Goal: Transaction & Acquisition: Purchase product/service

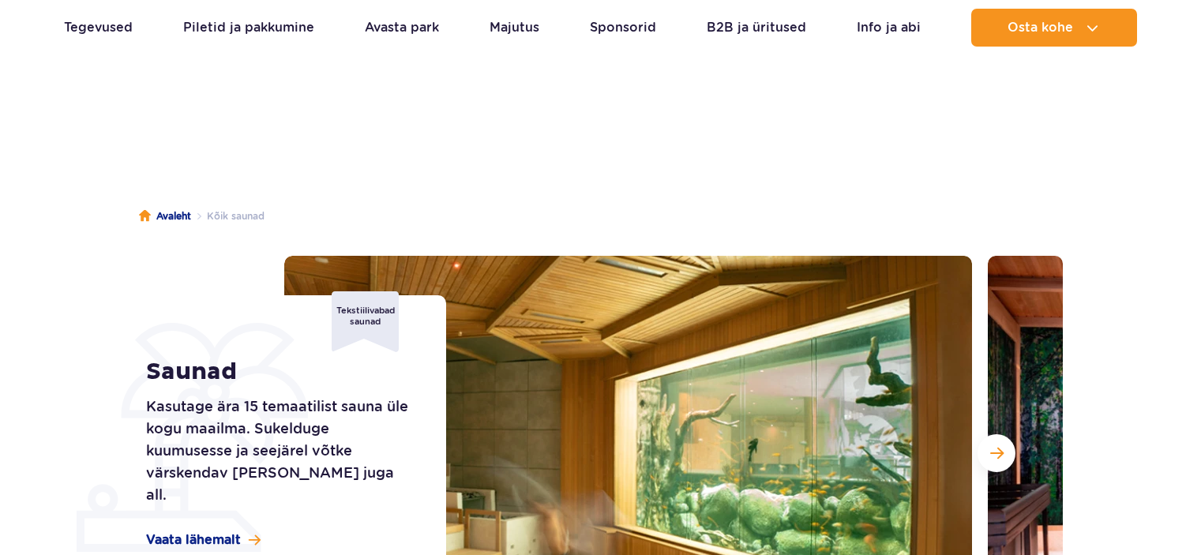
click at [993, 434] on button "Next slide" at bounding box center [996, 453] width 38 height 38
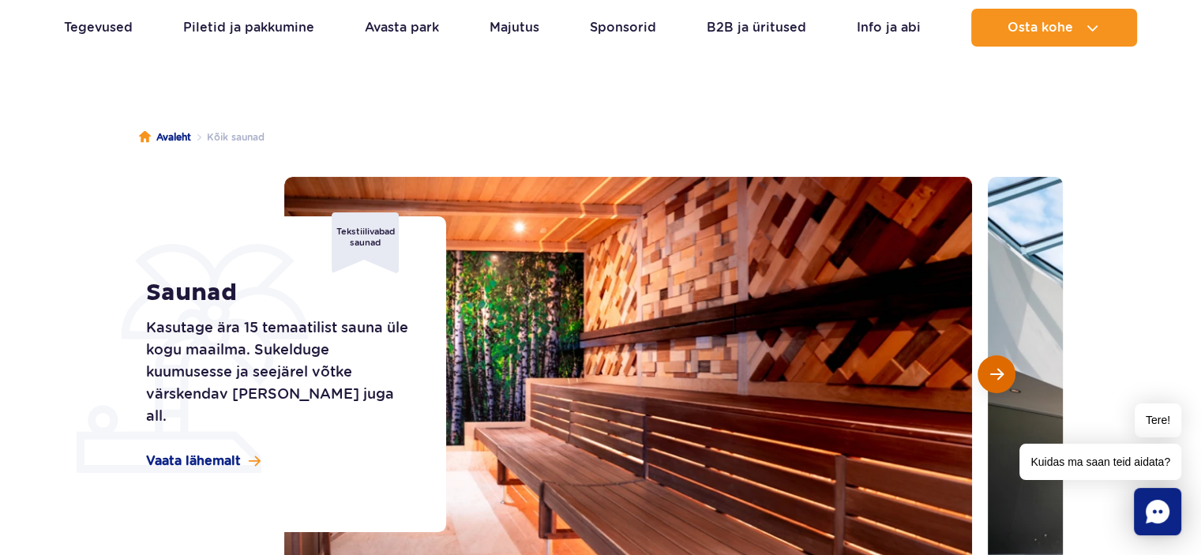
click at [994, 383] on button "Järgmine slaid" at bounding box center [996, 374] width 38 height 38
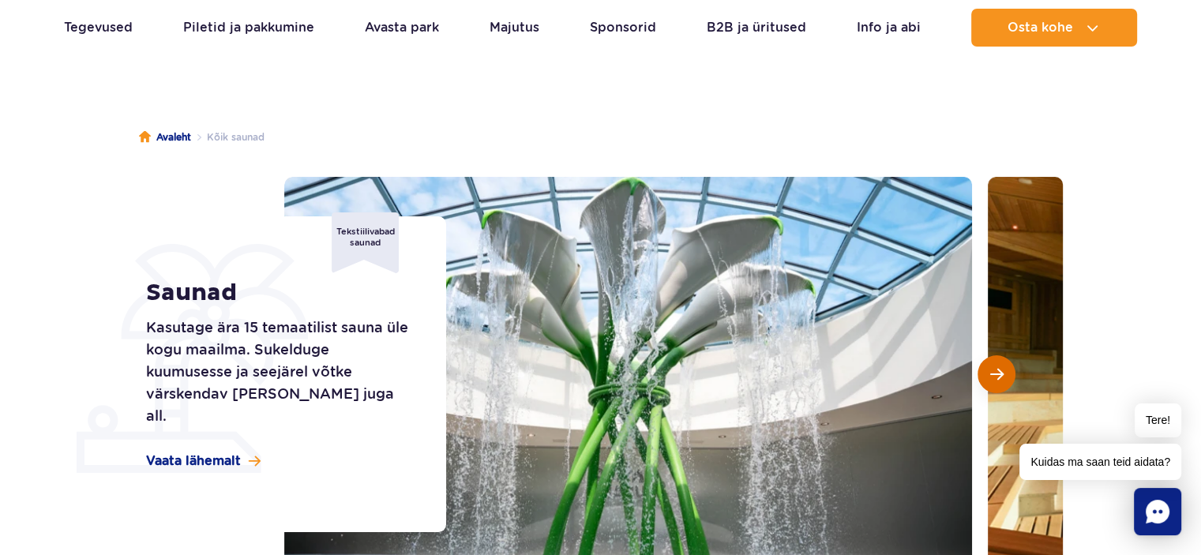
click at [994, 383] on button "Järgmine slaid" at bounding box center [996, 374] width 38 height 38
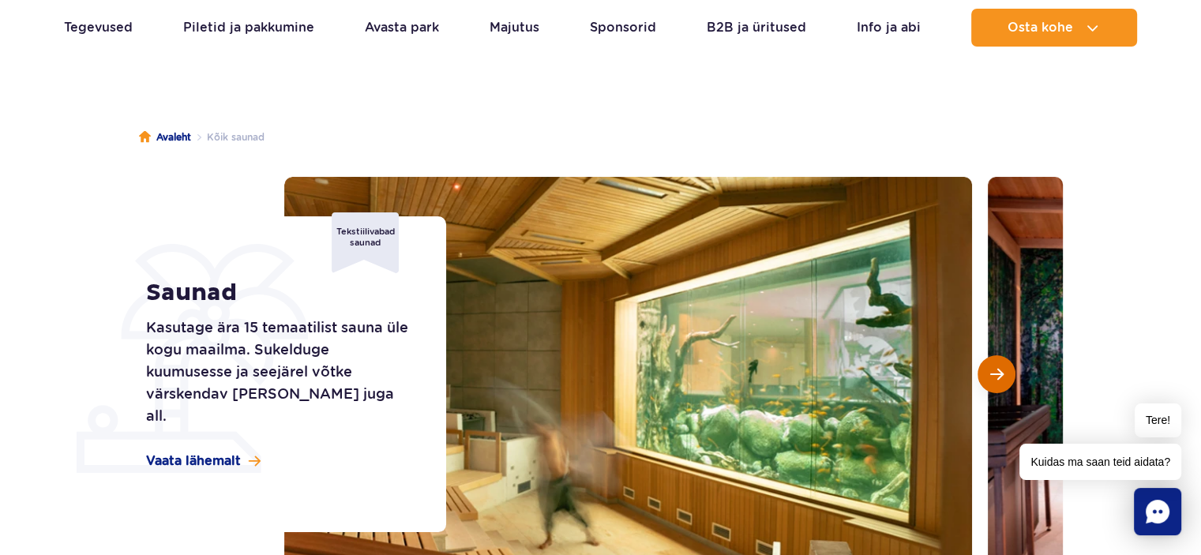
click at [994, 383] on button "Järgmine slaid" at bounding box center [996, 374] width 38 height 38
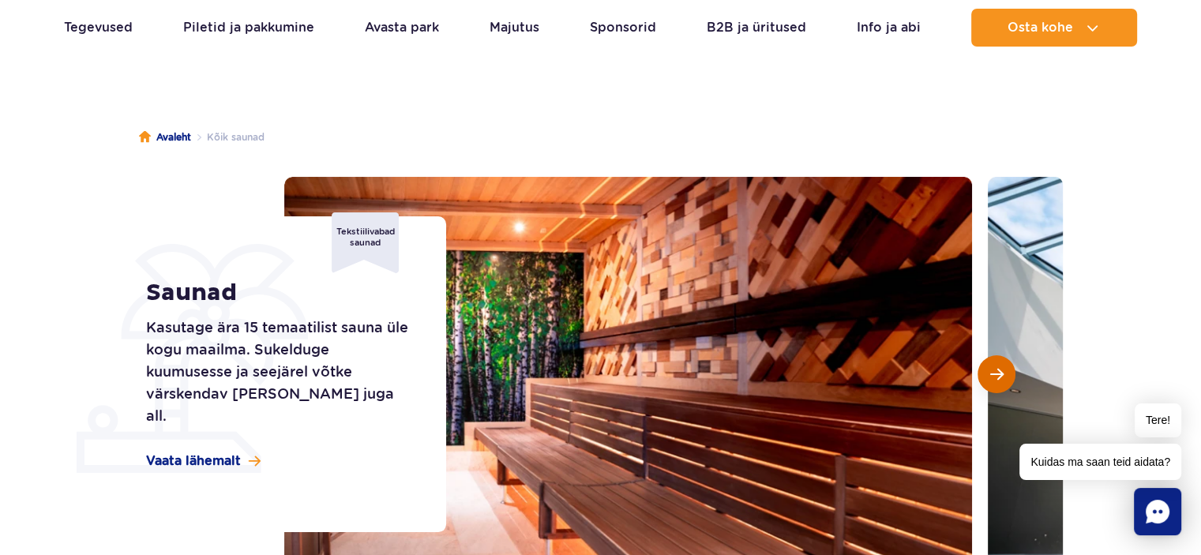
click at [994, 383] on button "Järgmine slaid" at bounding box center [996, 374] width 38 height 38
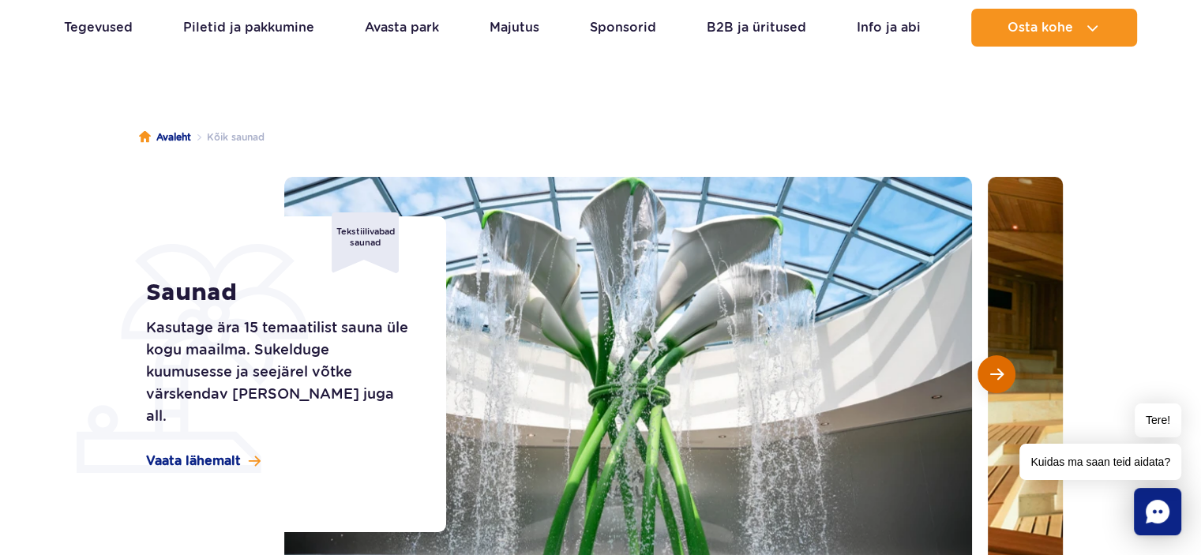
click at [994, 383] on button "Järgmine slaid" at bounding box center [996, 374] width 38 height 38
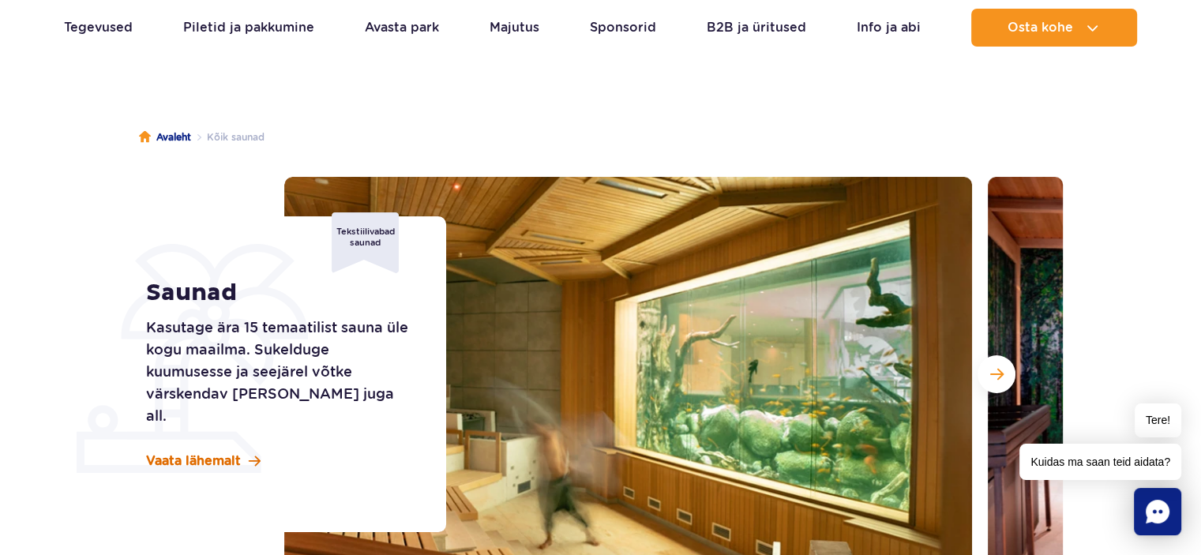
click at [202, 454] on font "Vaata lähemalt" at bounding box center [193, 460] width 95 height 15
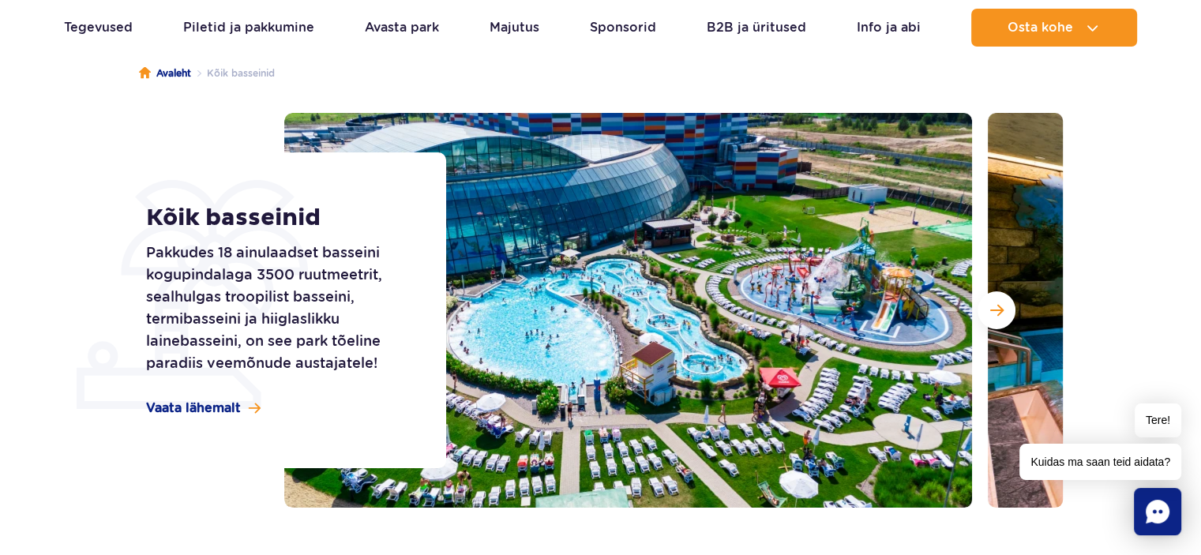
scroll to position [158, 0]
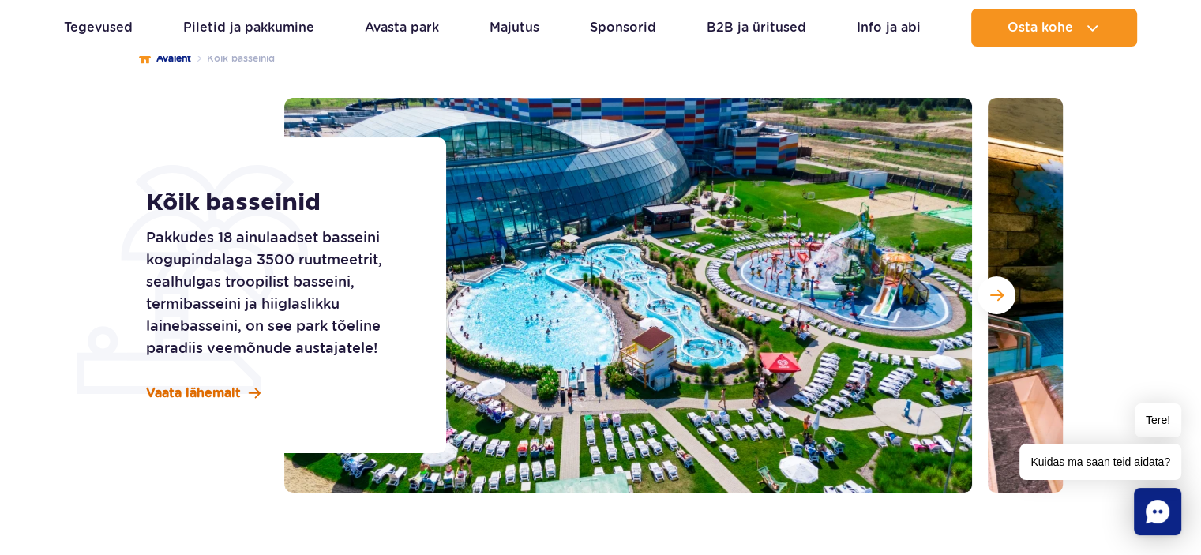
click at [228, 385] on font "Vaata lähemalt" at bounding box center [193, 392] width 95 height 15
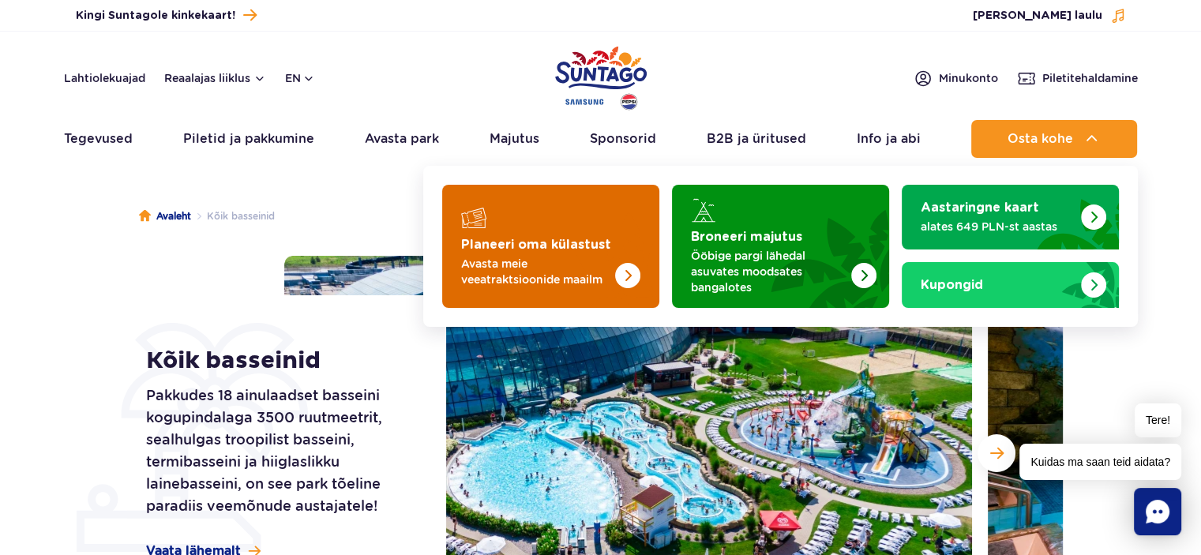
click at [630, 276] on img "Planeeri oma külastust" at bounding box center [627, 275] width 25 height 25
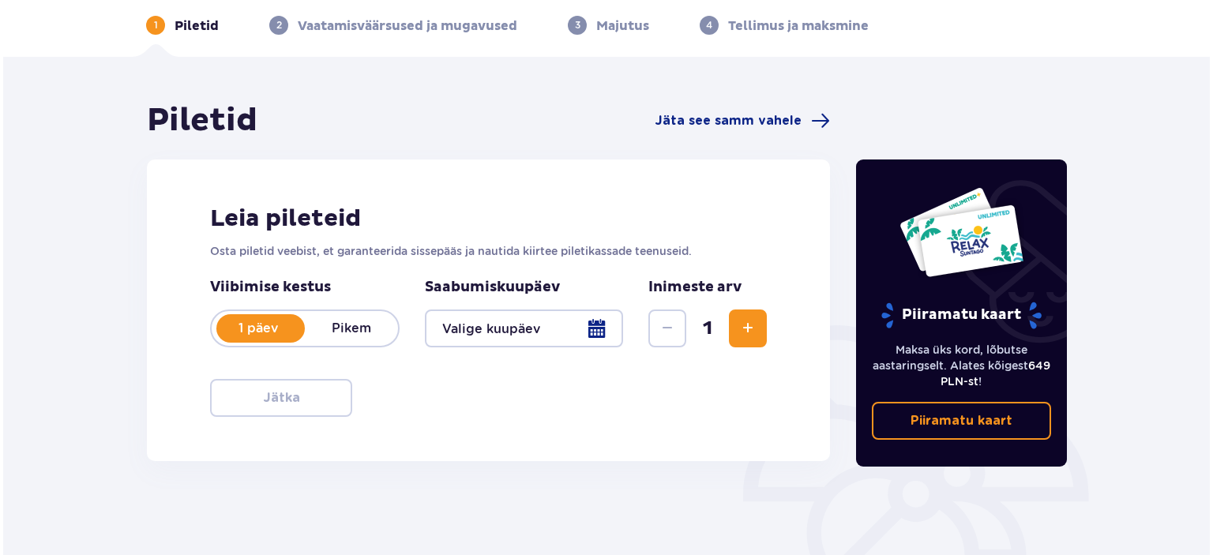
scroll to position [158, 0]
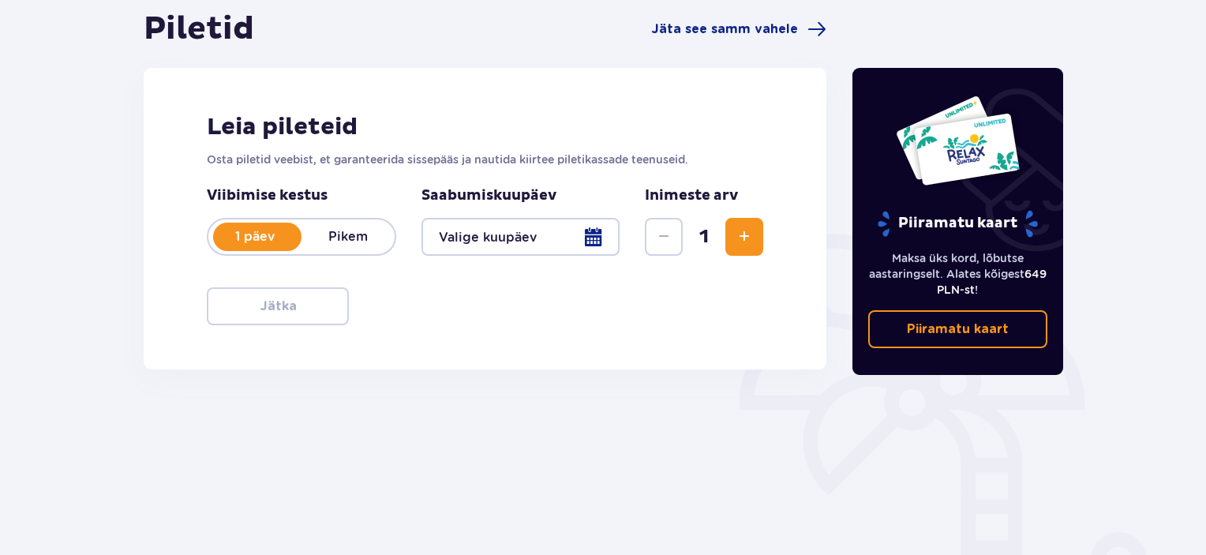
click at [598, 239] on div at bounding box center [521, 237] width 198 height 38
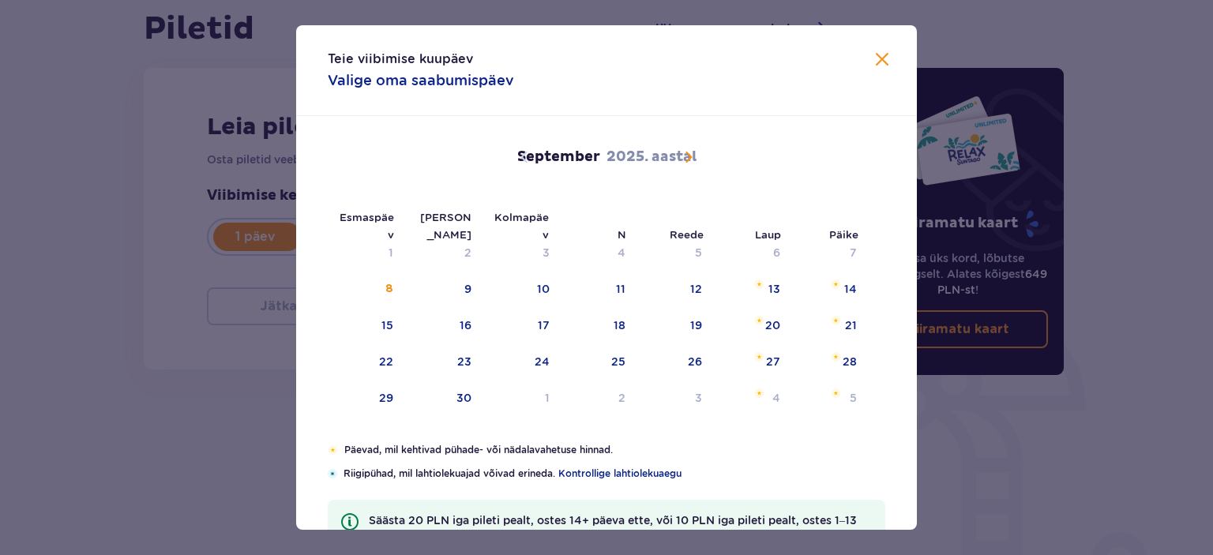
click at [595, 157] on font "September" at bounding box center [558, 157] width 83 height 18
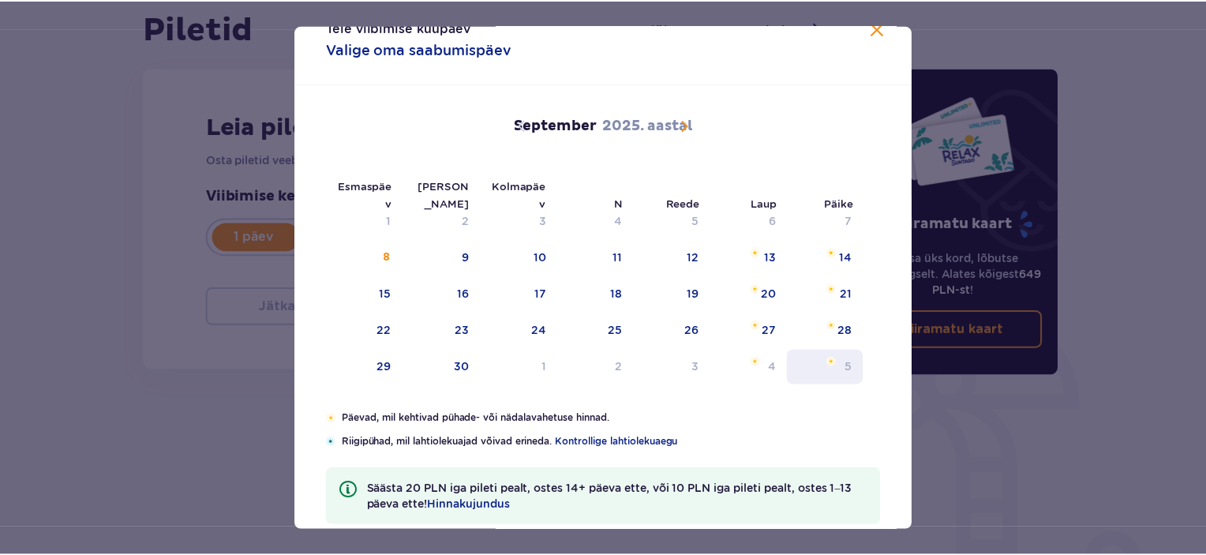
scroll to position [58, 0]
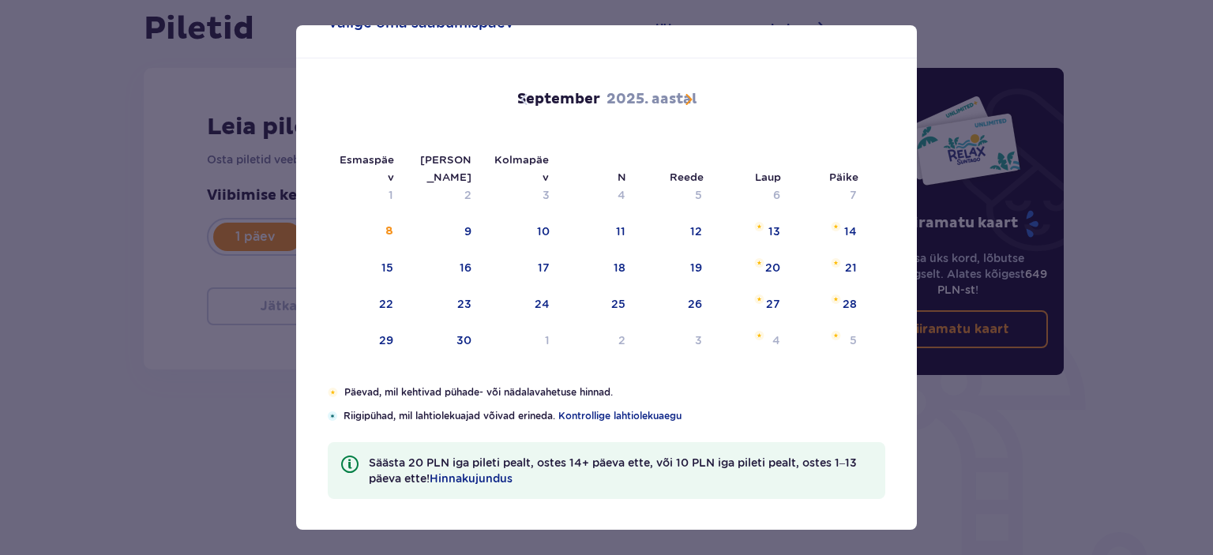
click at [685, 98] on span "Kalender" at bounding box center [688, 99] width 19 height 19
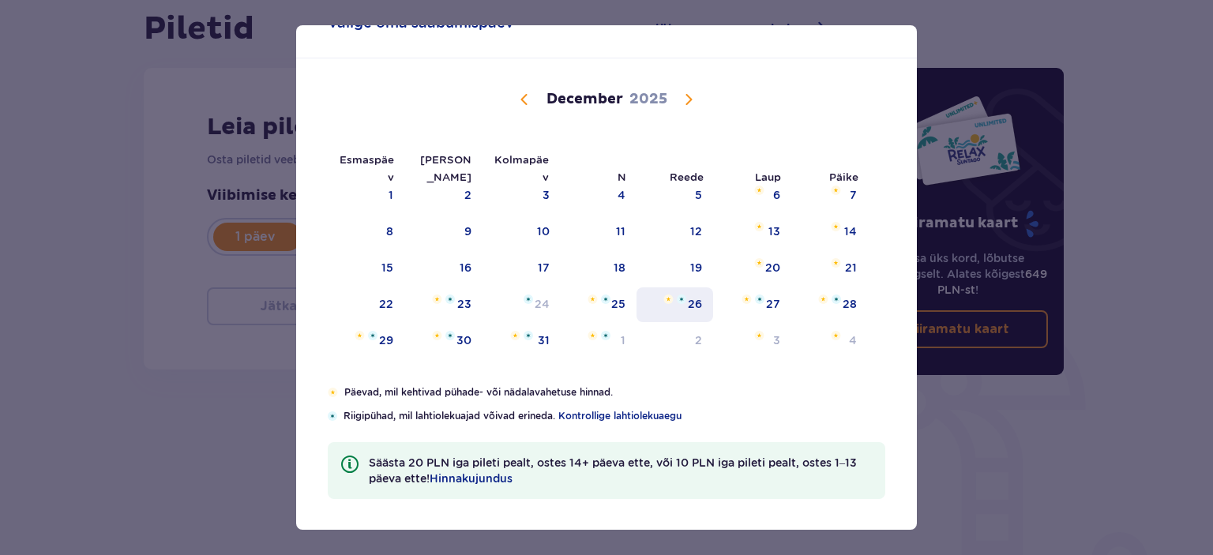
click at [670, 301] on img "Friday, December 26, 2025" at bounding box center [668, 299] width 10 height 9
type input "[DATE]"
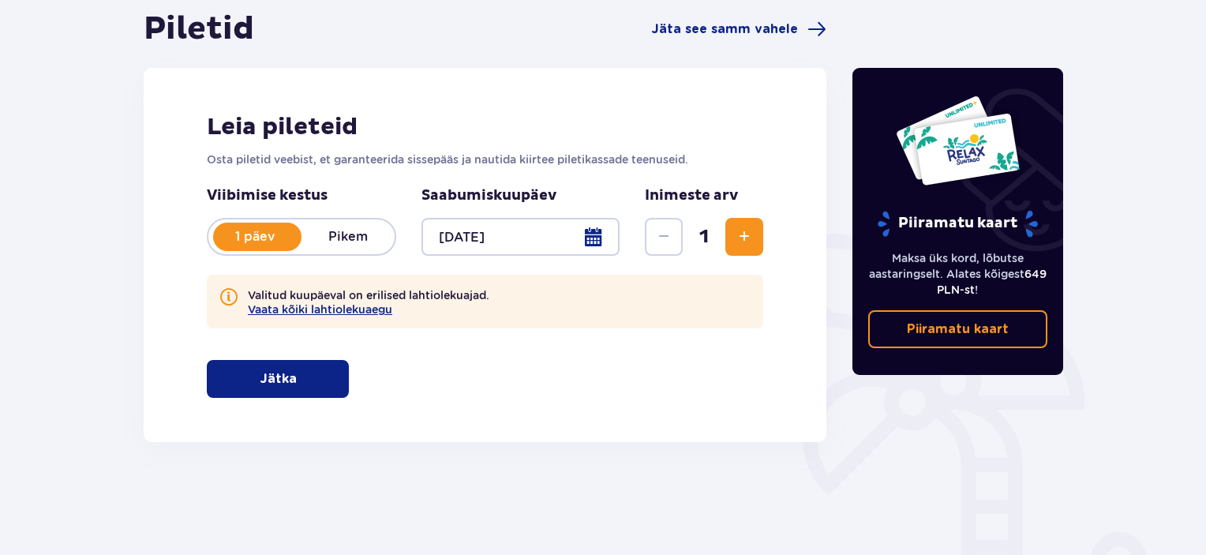
click at [743, 237] on span "Suurenda" at bounding box center [744, 236] width 19 height 19
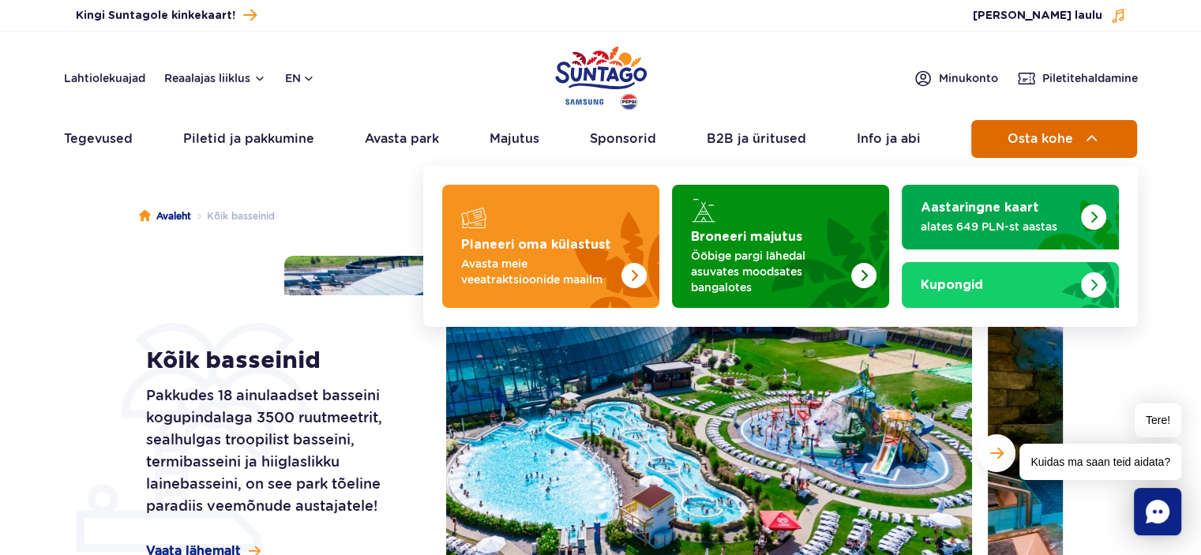
click at [1094, 135] on img at bounding box center [1092, 138] width 19 height 19
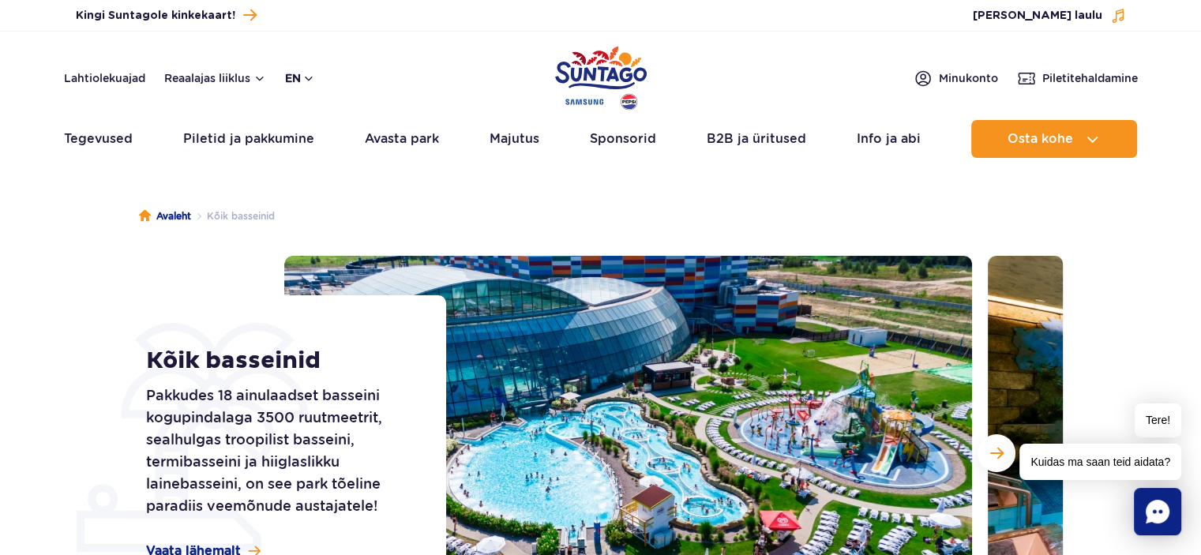
click at [306, 75] on button "en" at bounding box center [300, 78] width 30 height 16
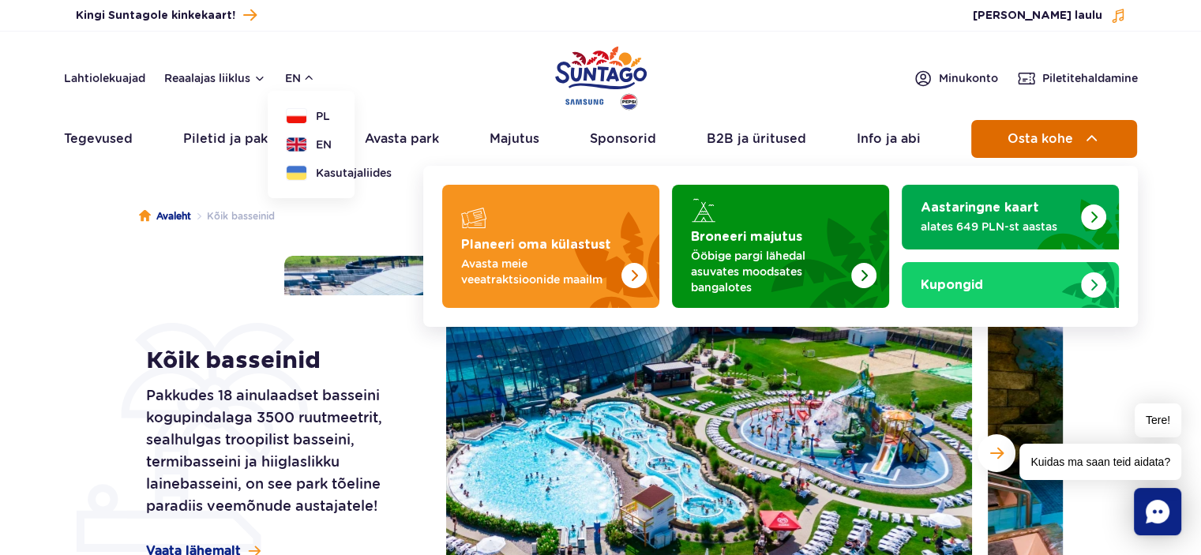
click at [1086, 137] on img at bounding box center [1092, 138] width 19 height 19
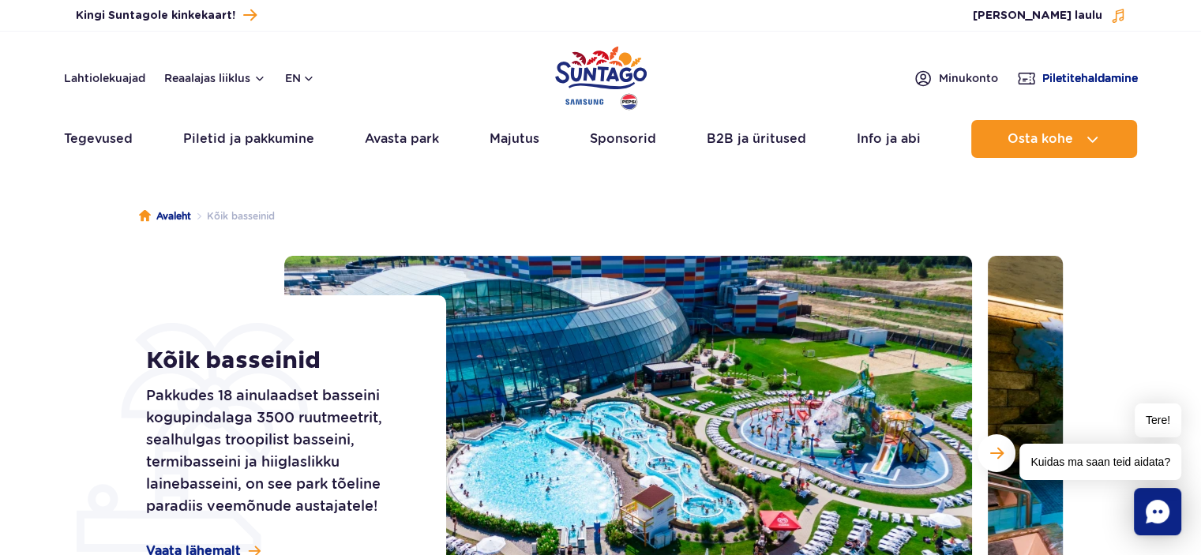
click at [1086, 78] on font "haldamine" at bounding box center [1109, 78] width 57 height 13
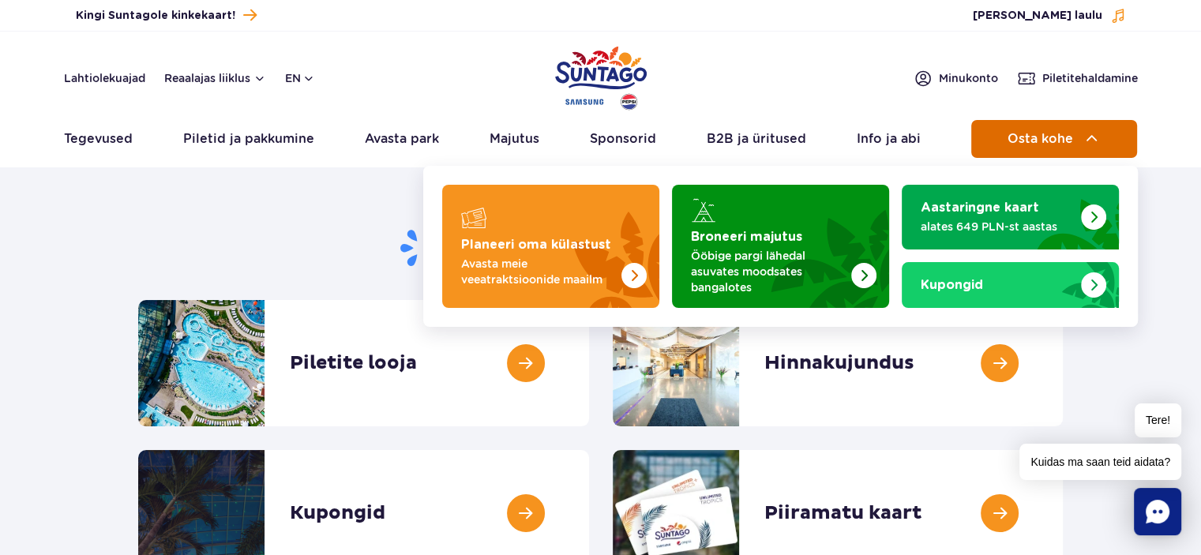
click at [1071, 134] on span "Osta kohe" at bounding box center [1040, 139] width 66 height 14
click at [1028, 130] on button "Osta kohe" at bounding box center [1054, 139] width 166 height 38
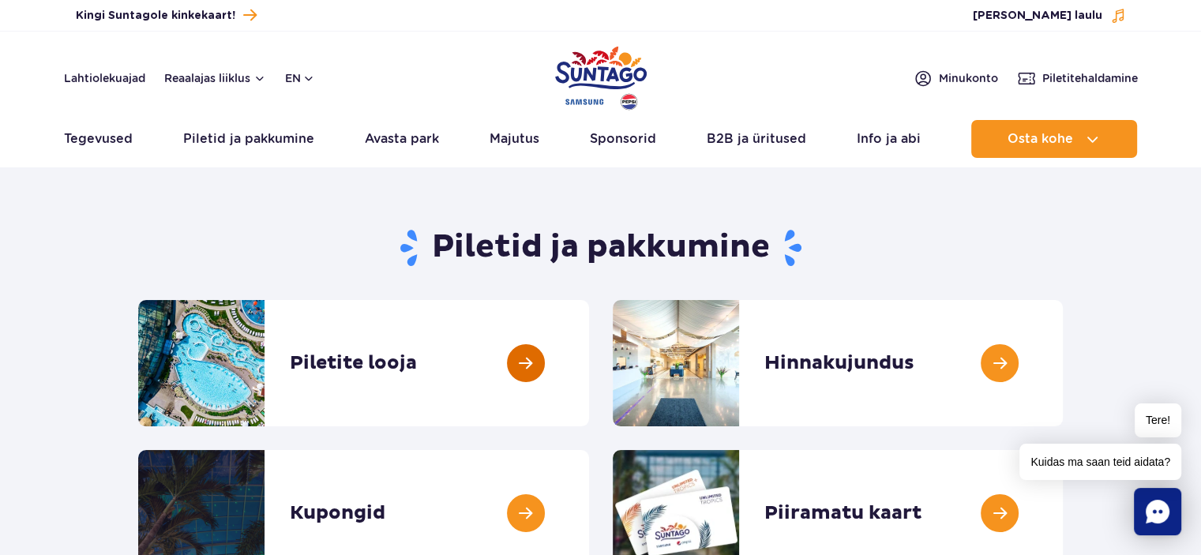
click at [589, 355] on link at bounding box center [589, 363] width 0 height 126
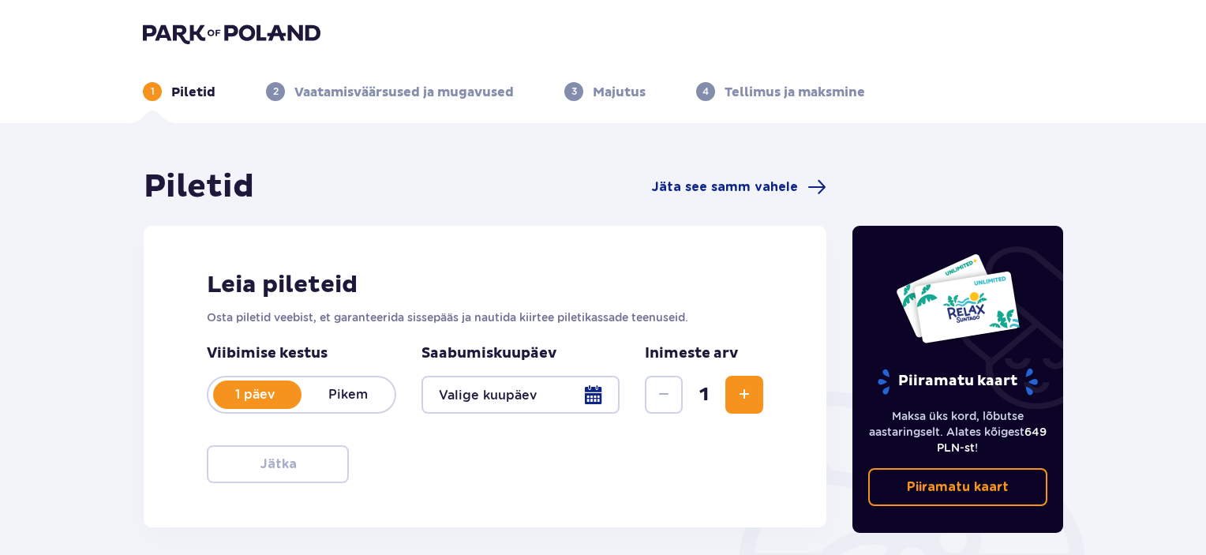
click at [587, 397] on div at bounding box center [521, 395] width 198 height 38
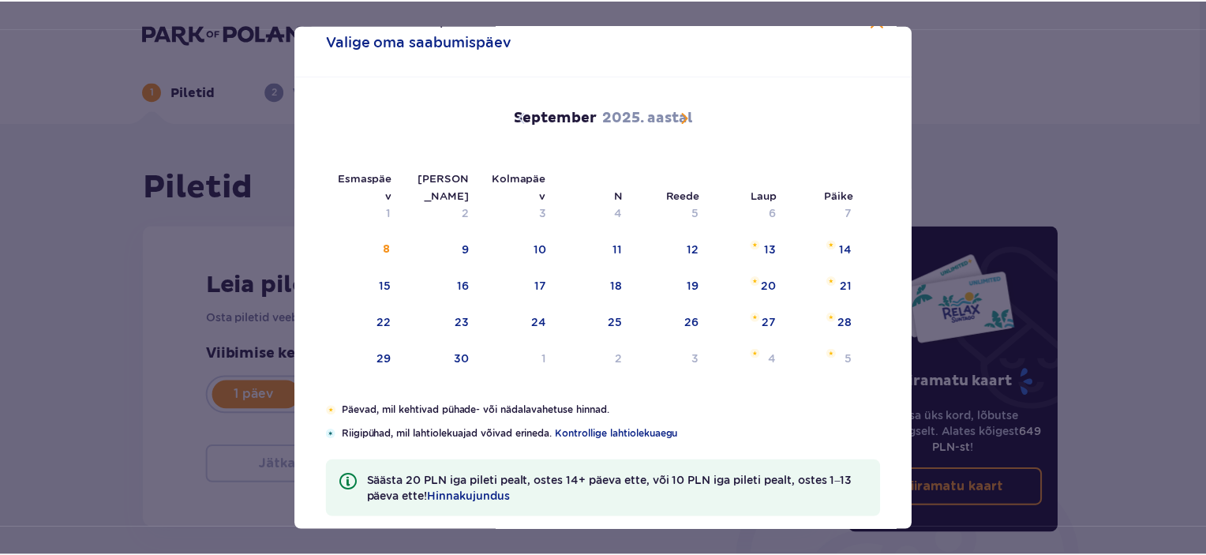
scroll to position [58, 0]
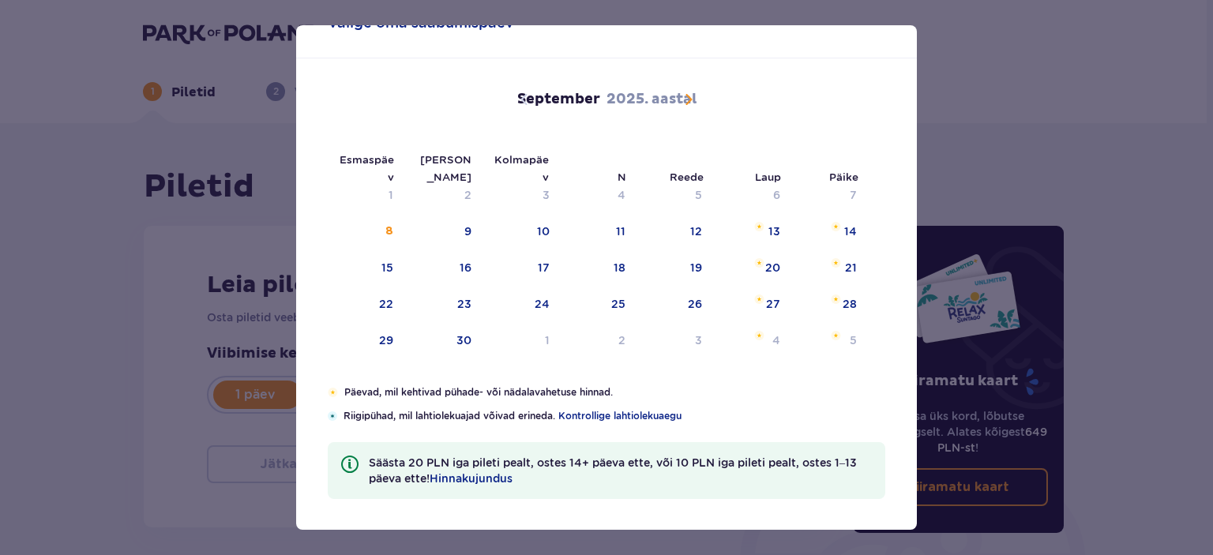
click at [687, 97] on span "Kalender" at bounding box center [688, 99] width 19 height 19
click at [690, 97] on span "Kalender" at bounding box center [688, 99] width 19 height 19
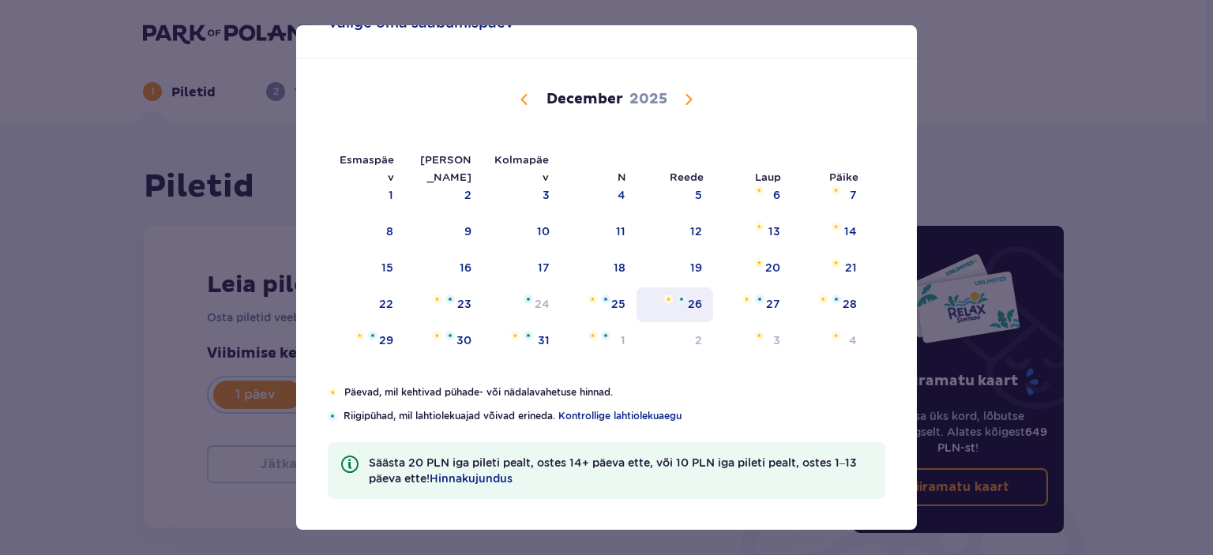
click at [692, 302] on div "26" at bounding box center [695, 304] width 14 height 16
type input "26.12.25"
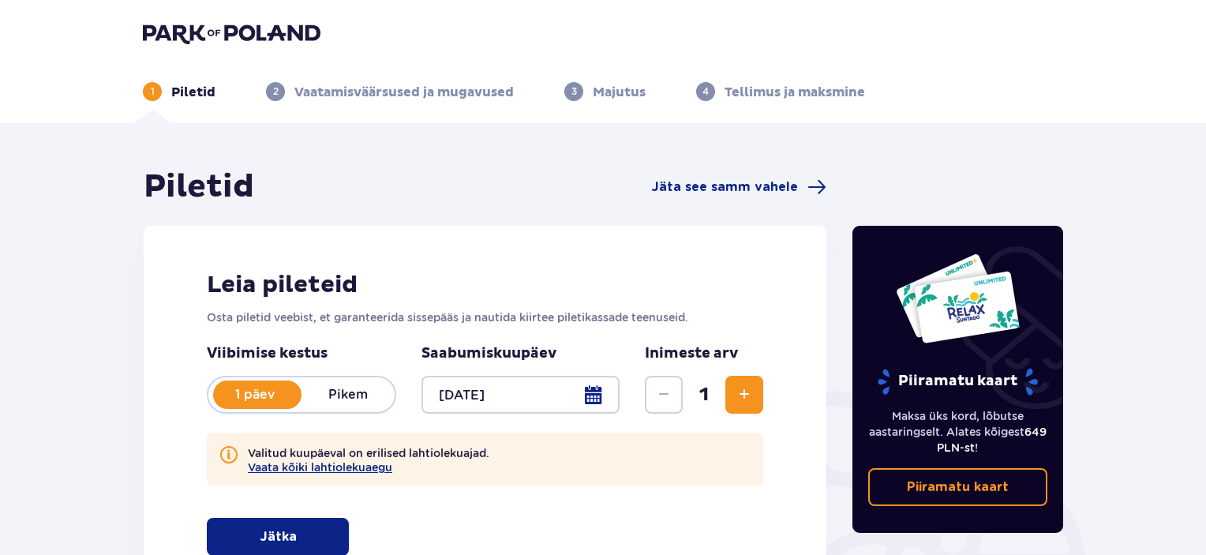
click at [744, 391] on span "Suurenda" at bounding box center [744, 394] width 19 height 19
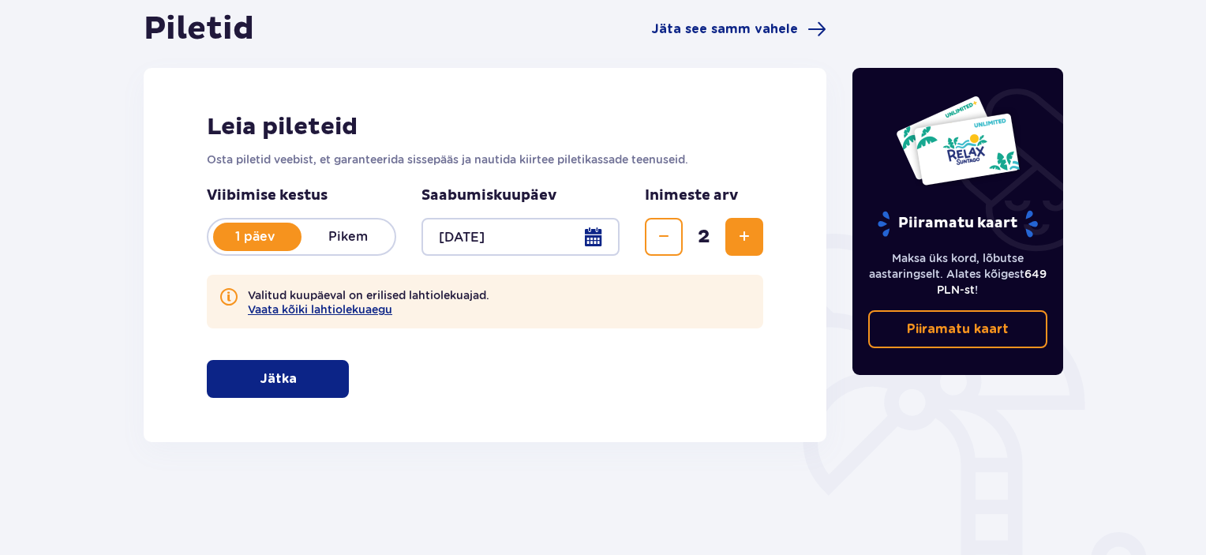
click at [298, 375] on span "button" at bounding box center [300, 379] width 19 height 19
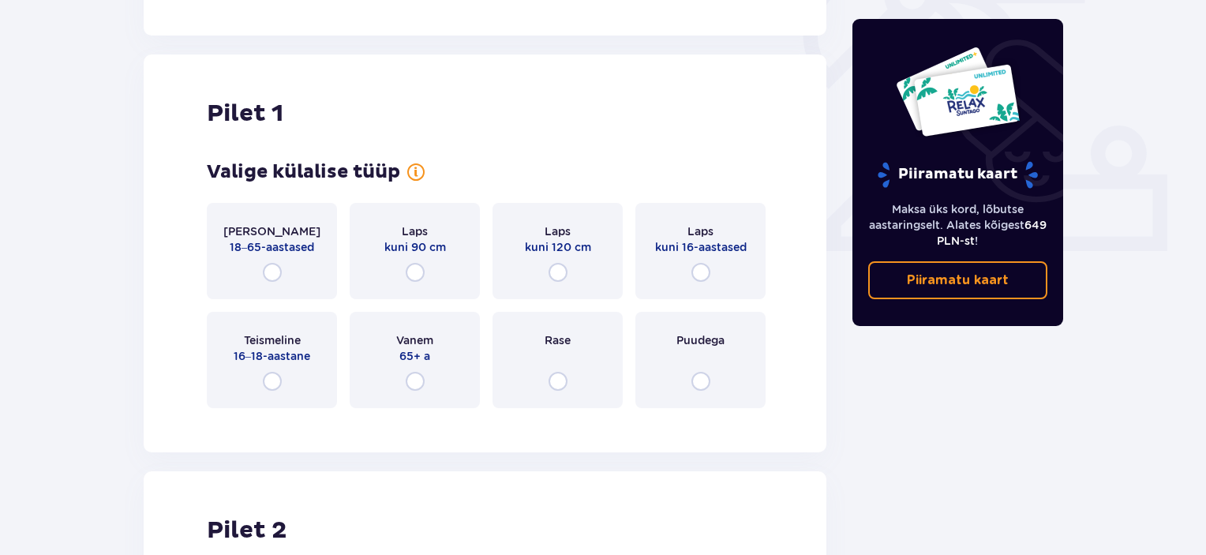
scroll to position [600, 0]
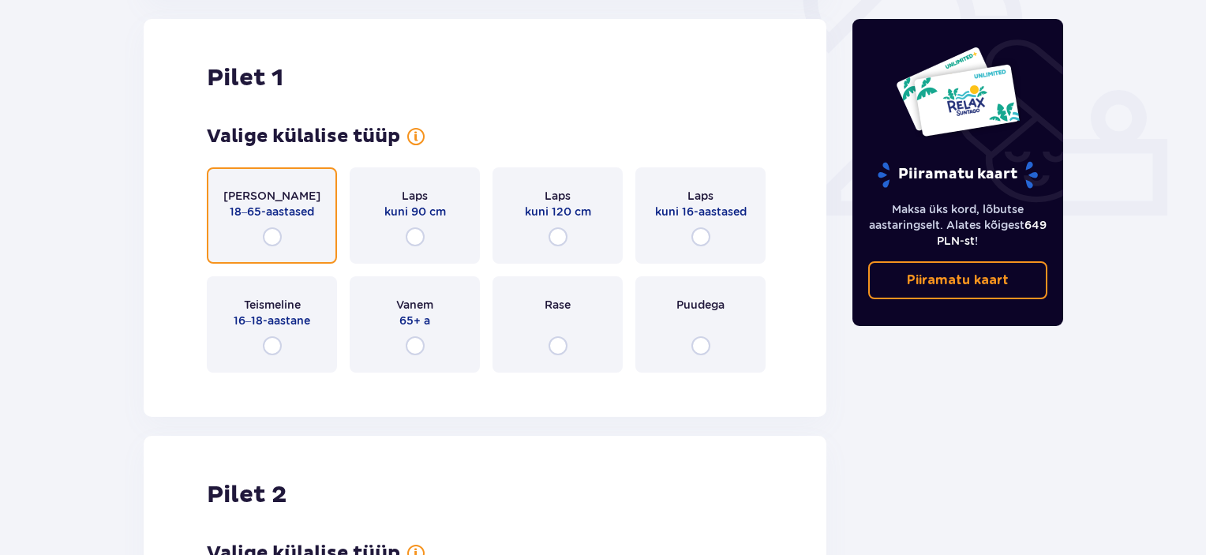
click at [269, 238] on input "radio" at bounding box center [272, 236] width 19 height 19
radio input "true"
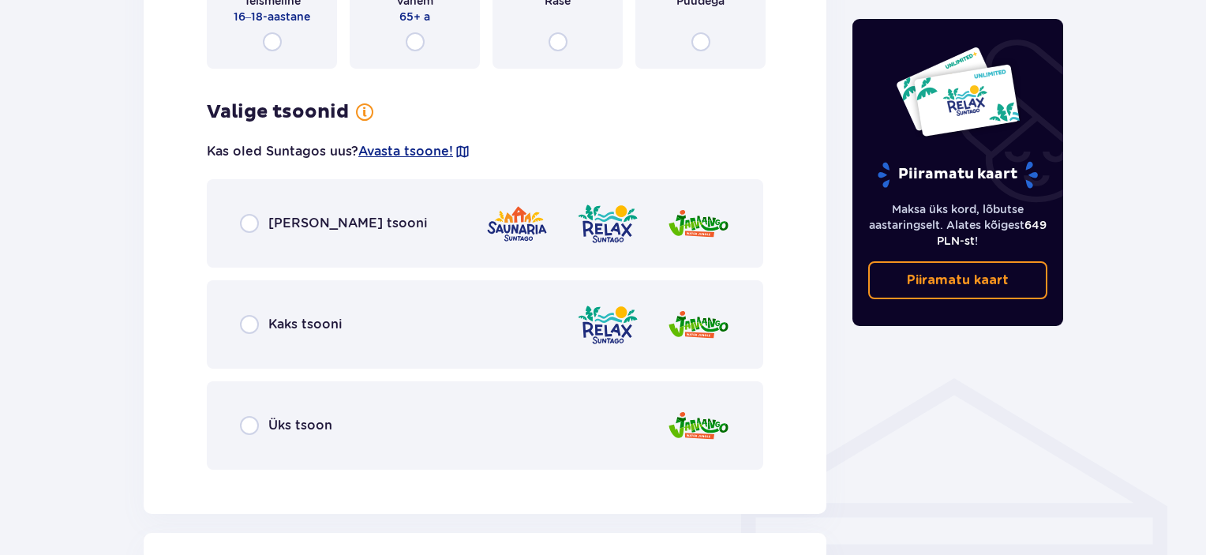
scroll to position [898, 0]
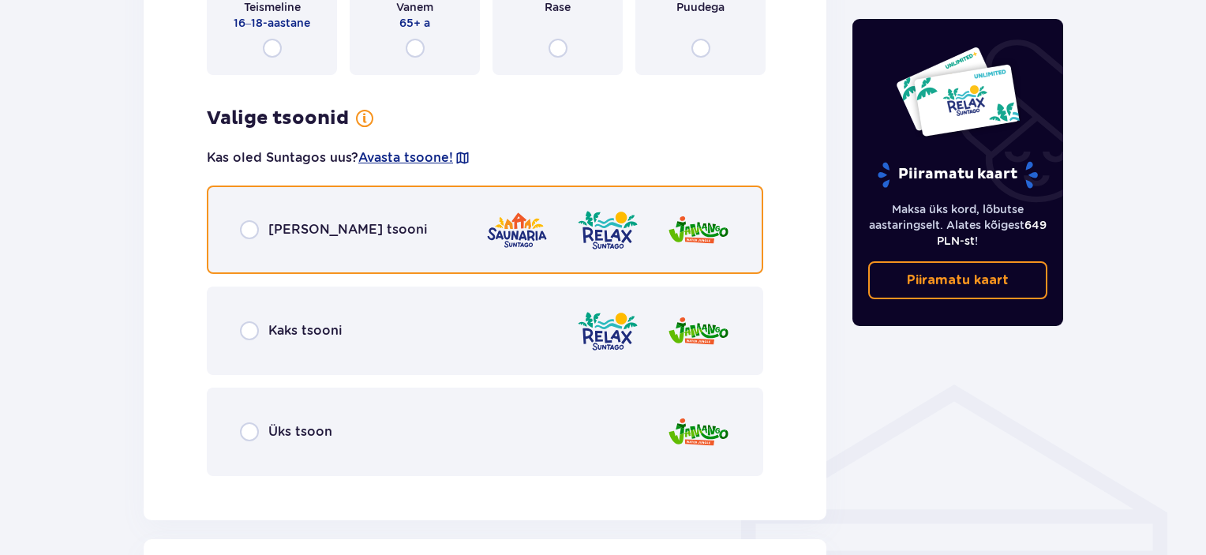
click at [253, 227] on input "radio" at bounding box center [249, 229] width 19 height 19
radio input "true"
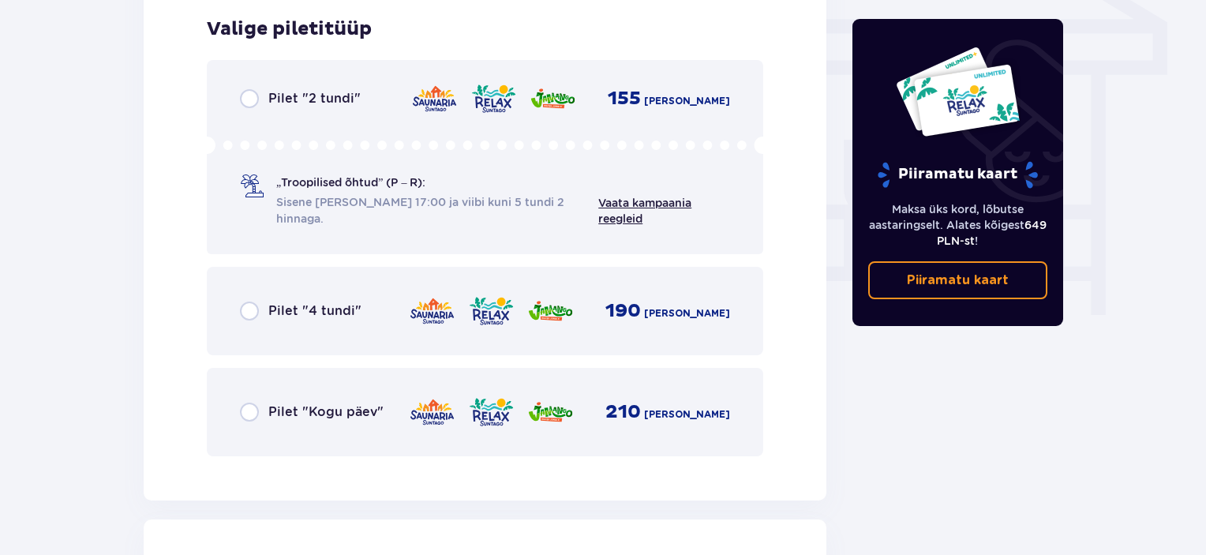
scroll to position [1544, 0]
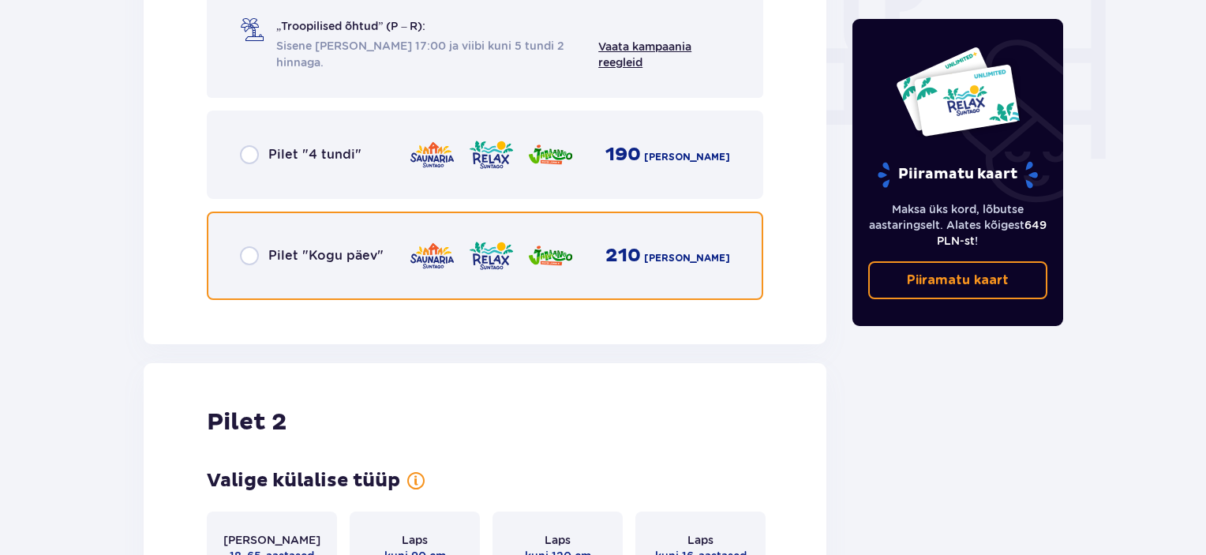
click at [250, 256] on input "radio" at bounding box center [249, 255] width 19 height 19
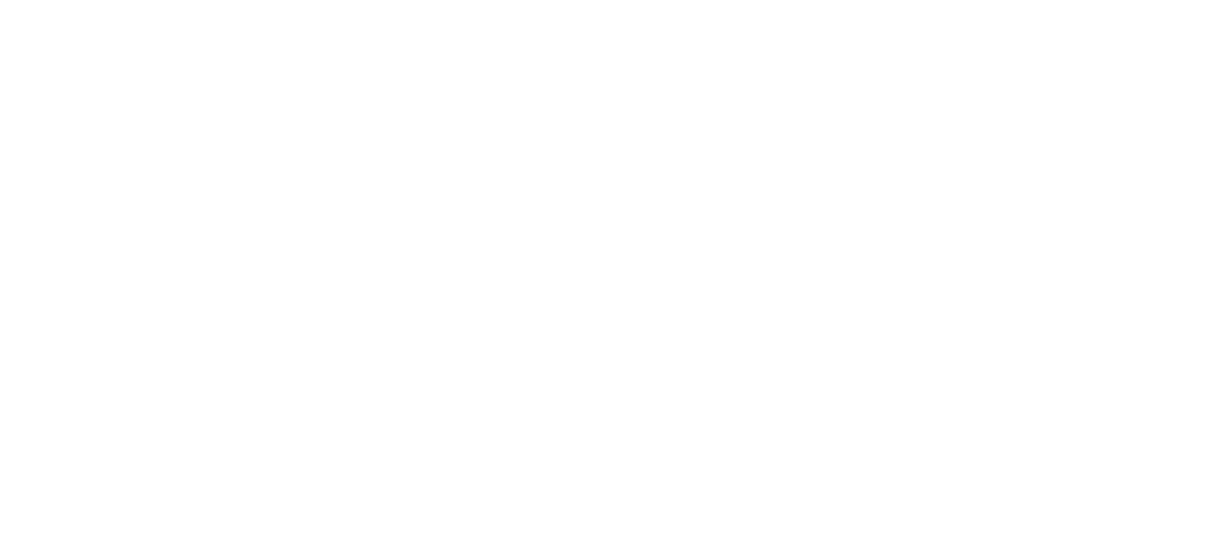
scroll to position [0, 0]
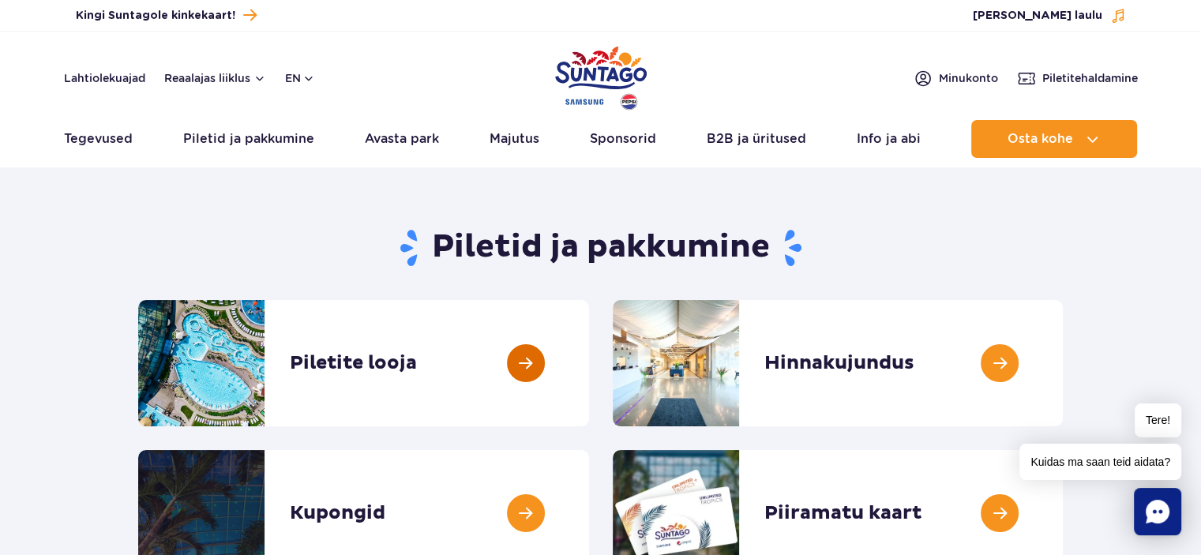
click at [589, 370] on link at bounding box center [589, 363] width 0 height 126
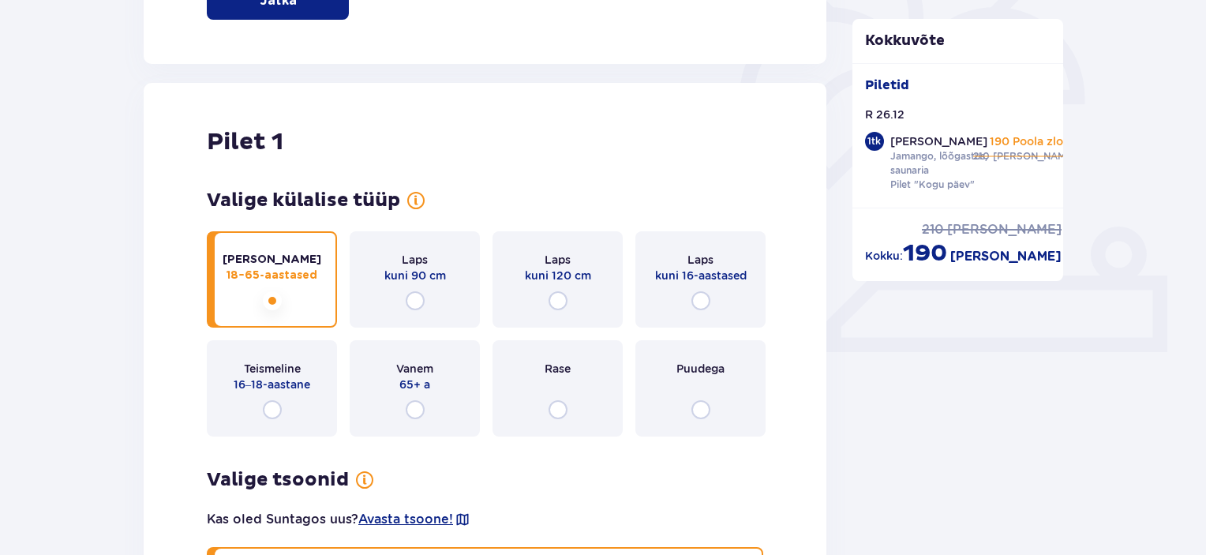
scroll to position [474, 0]
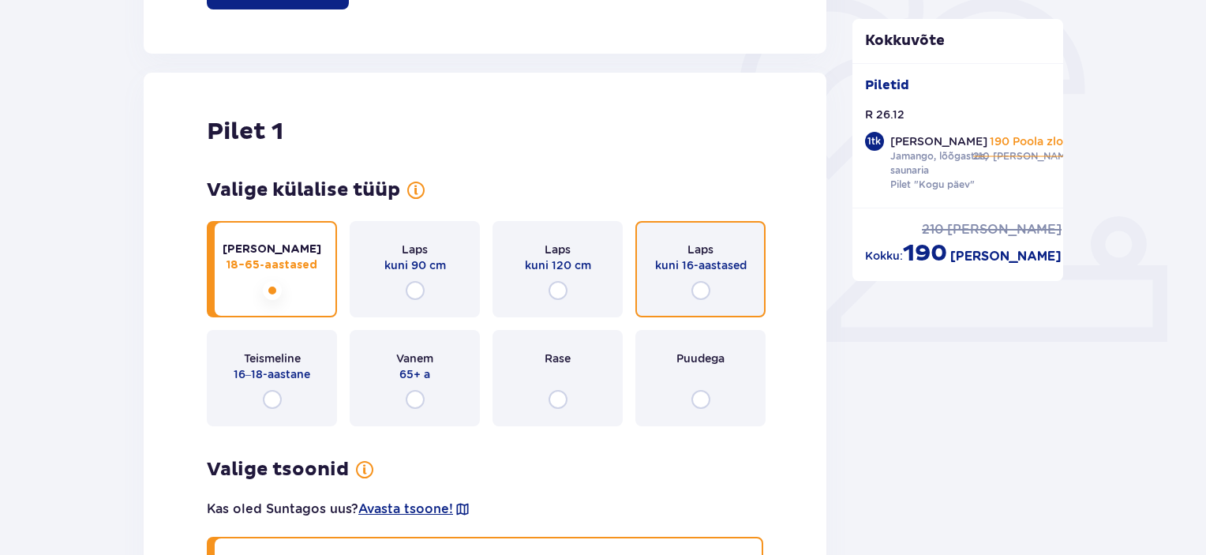
click at [695, 292] on input "radio" at bounding box center [701, 290] width 19 height 19
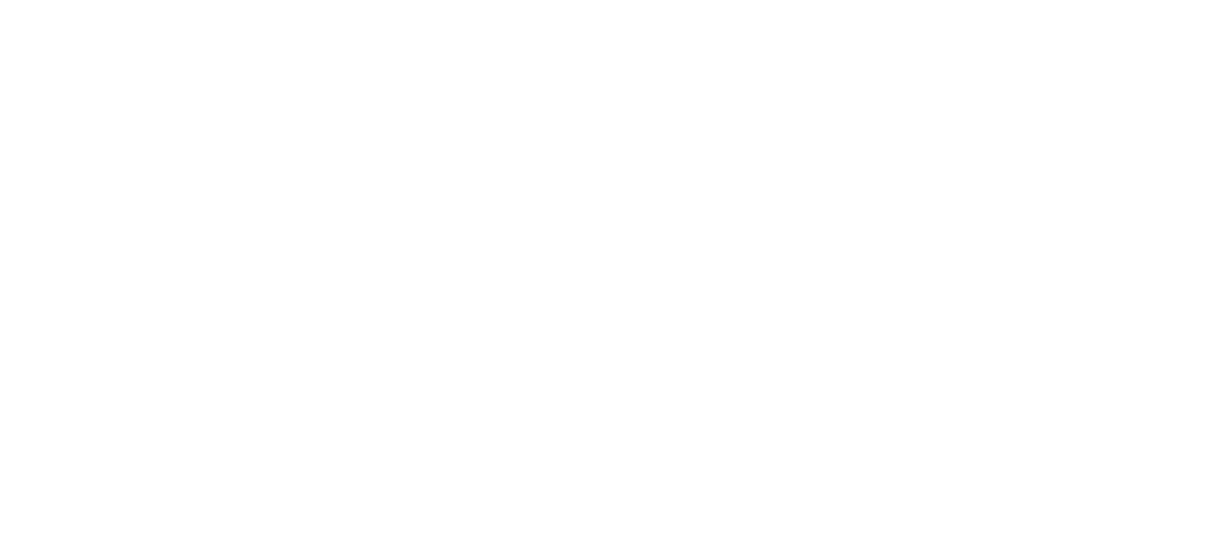
scroll to position [0, 0]
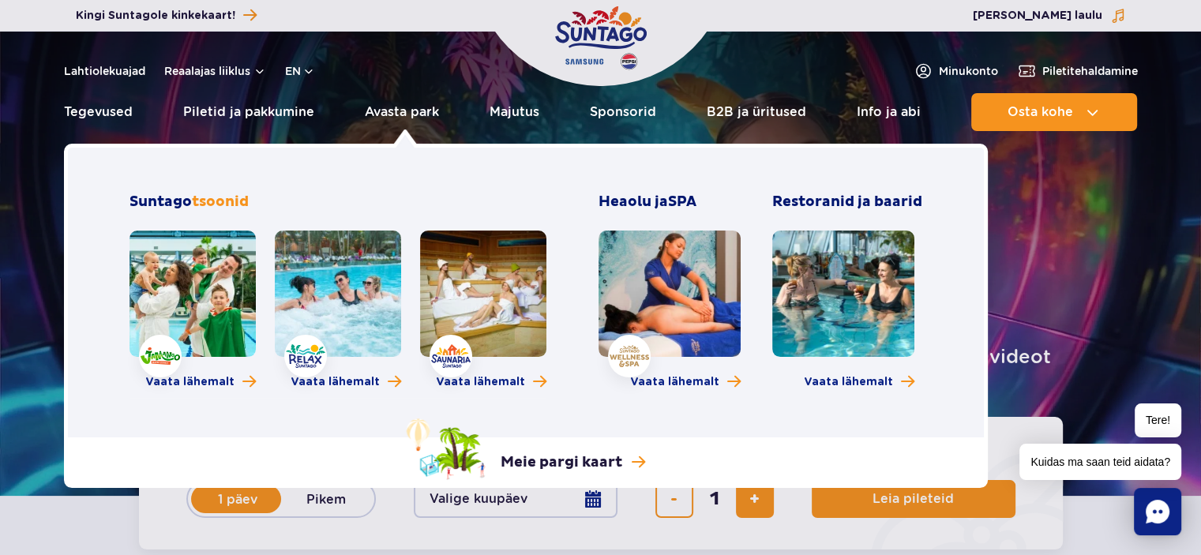
click at [201, 317] on link at bounding box center [192, 294] width 126 height 126
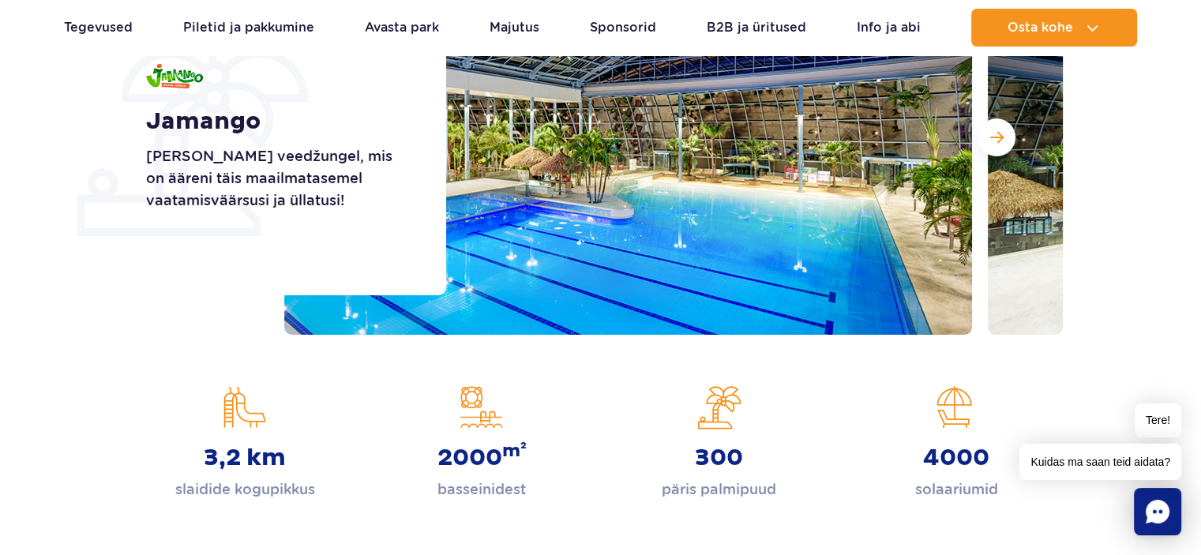
scroll to position [316, 0]
click at [994, 136] on span "Järgmine slaid" at bounding box center [996, 137] width 13 height 14
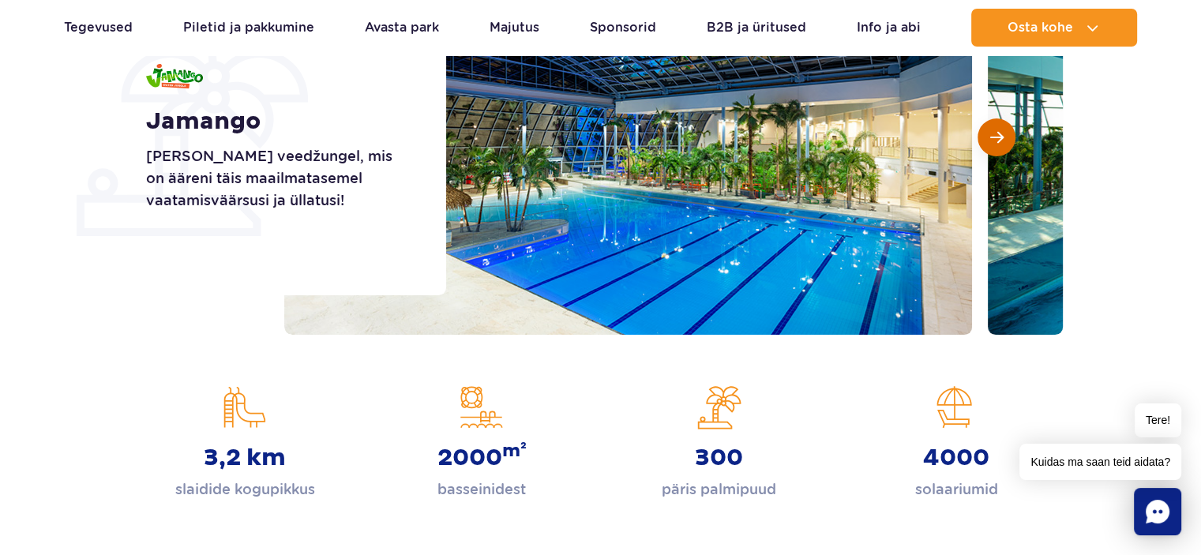
click at [994, 136] on span "Järgmine slaid" at bounding box center [996, 137] width 13 height 14
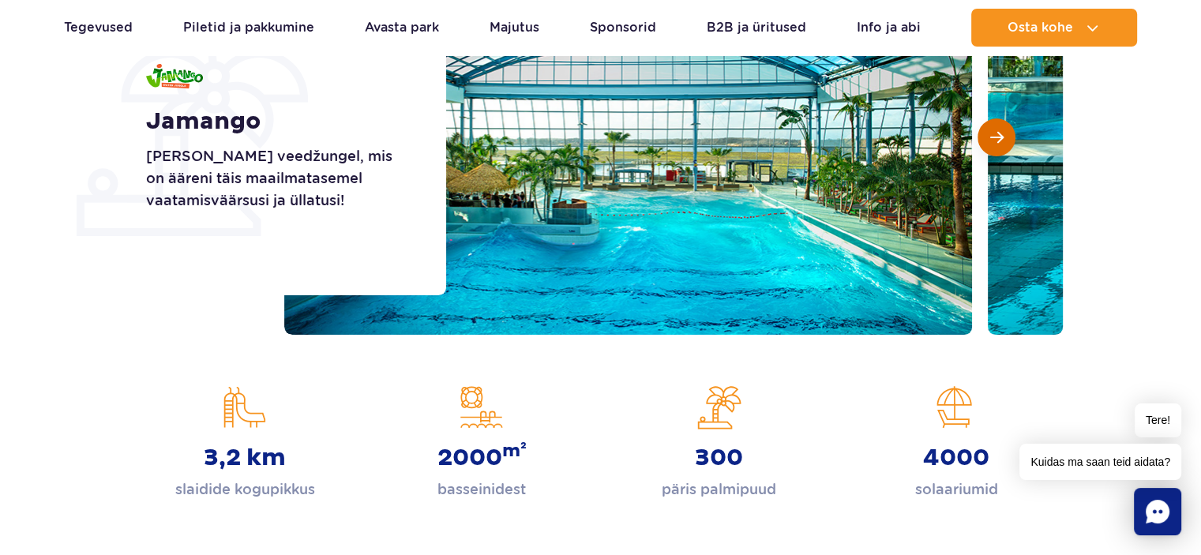
click at [994, 136] on span "Järgmine slaid" at bounding box center [996, 137] width 13 height 14
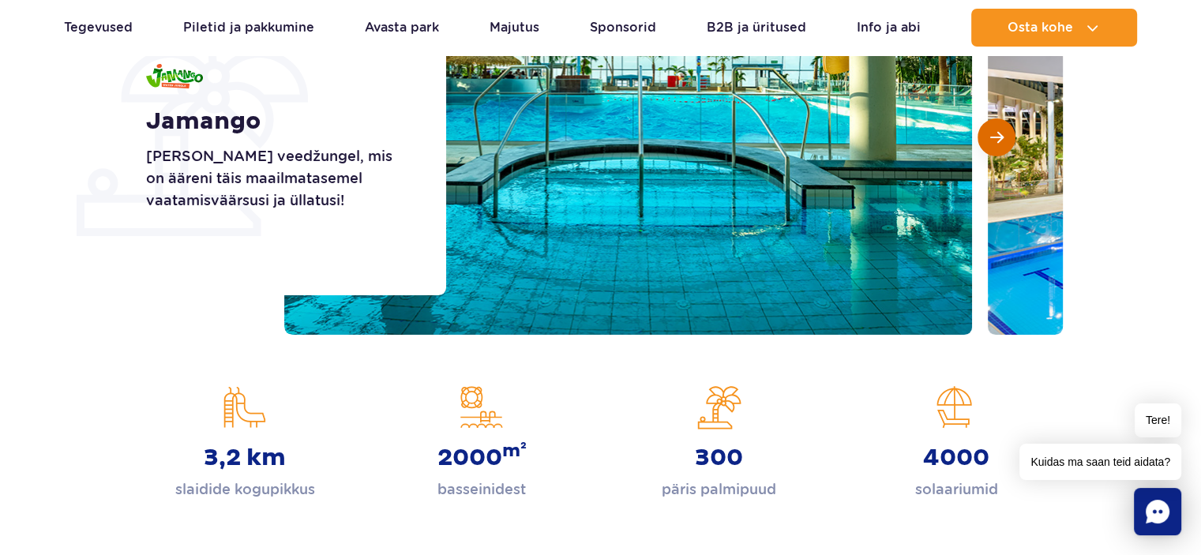
click at [994, 136] on span "Järgmine slaid" at bounding box center [996, 137] width 13 height 14
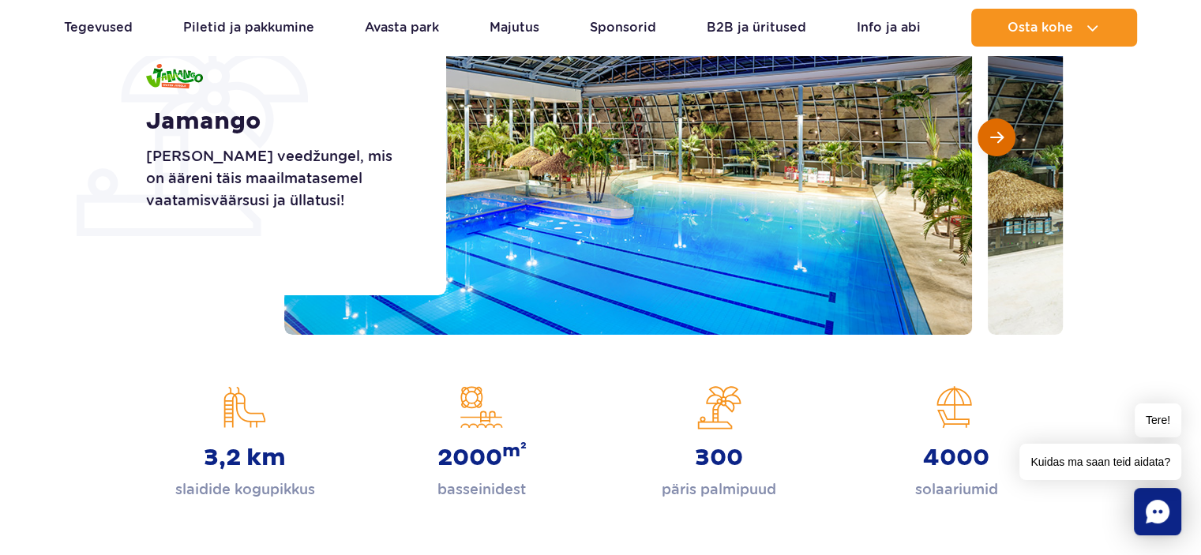
click at [994, 136] on span "Järgmine slaid" at bounding box center [996, 137] width 13 height 14
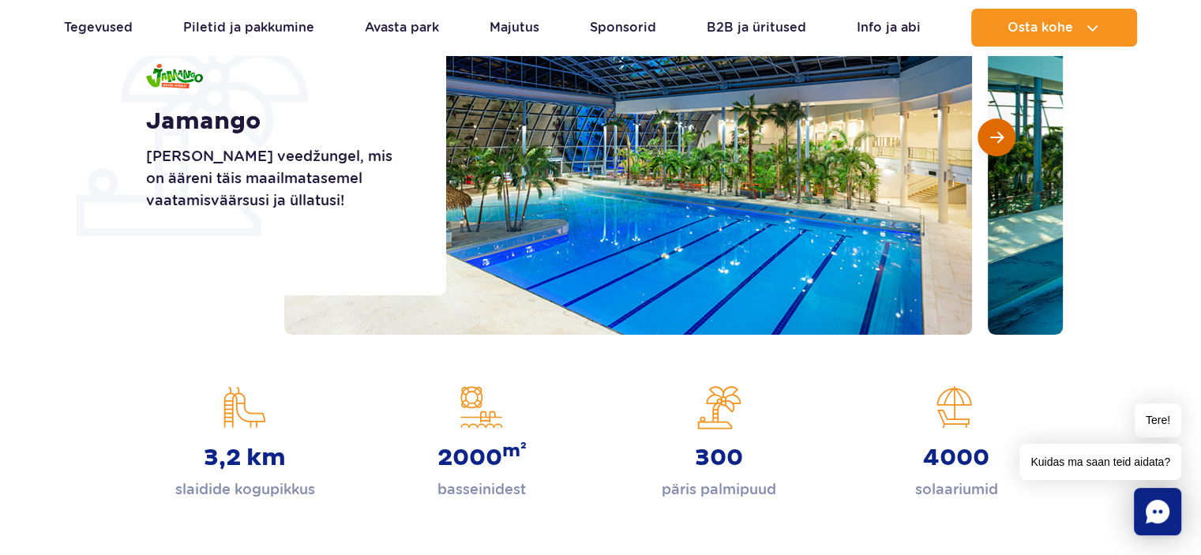
click at [994, 136] on span "Järgmine slaid" at bounding box center [996, 137] width 13 height 14
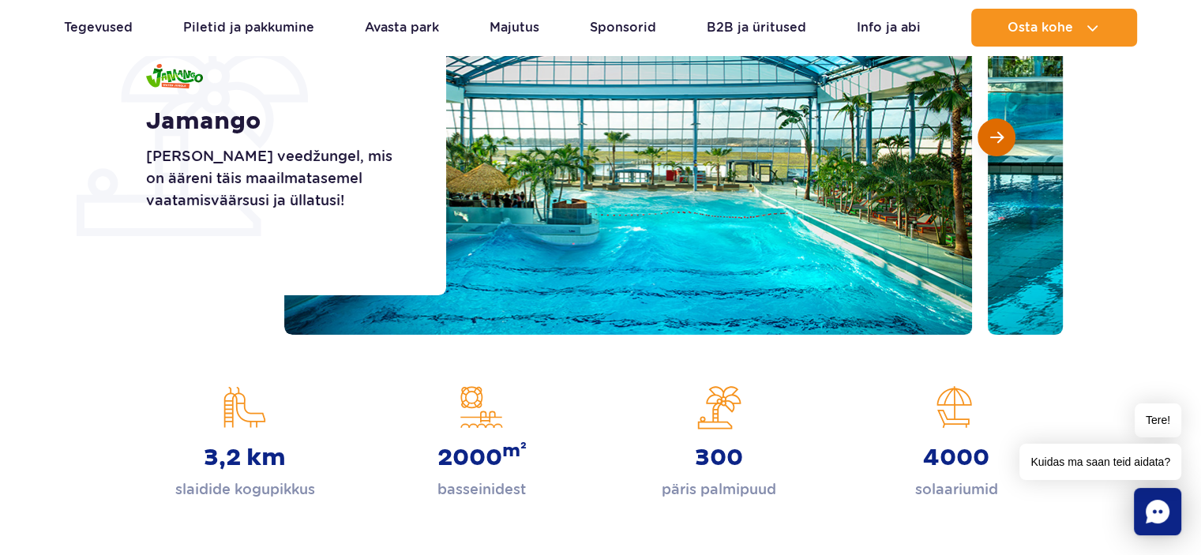
click at [994, 136] on span "Järgmine slaid" at bounding box center [996, 137] width 13 height 14
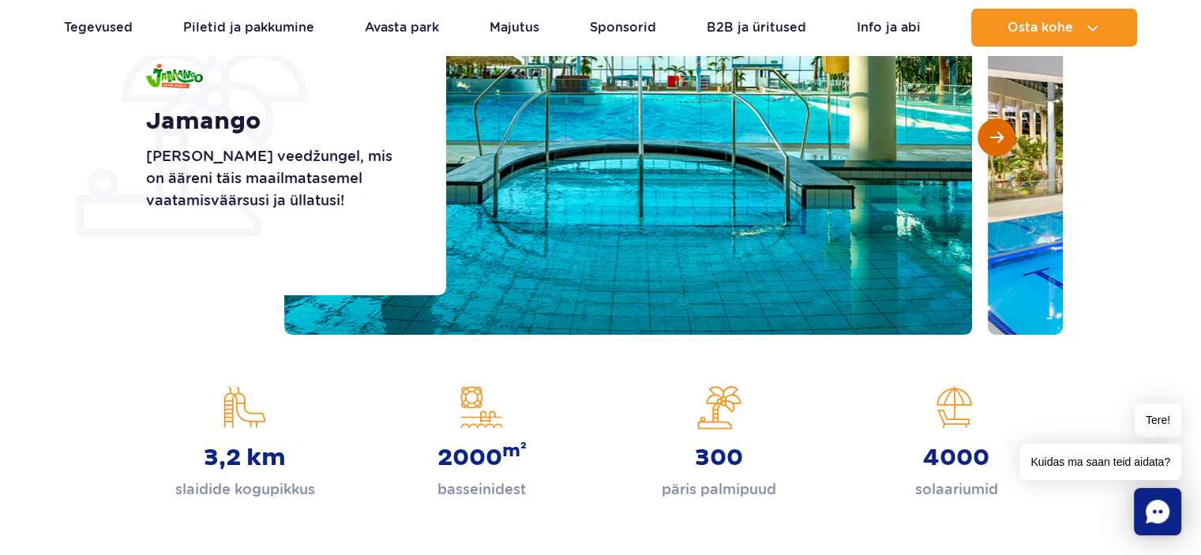
click at [994, 136] on span "Järgmine slaid" at bounding box center [996, 137] width 13 height 14
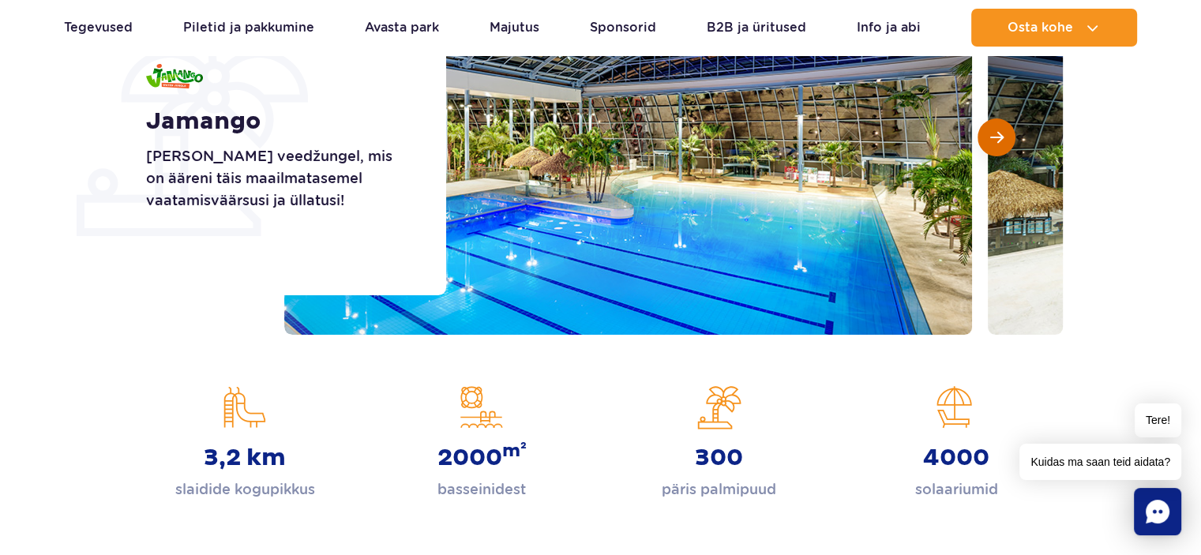
click at [994, 136] on span "Järgmine slaid" at bounding box center [996, 137] width 13 height 14
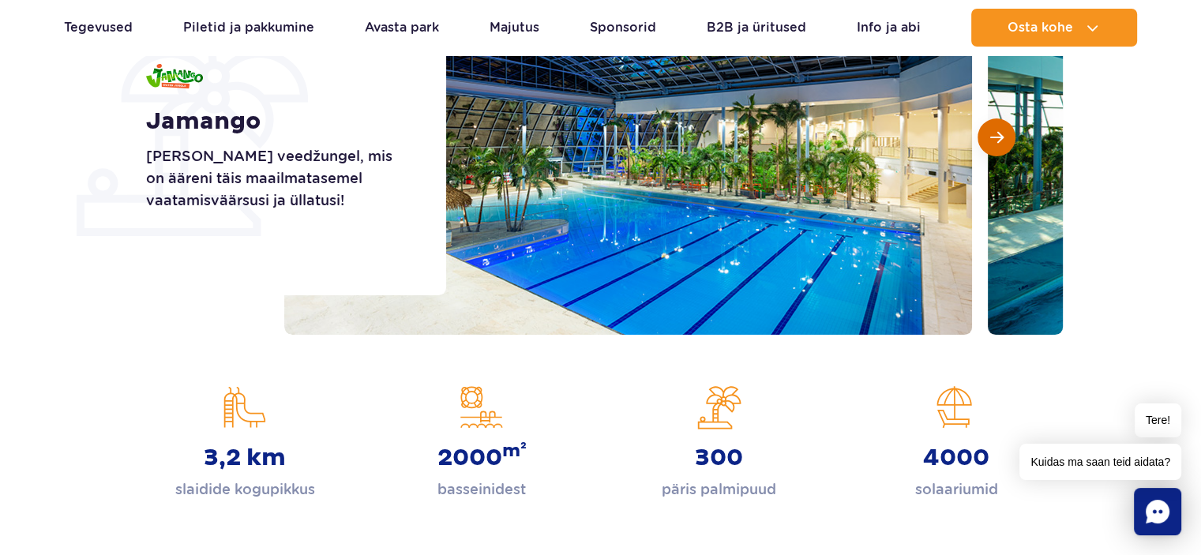
click at [994, 136] on span "Järgmine slaid" at bounding box center [996, 137] width 13 height 14
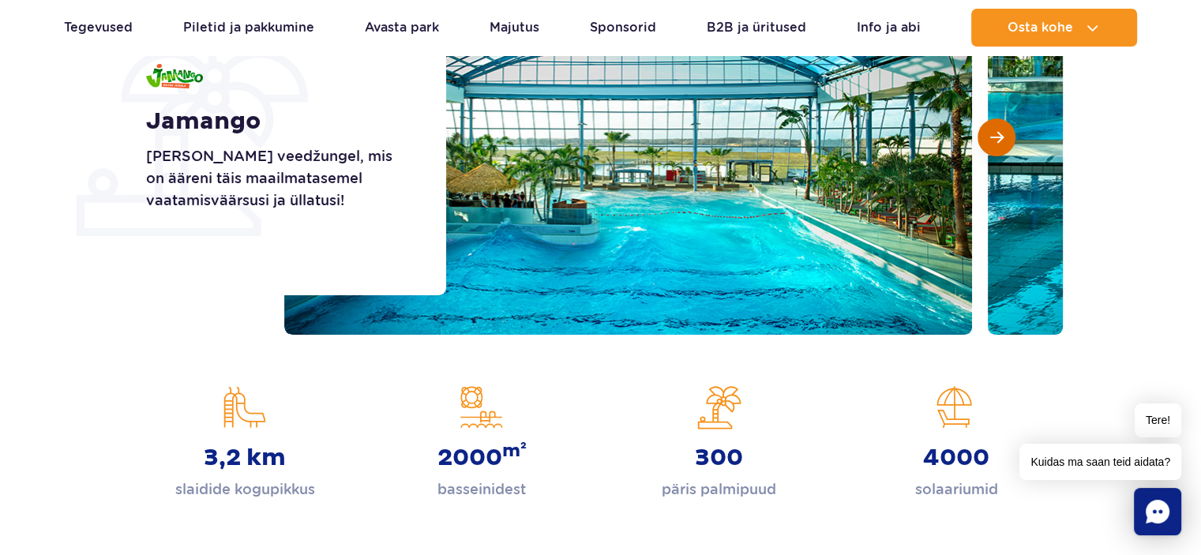
click at [994, 136] on span "Järgmine slaid" at bounding box center [996, 137] width 13 height 14
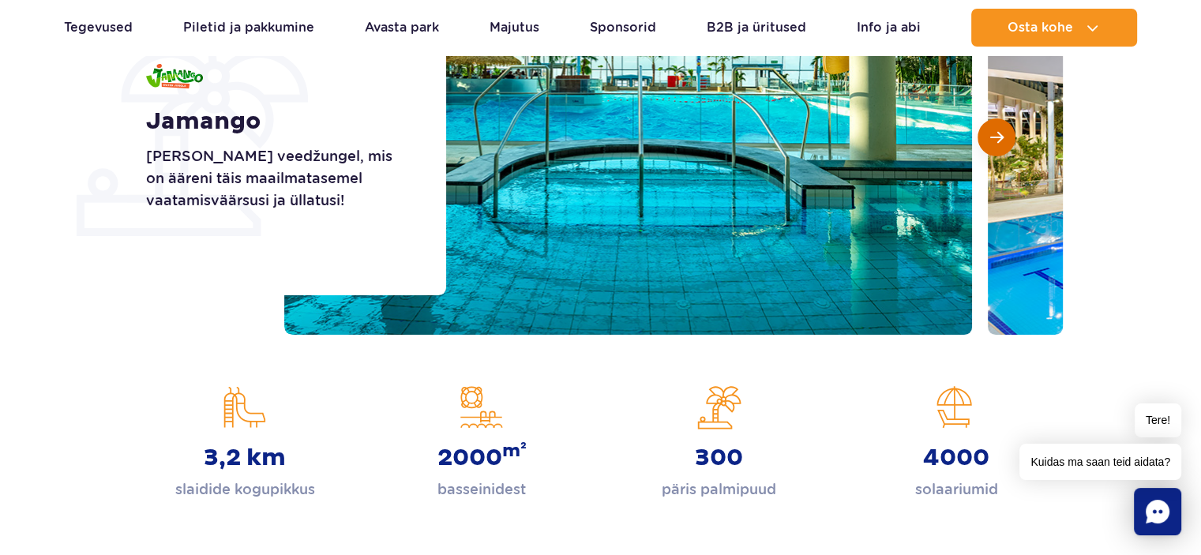
click at [994, 136] on span "Järgmine slaid" at bounding box center [996, 137] width 13 height 14
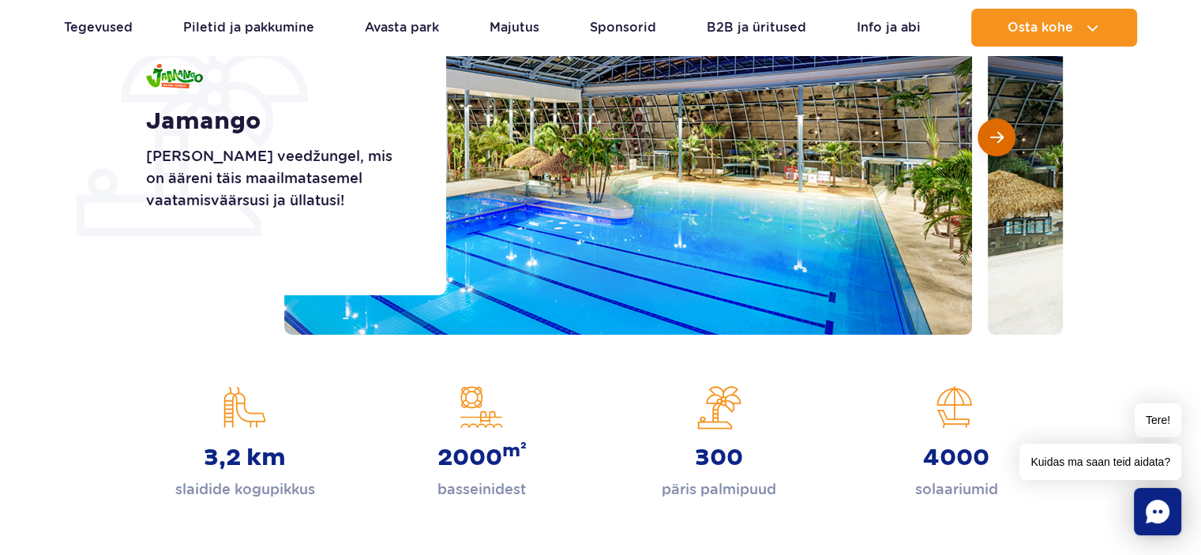
click at [994, 136] on span "Järgmine slaid" at bounding box center [996, 137] width 13 height 14
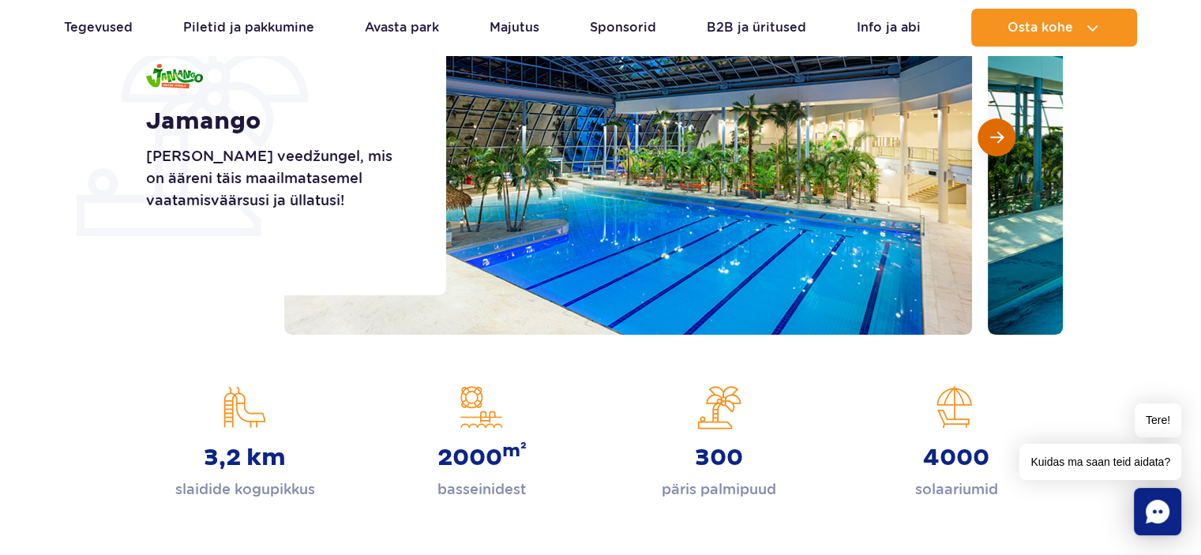
click at [994, 136] on span "Järgmine slaid" at bounding box center [996, 137] width 13 height 14
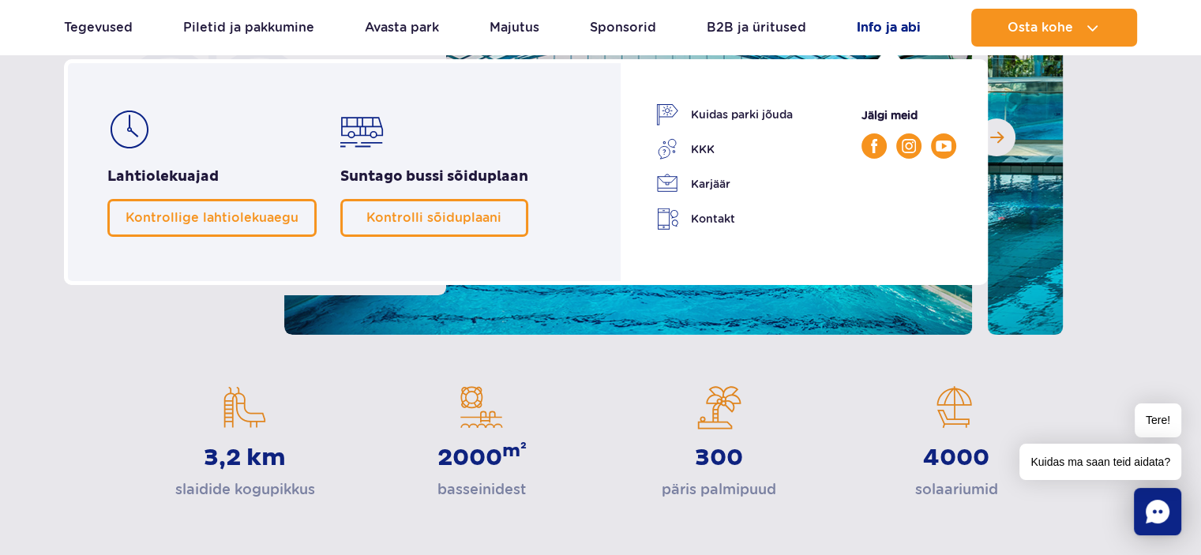
click at [885, 25] on font "Info ja abi" at bounding box center [889, 27] width 64 height 15
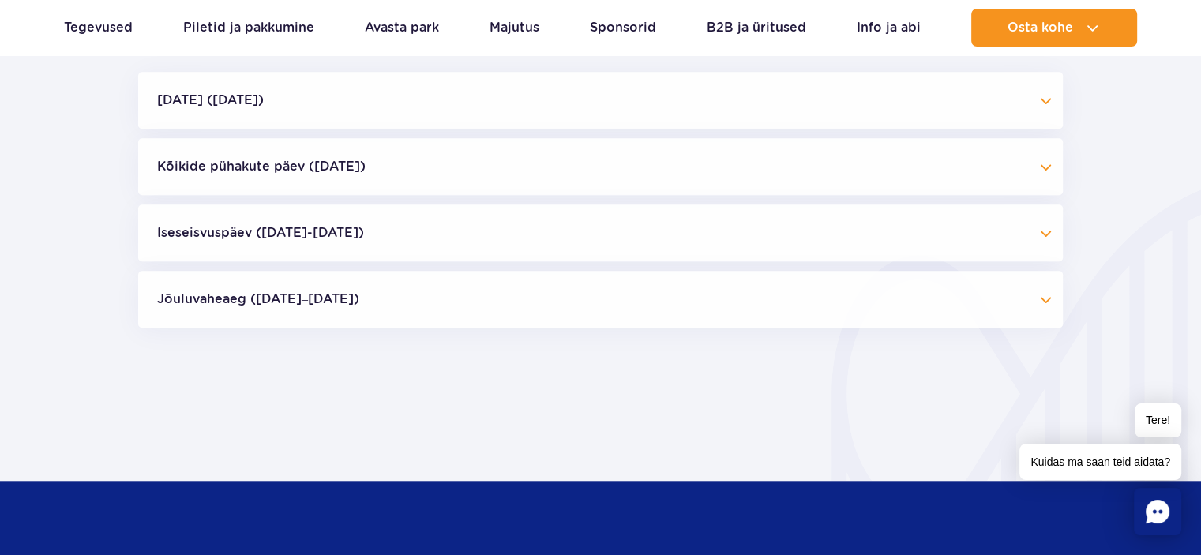
scroll to position [1421, 0]
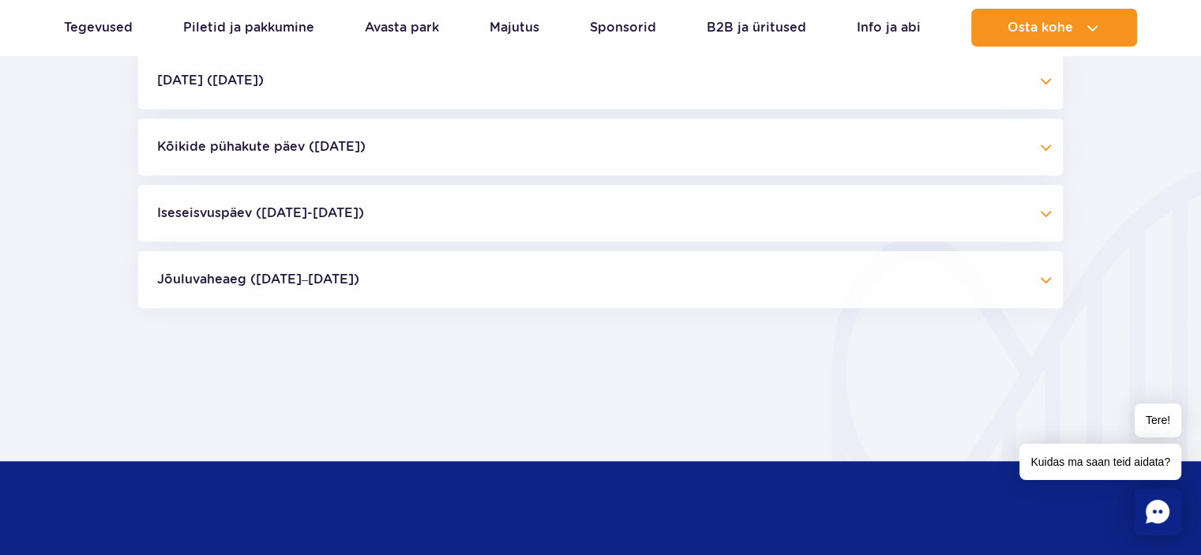
click at [1048, 280] on button "Jõuluvaheaeg ([DATE]–[DATE])" at bounding box center [600, 279] width 925 height 57
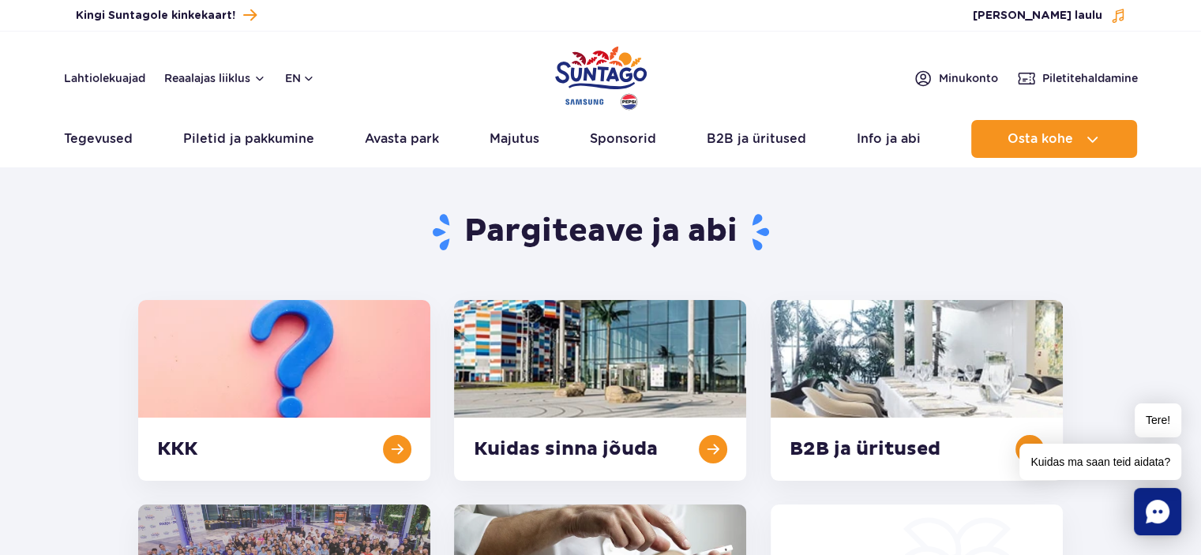
scroll to position [0, 0]
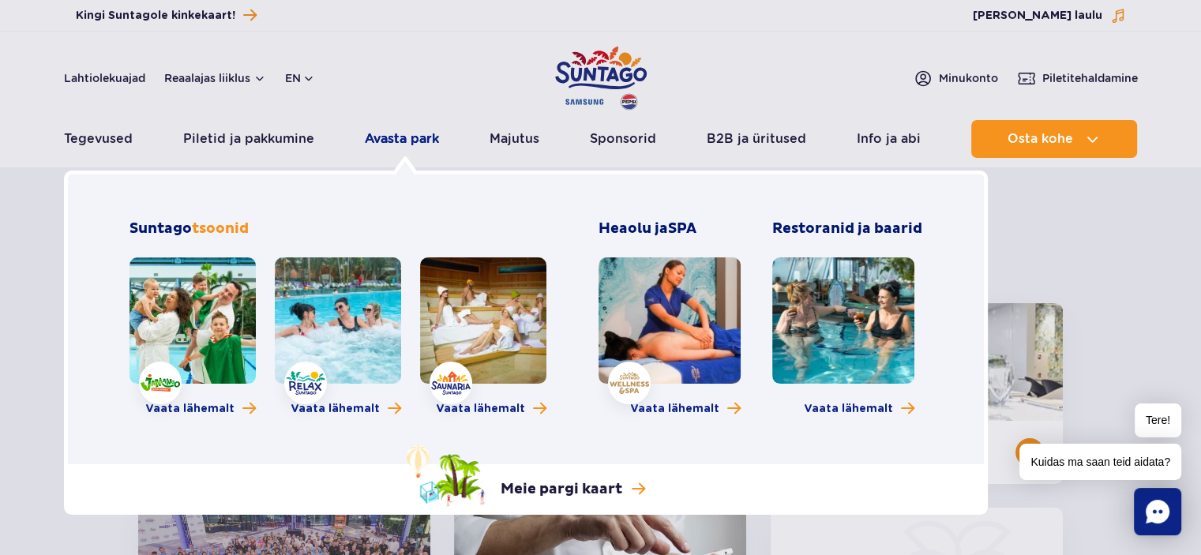
click at [409, 137] on font "Avasta park" at bounding box center [402, 138] width 74 height 15
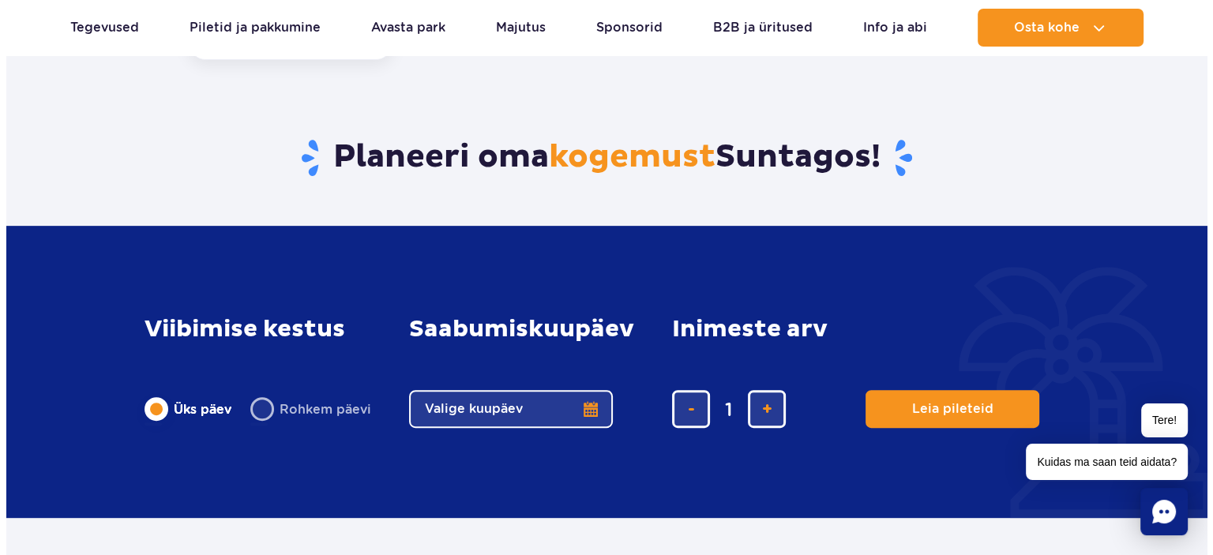
scroll to position [632, 0]
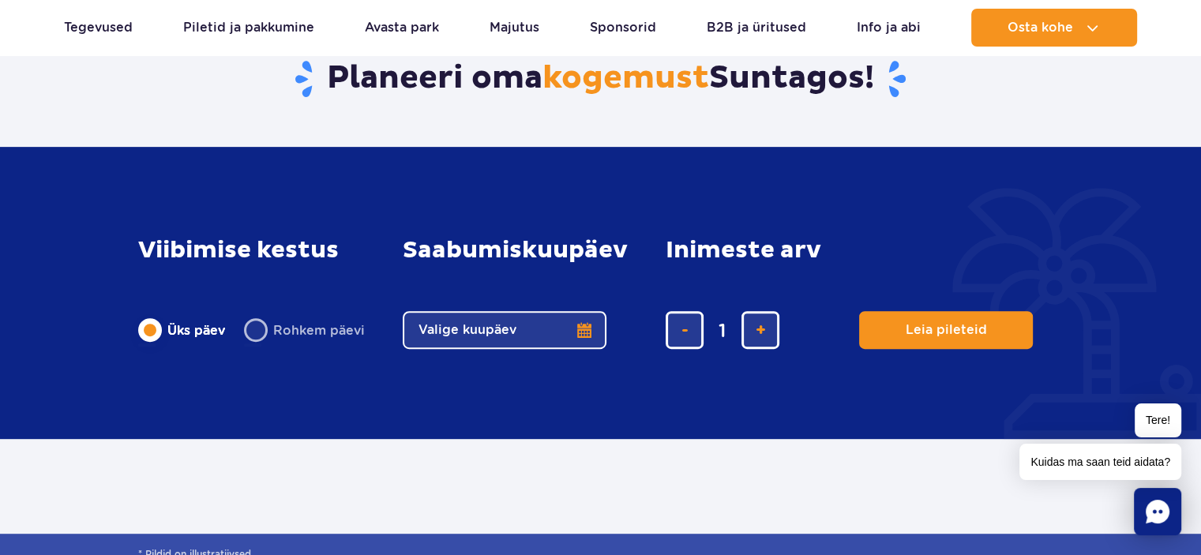
click at [585, 332] on button "Valige kuupäev" at bounding box center [505, 330] width 204 height 38
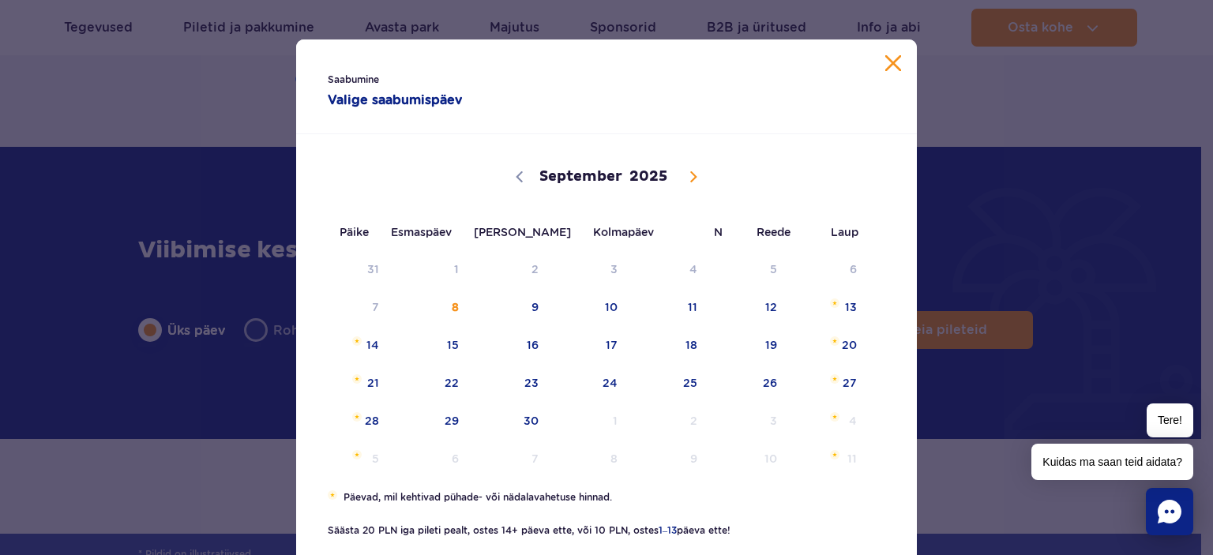
click at [688, 177] on icon at bounding box center [693, 176] width 11 height 11
select select "11"
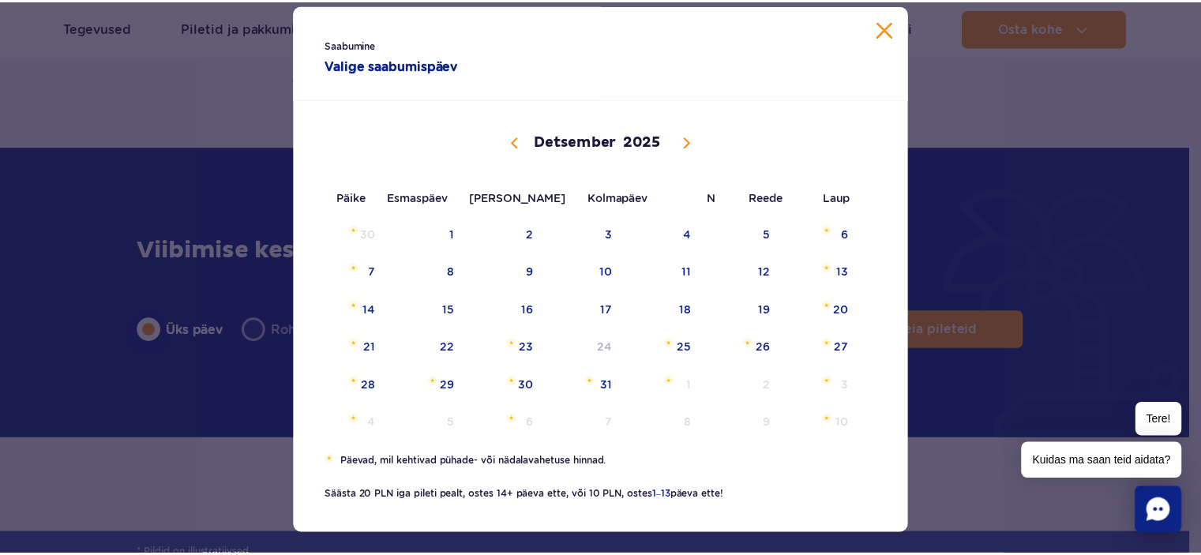
scroll to position [54, 0]
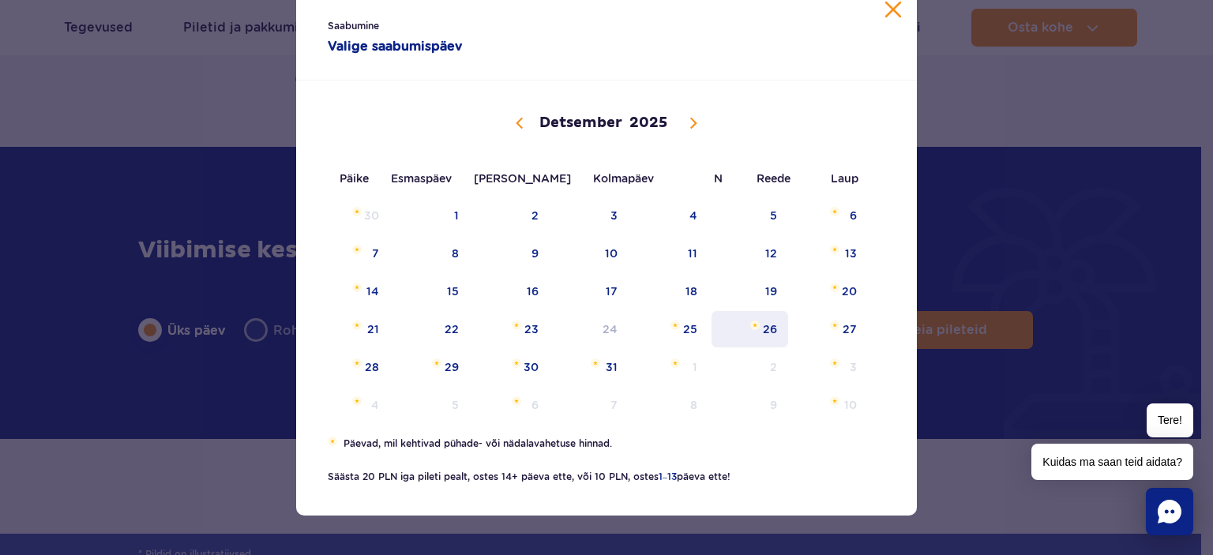
click at [763, 328] on font "26" at bounding box center [770, 329] width 14 height 13
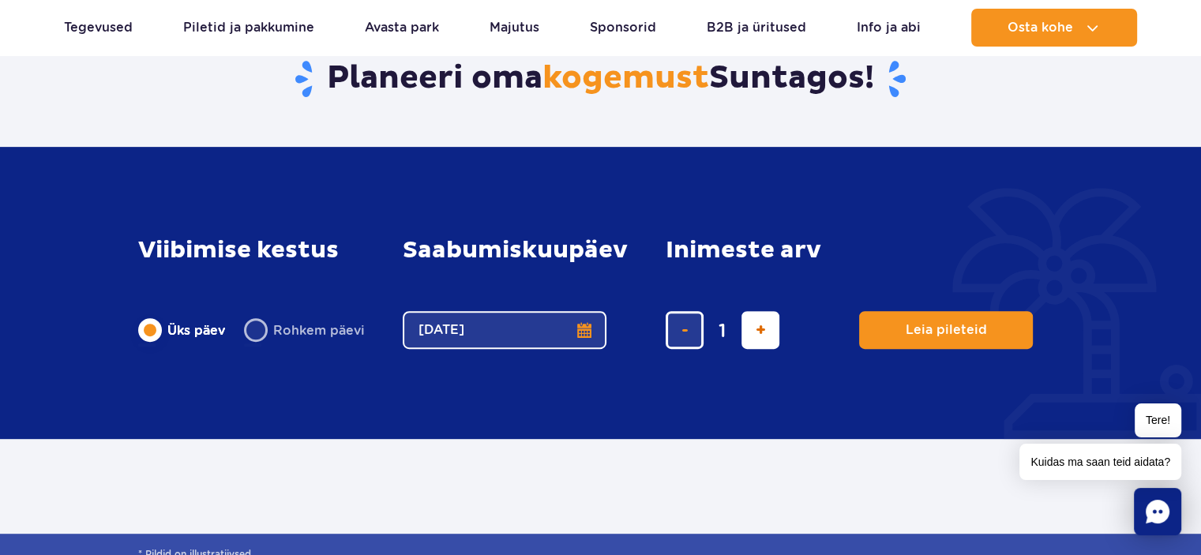
click at [756, 330] on span "lisa pilet" at bounding box center [761, 330] width 10 height 0
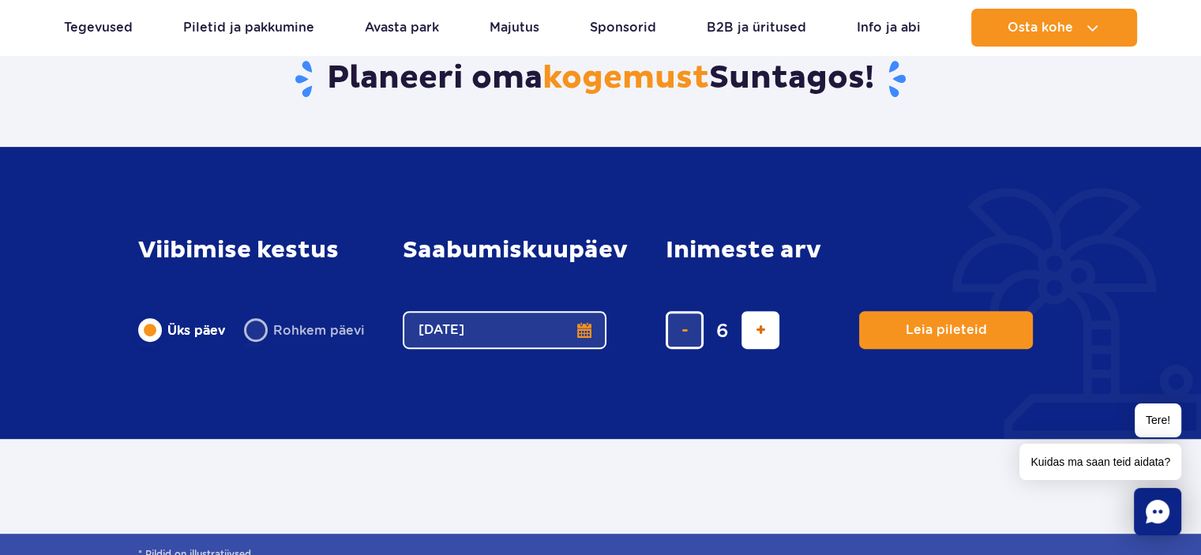
click at [756, 330] on span "lisa pilet" at bounding box center [761, 330] width 10 height 0
type input "10"
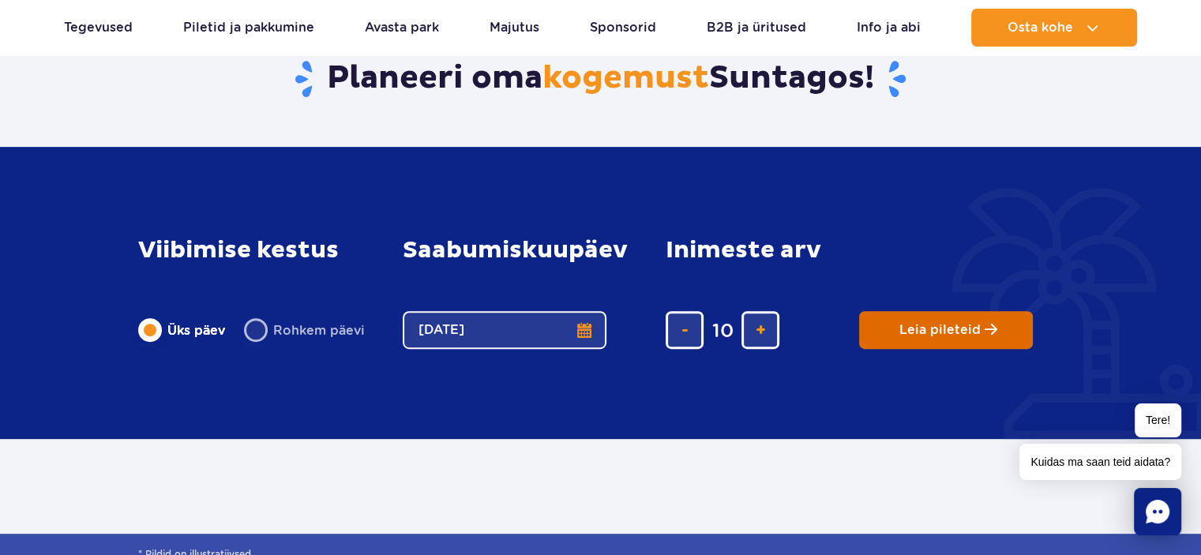
click at [927, 328] on span "Leia pileteid" at bounding box center [939, 330] width 81 height 14
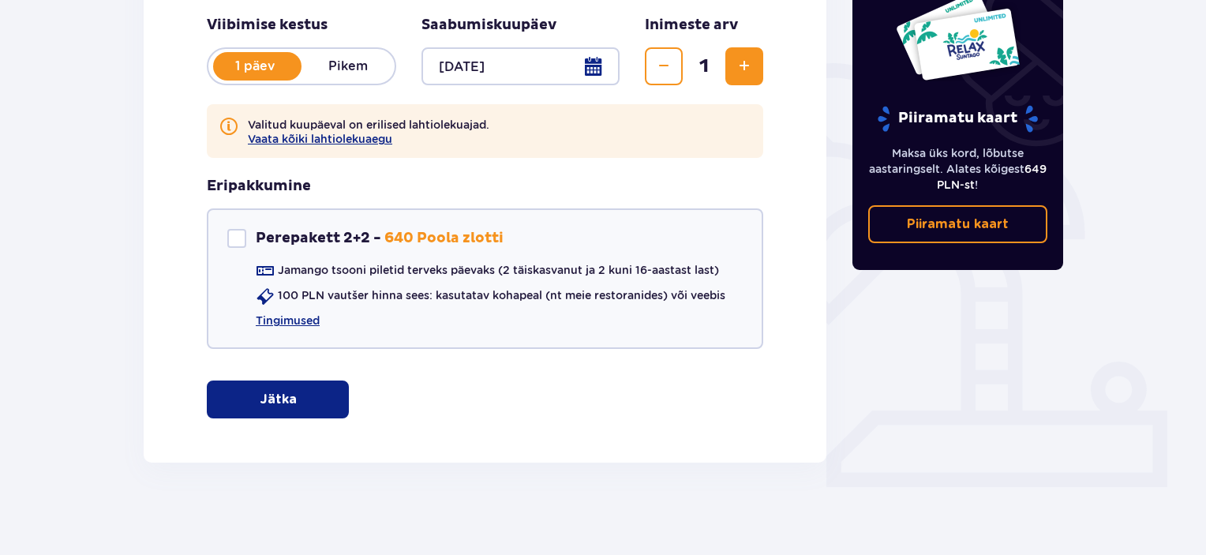
scroll to position [331, 0]
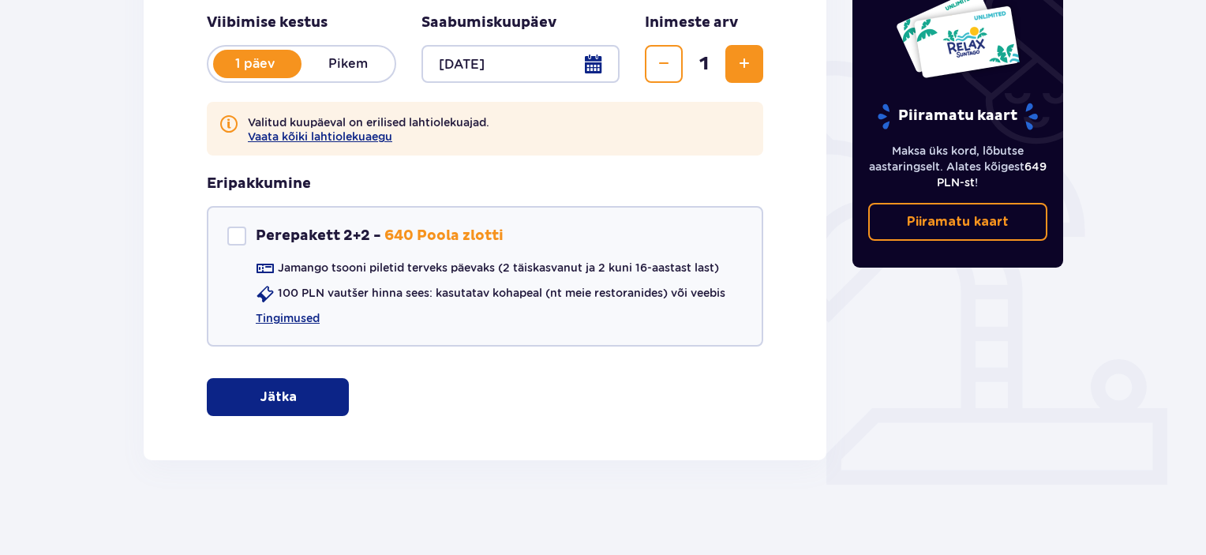
click at [324, 411] on button "Jätka" at bounding box center [278, 397] width 142 height 38
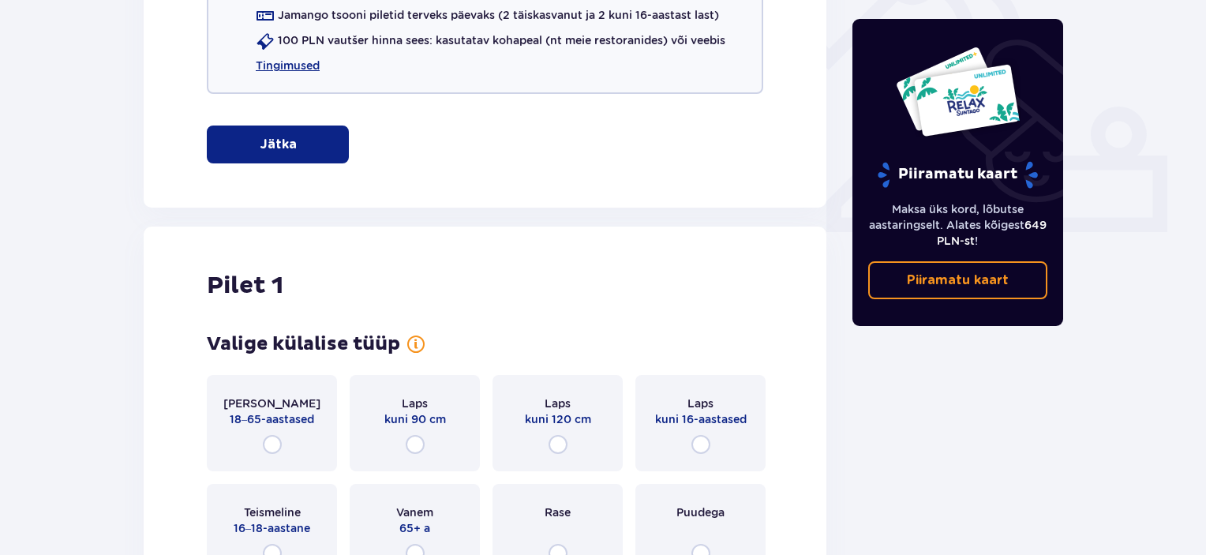
scroll to position [791, 0]
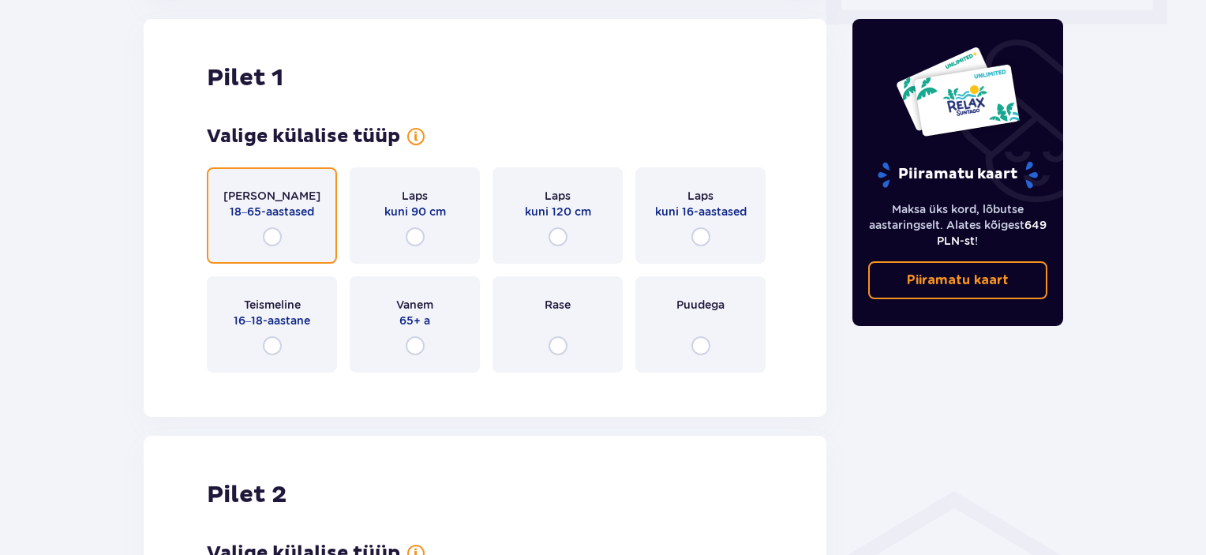
click at [272, 237] on input "radio" at bounding box center [272, 236] width 19 height 19
radio input "true"
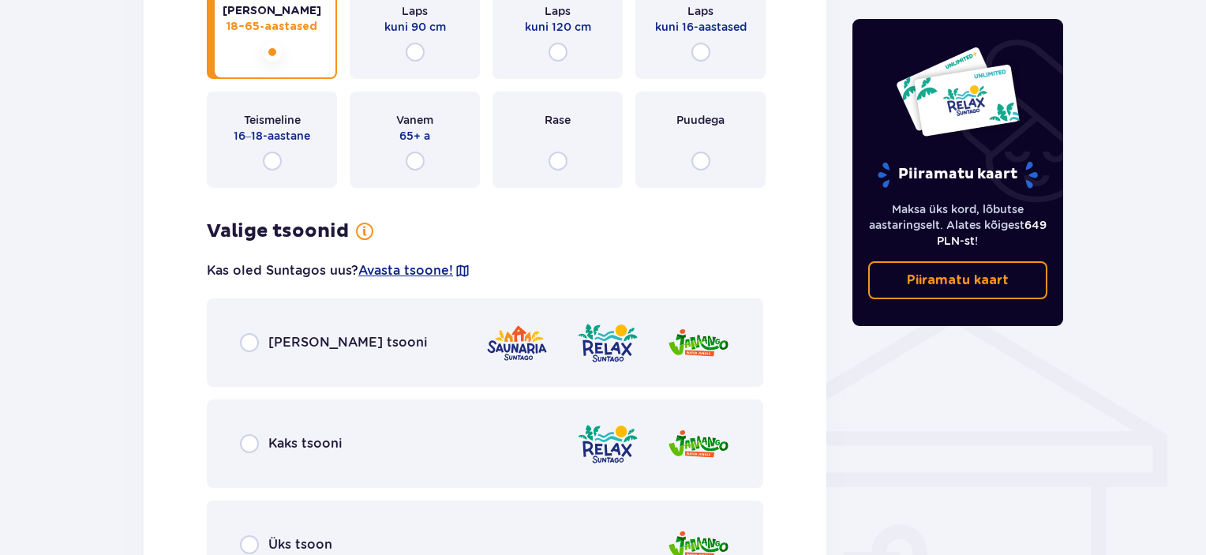
scroll to position [940, 0]
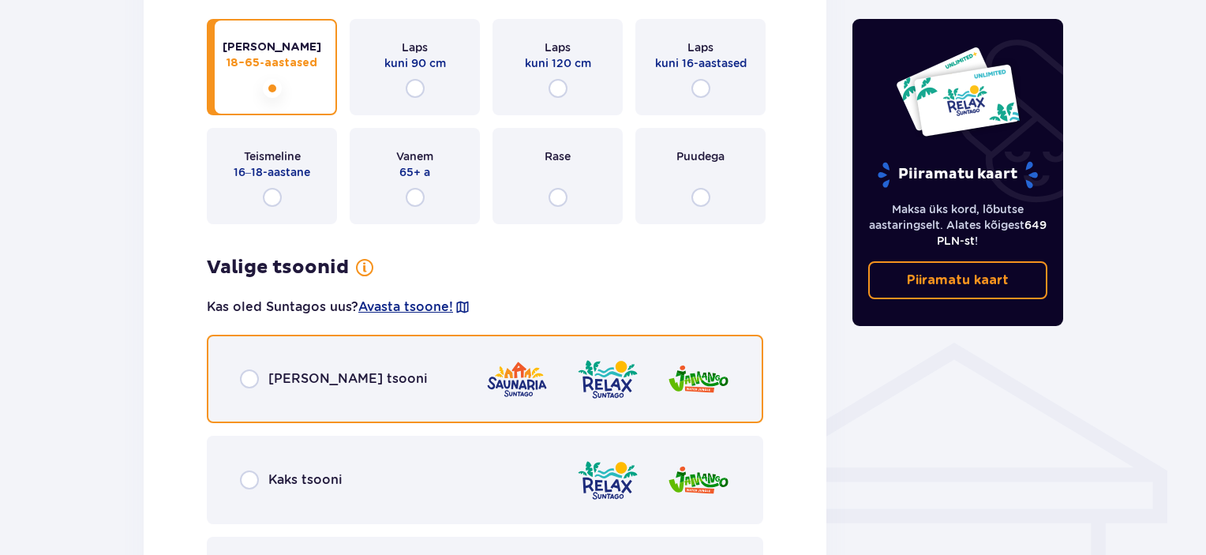
click at [246, 385] on input "radio" at bounding box center [249, 379] width 19 height 19
radio input "true"
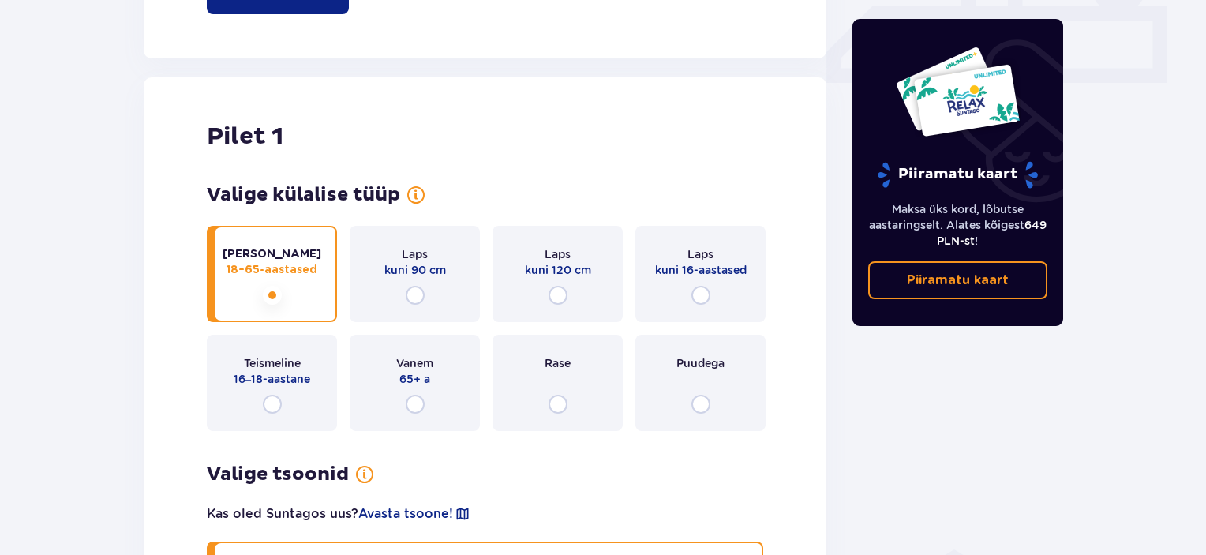
scroll to position [709, 0]
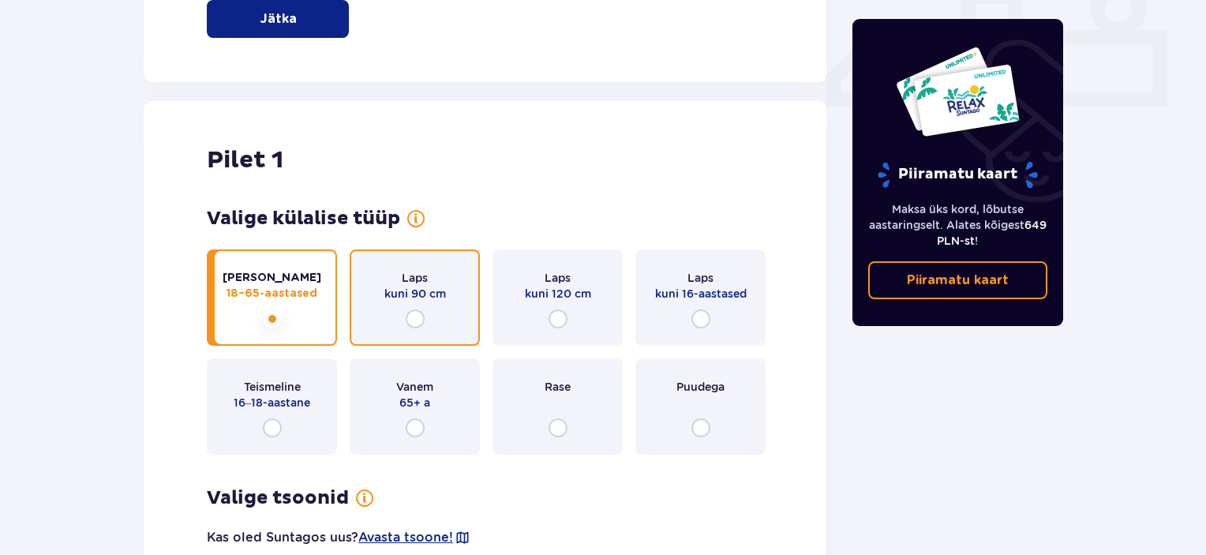
click at [417, 318] on input "radio" at bounding box center [415, 319] width 19 height 19
radio input "true"
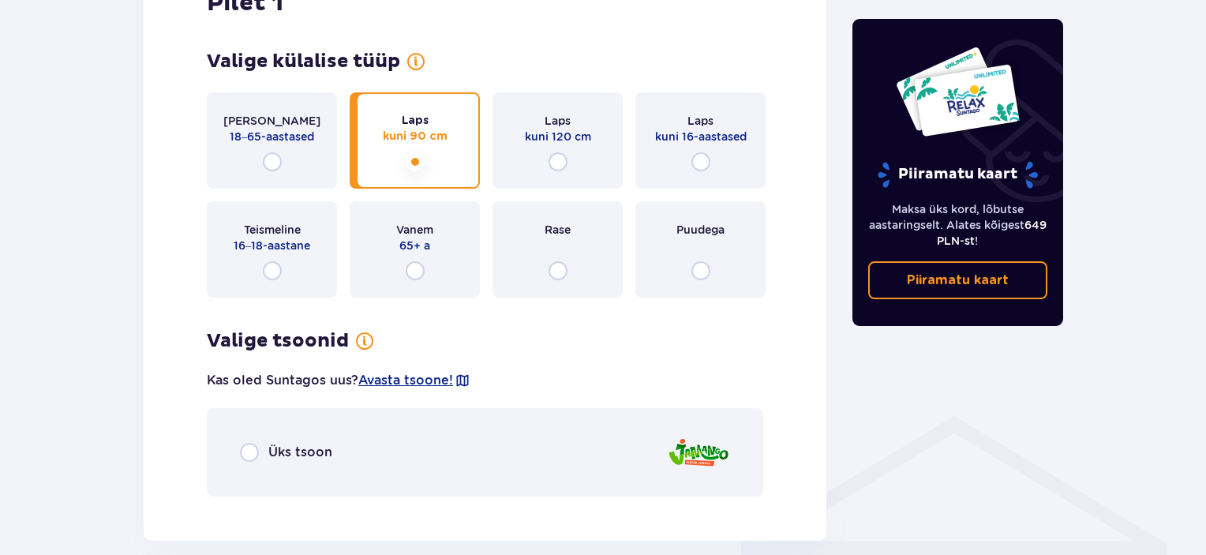
scroll to position [782, 0]
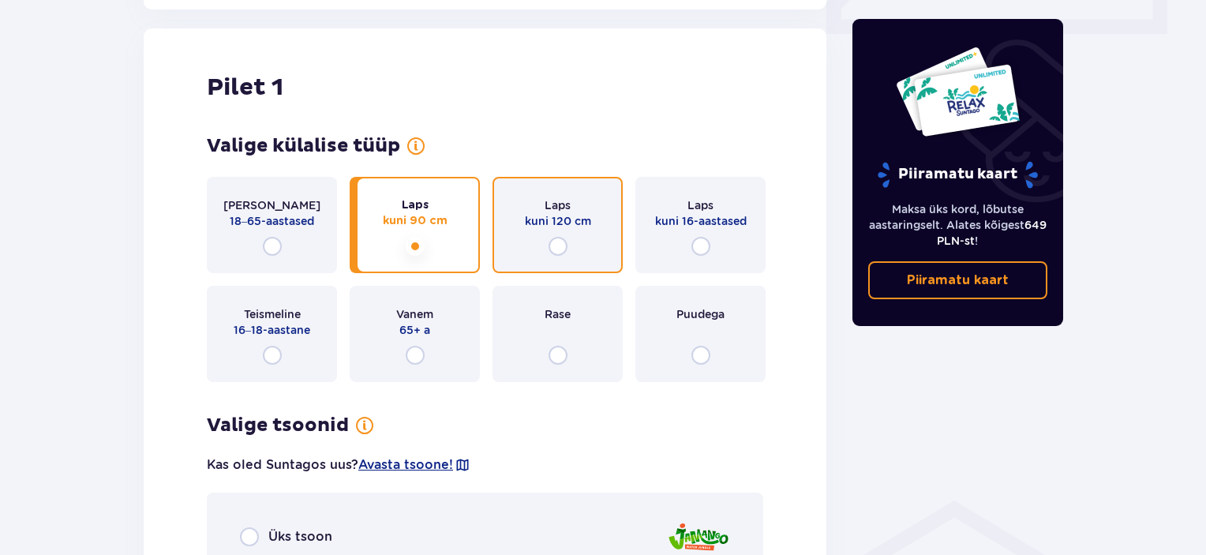
click at [557, 249] on input "radio" at bounding box center [558, 246] width 19 height 19
radio input "true"
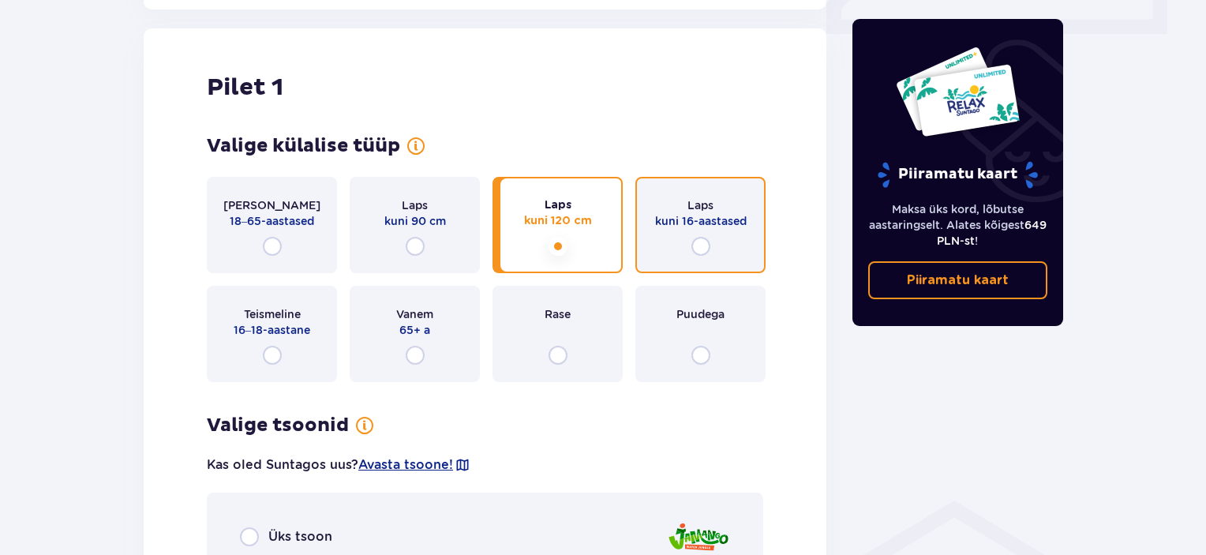
click at [704, 246] on input "radio" at bounding box center [701, 246] width 19 height 19
radio input "true"
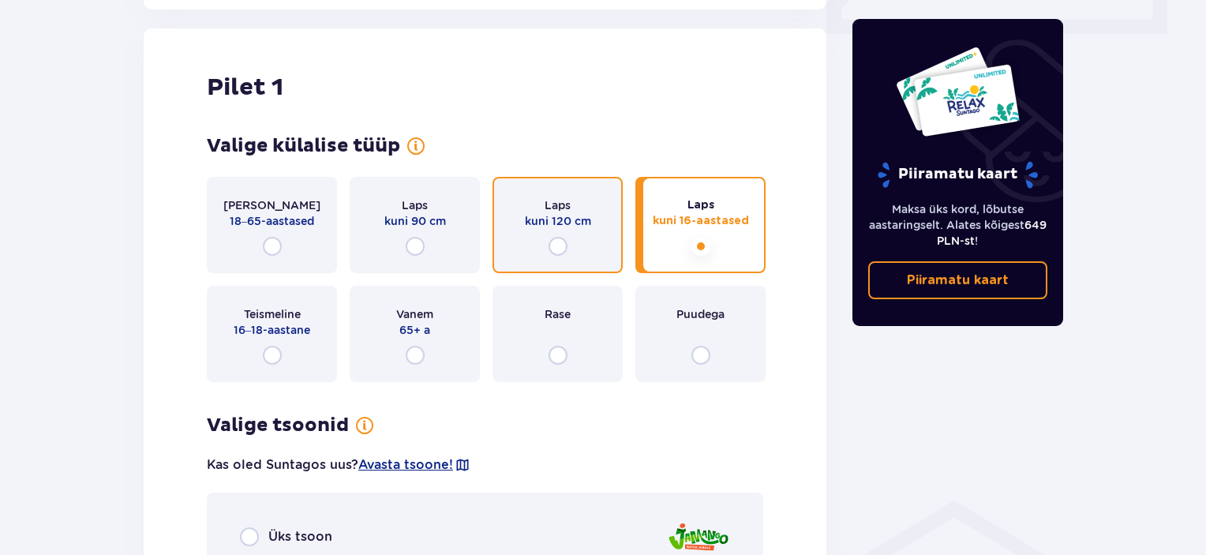
click at [553, 243] on input "radio" at bounding box center [558, 246] width 19 height 19
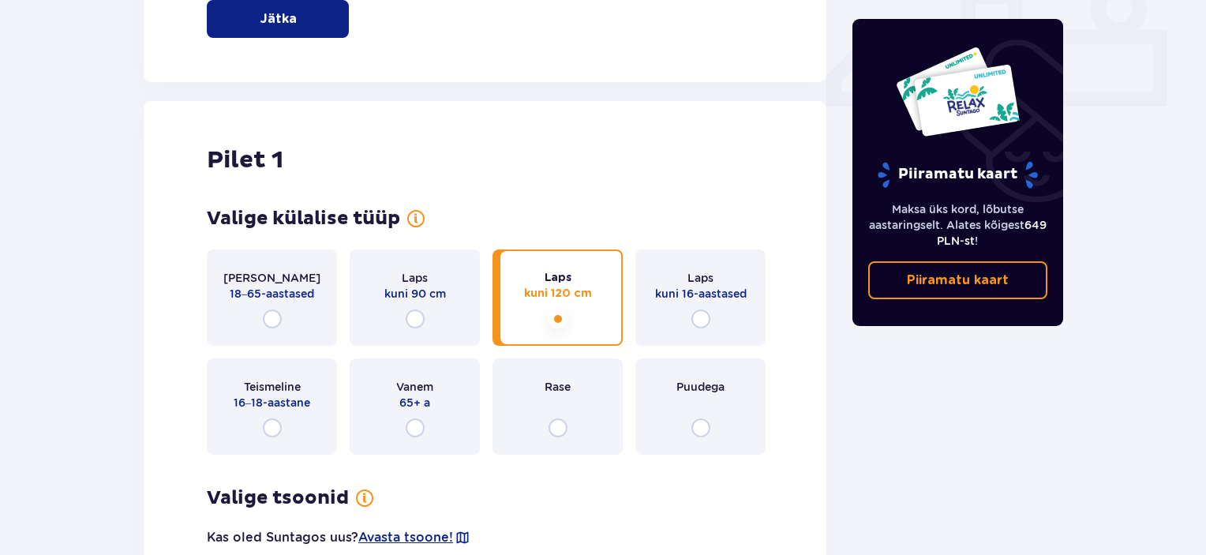
scroll to position [703, 0]
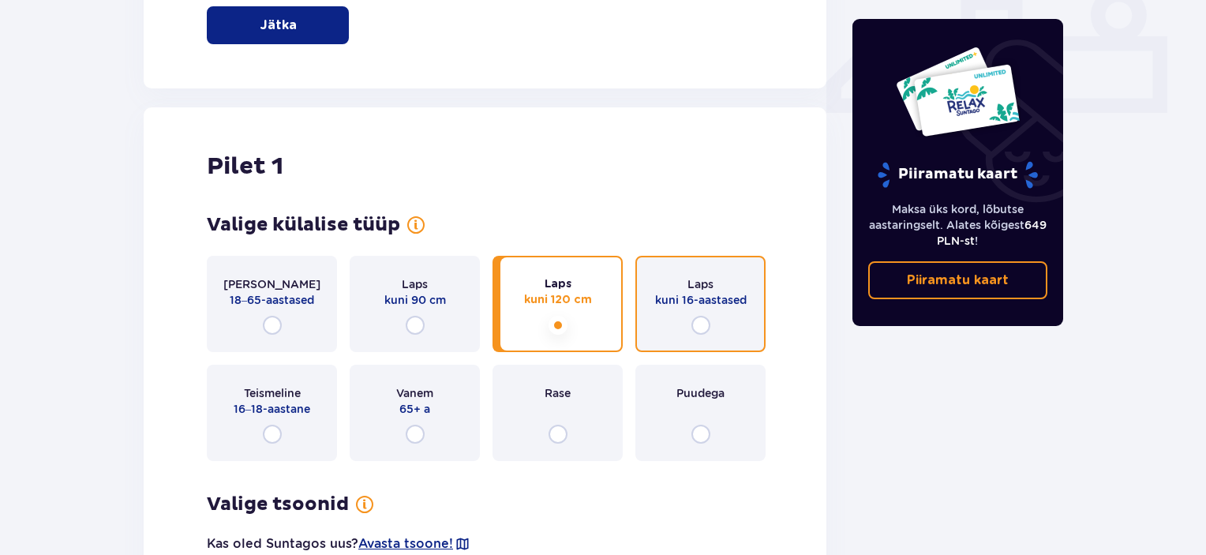
click at [702, 318] on input "radio" at bounding box center [701, 325] width 19 height 19
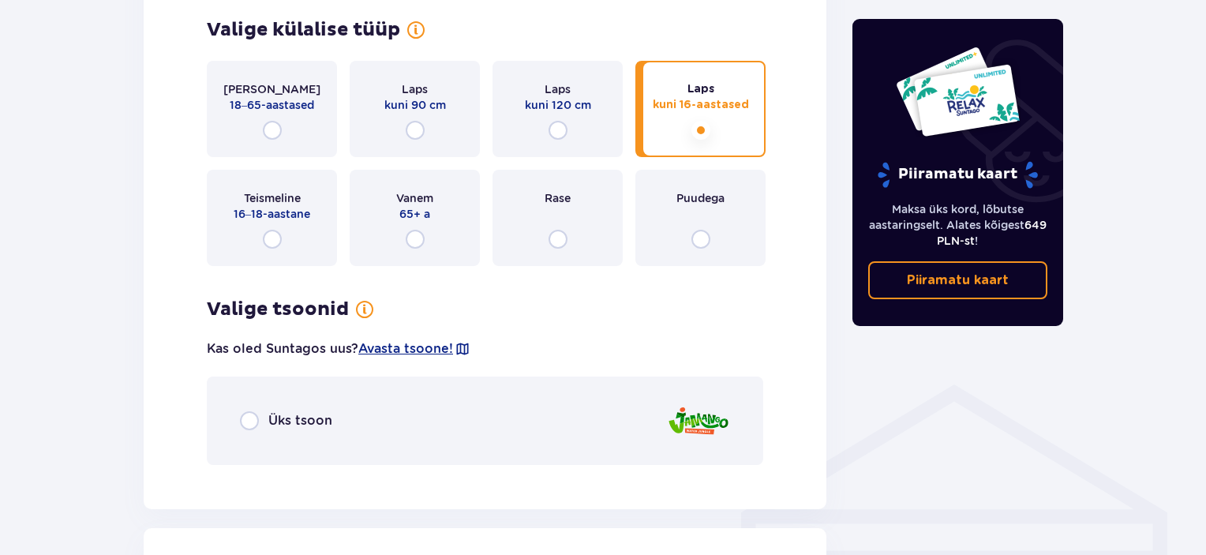
scroll to position [861, 0]
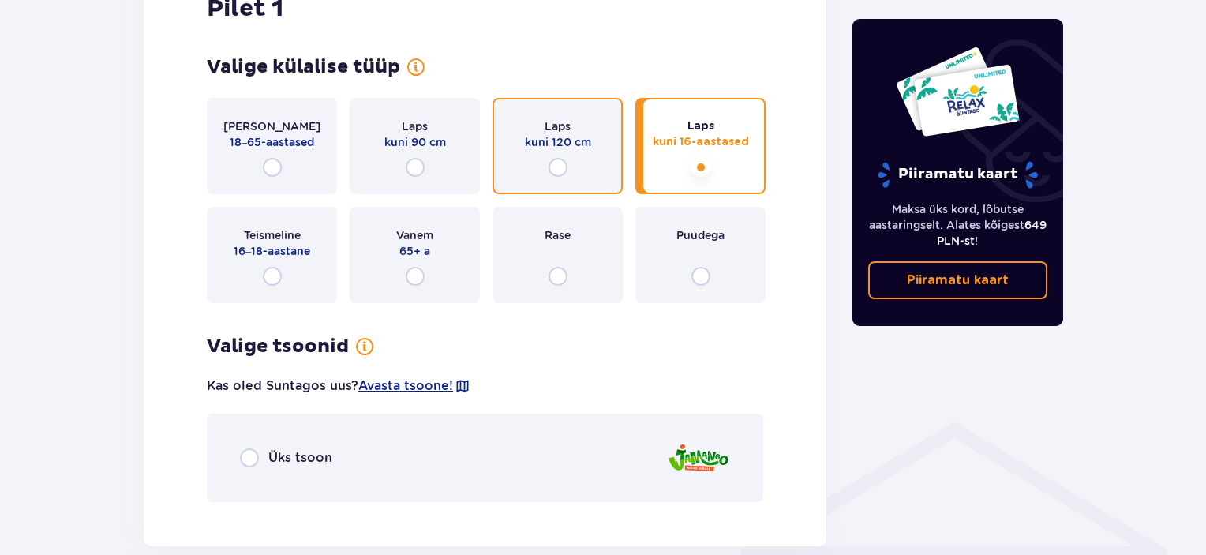
click at [553, 163] on input "radio" at bounding box center [558, 167] width 19 height 19
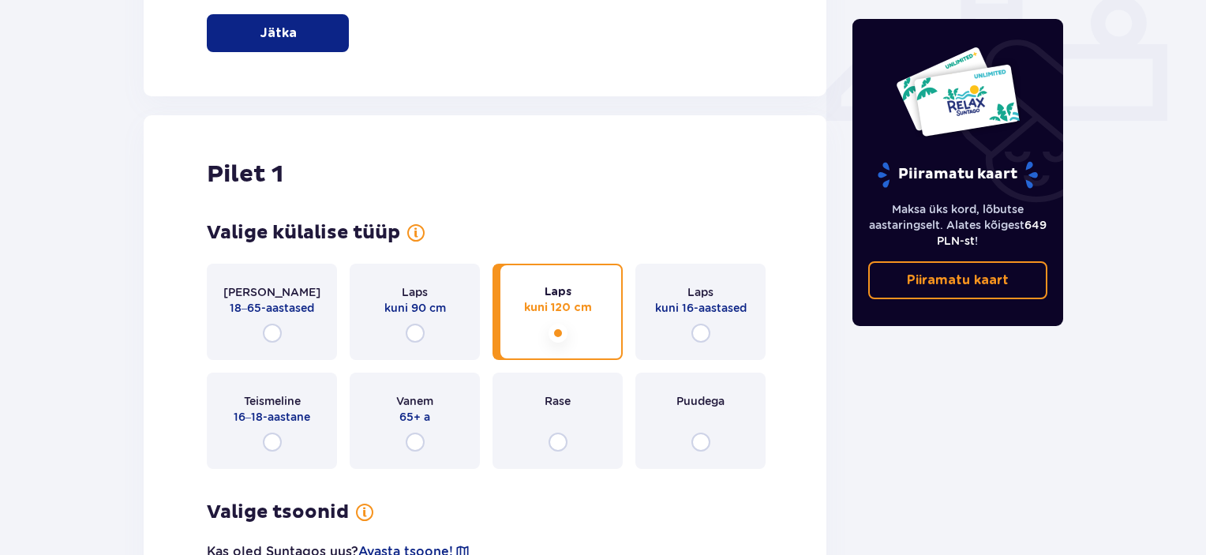
scroll to position [703, 0]
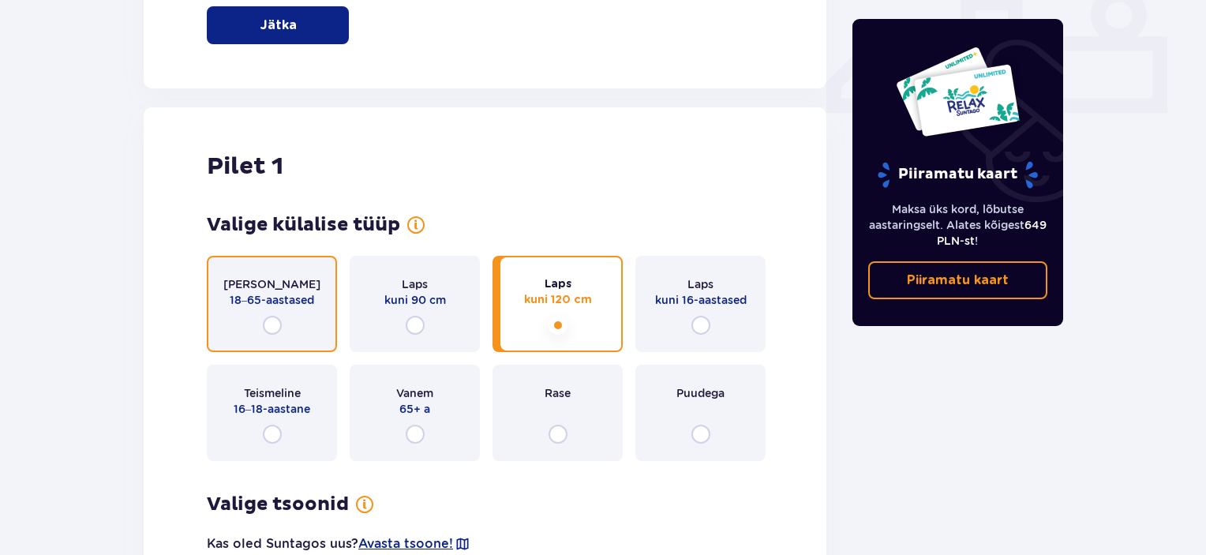
click at [272, 328] on input "radio" at bounding box center [272, 325] width 19 height 19
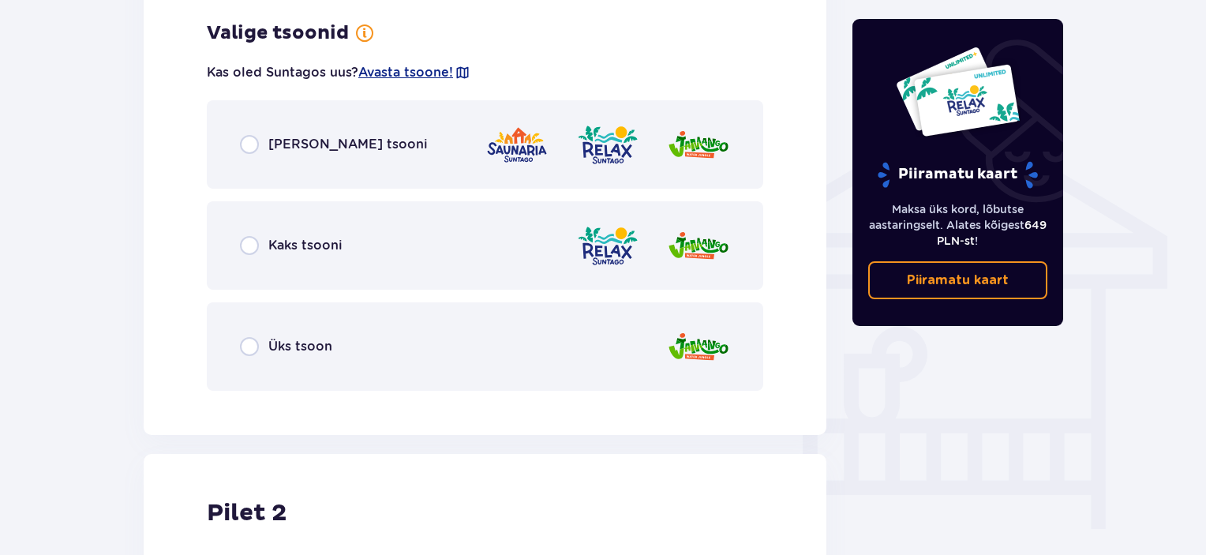
scroll to position [1176, 0]
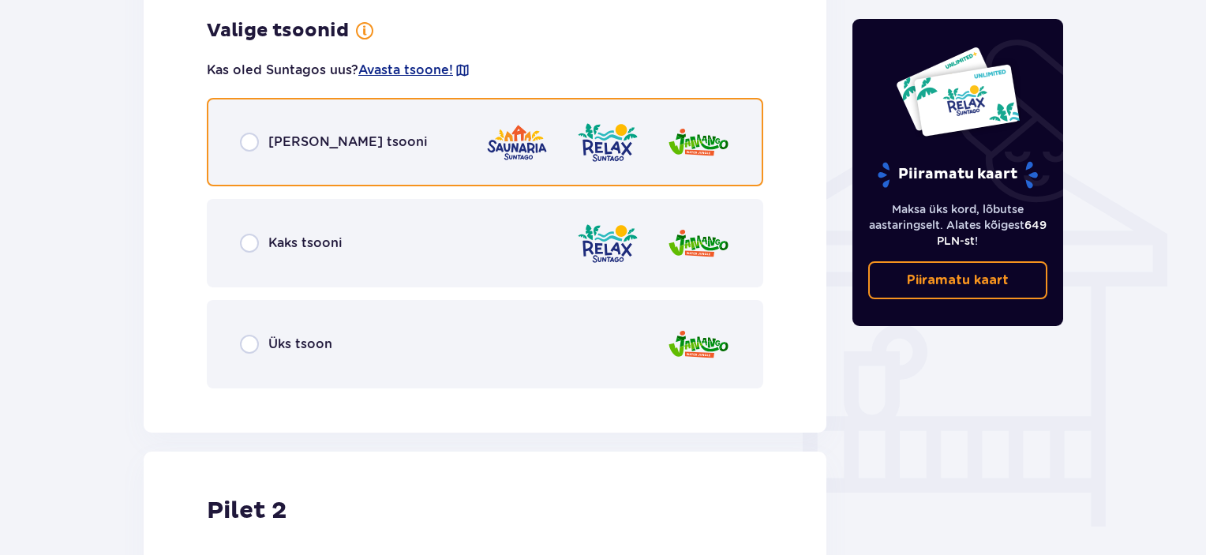
click at [253, 148] on input "radio" at bounding box center [249, 142] width 19 height 19
radio input "true"
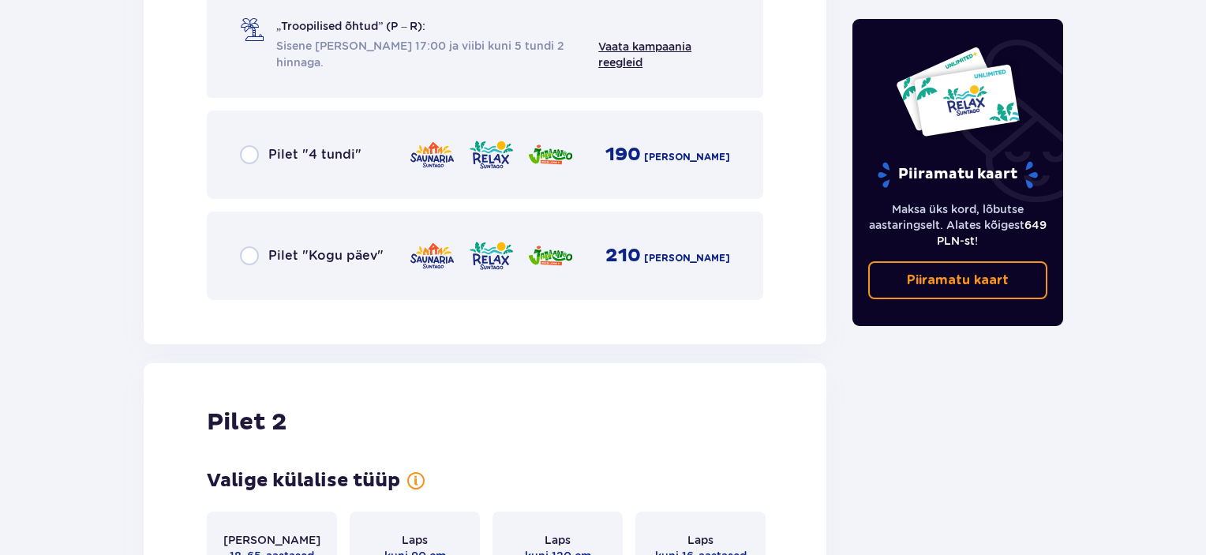
scroll to position [2130, 0]
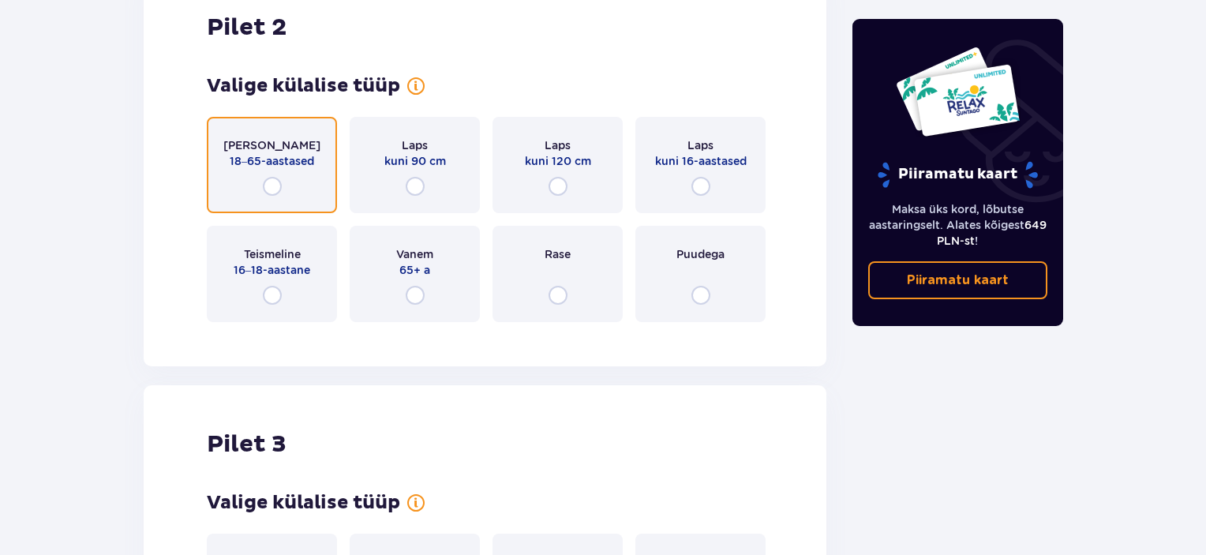
click at [267, 183] on input "radio" at bounding box center [272, 186] width 19 height 19
radio input "true"
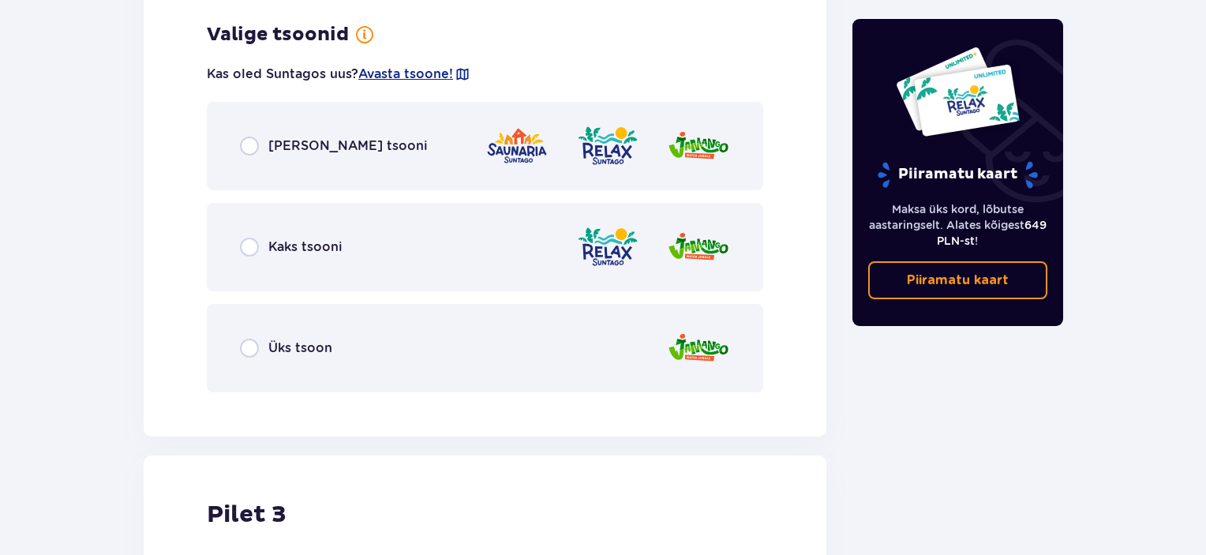
scroll to position [2464, 0]
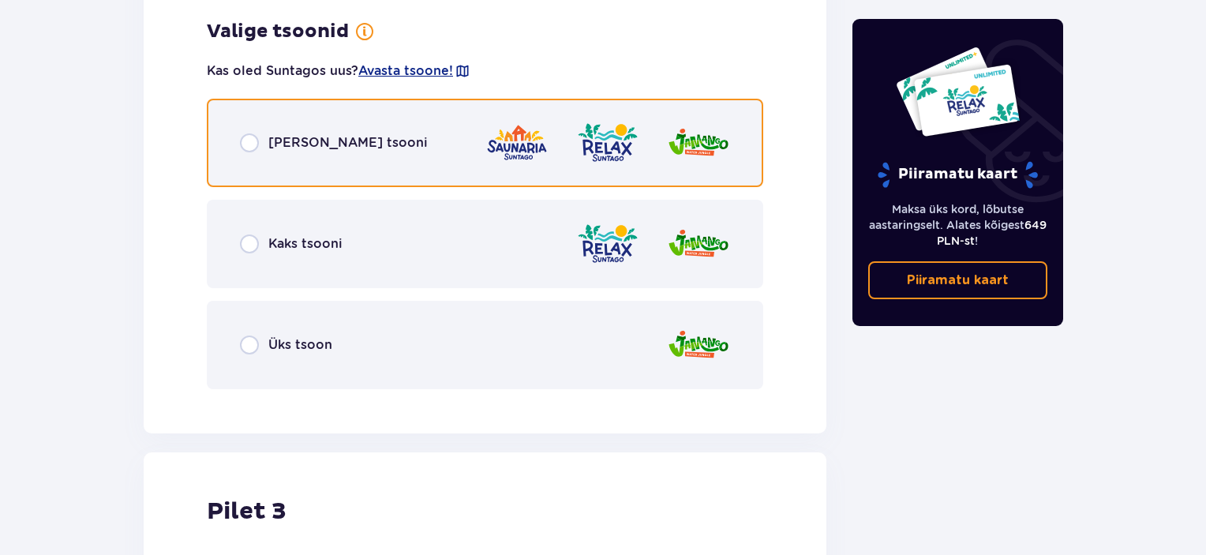
click at [246, 139] on input "radio" at bounding box center [249, 142] width 19 height 19
radio input "true"
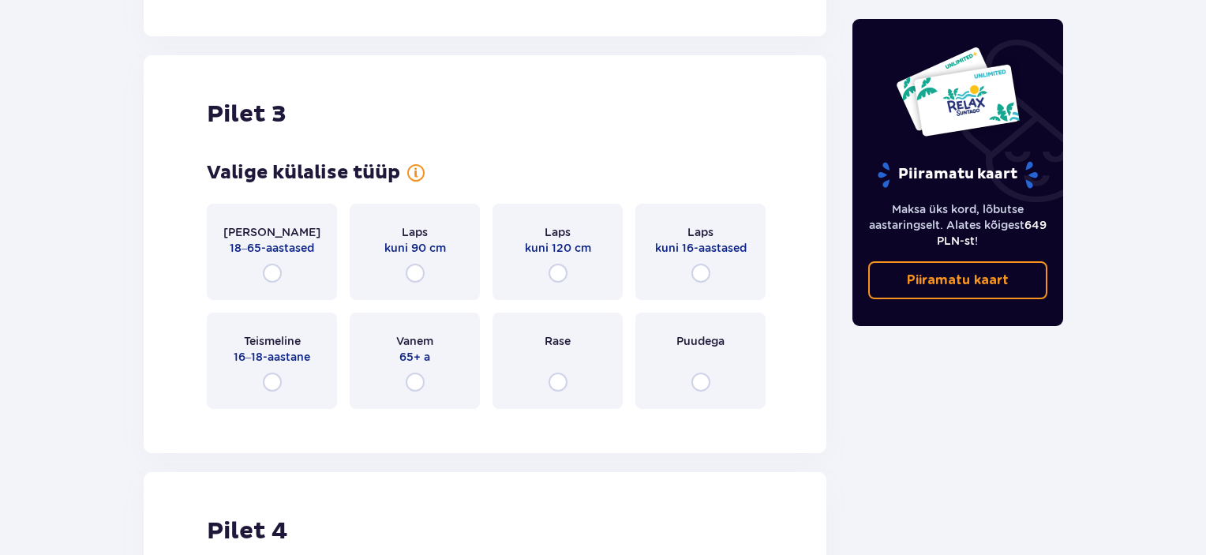
scroll to position [3339, 0]
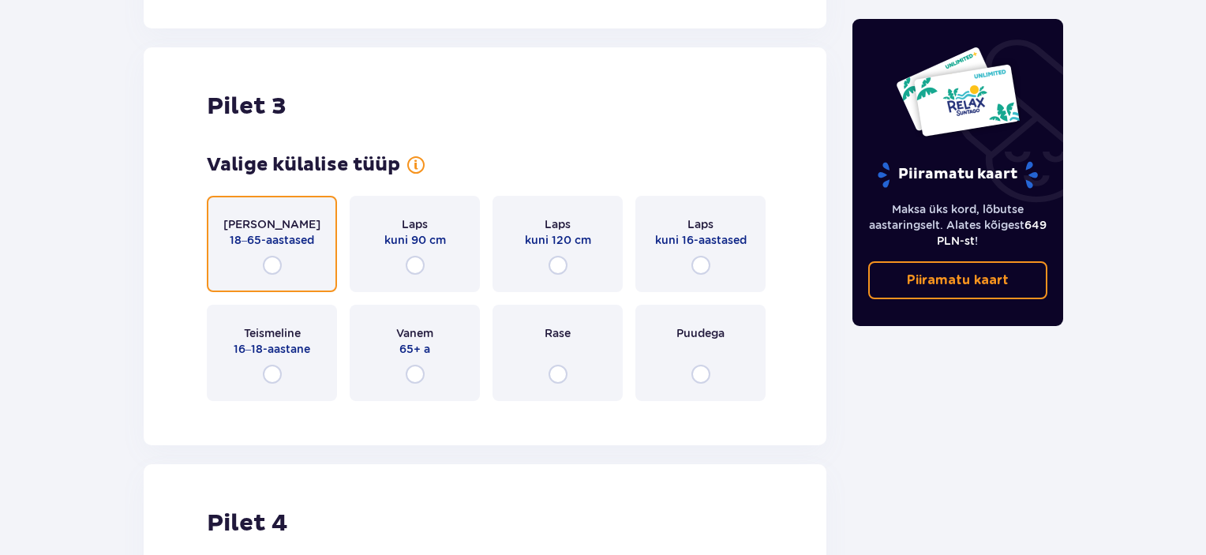
click at [273, 261] on input "radio" at bounding box center [272, 265] width 19 height 19
radio input "true"
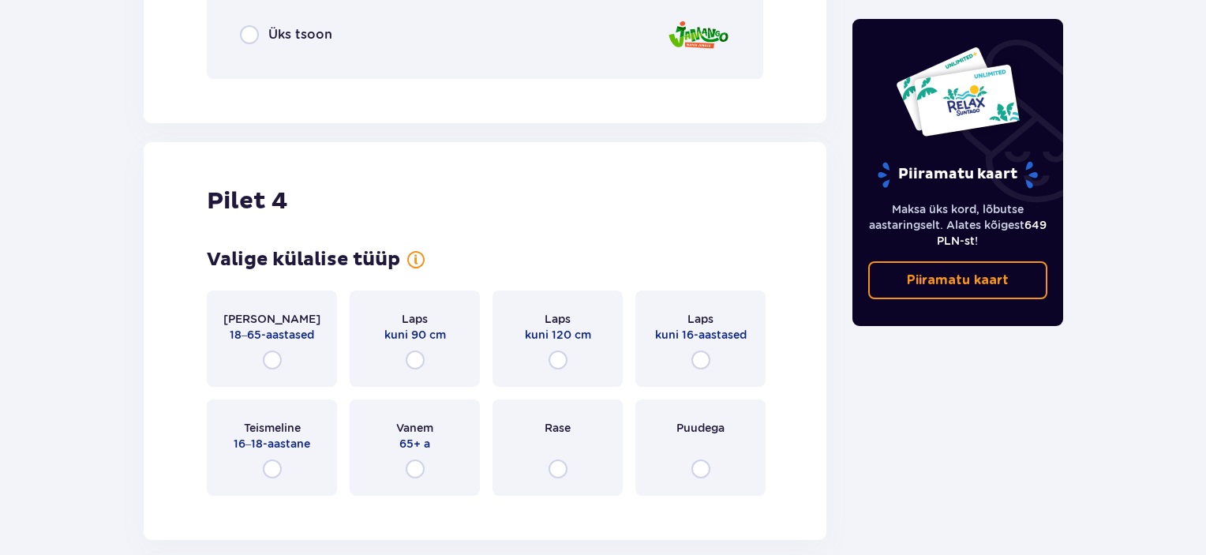
scroll to position [4068, 0]
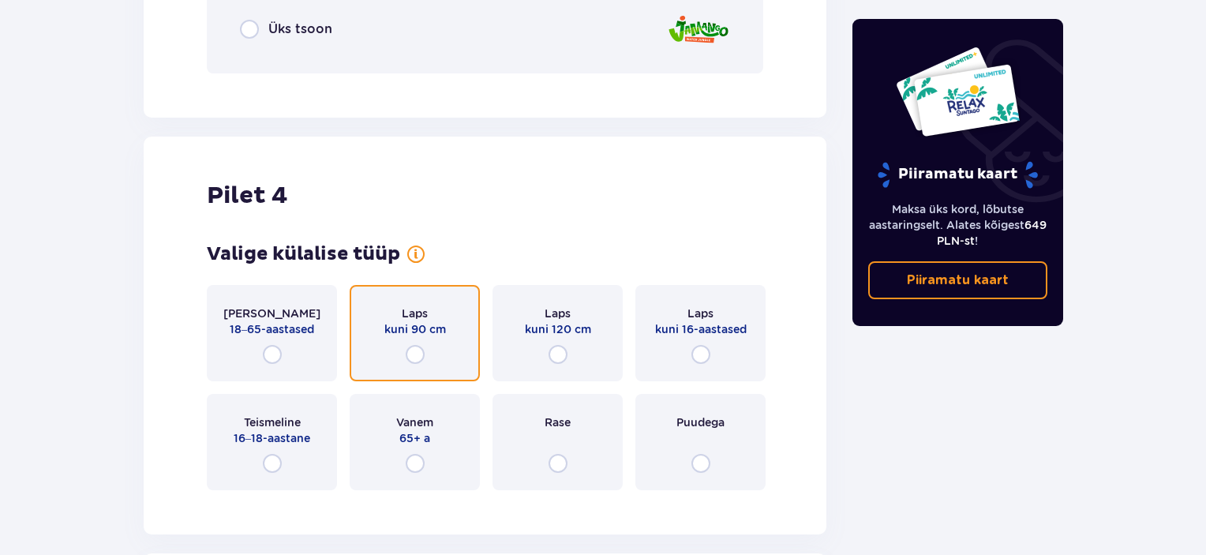
click at [407, 356] on input "radio" at bounding box center [415, 354] width 19 height 19
radio input "true"
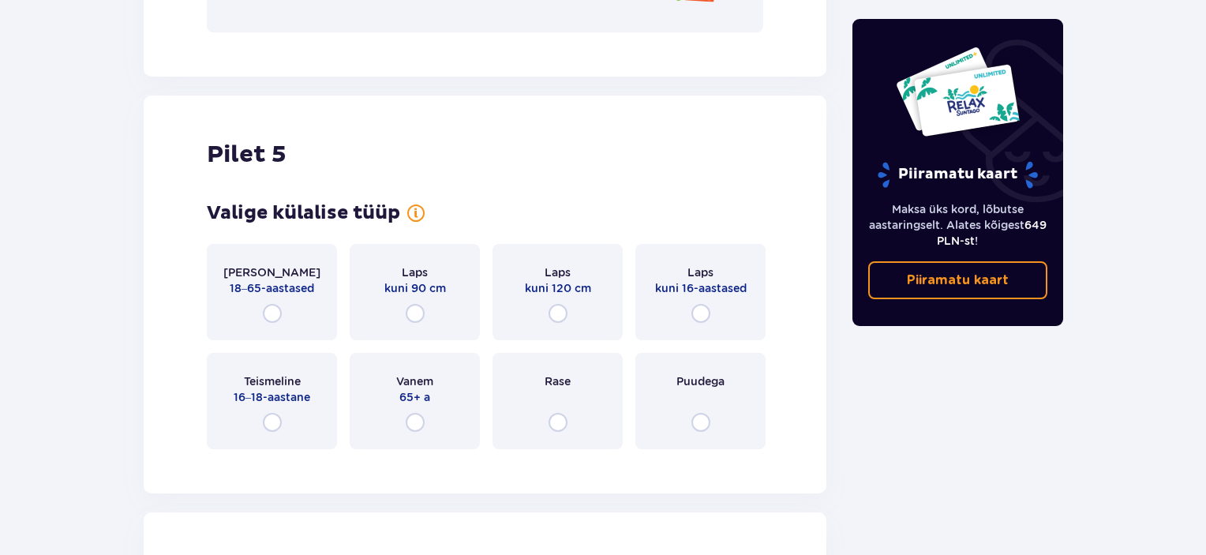
scroll to position [4728, 0]
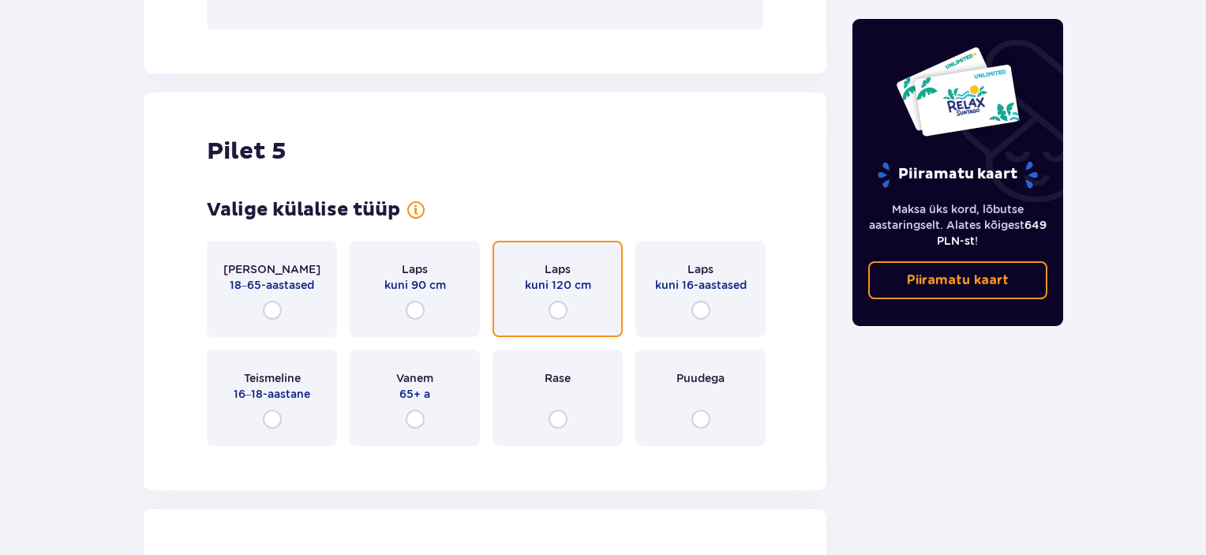
click at [560, 309] on input "radio" at bounding box center [558, 310] width 19 height 19
radio input "true"
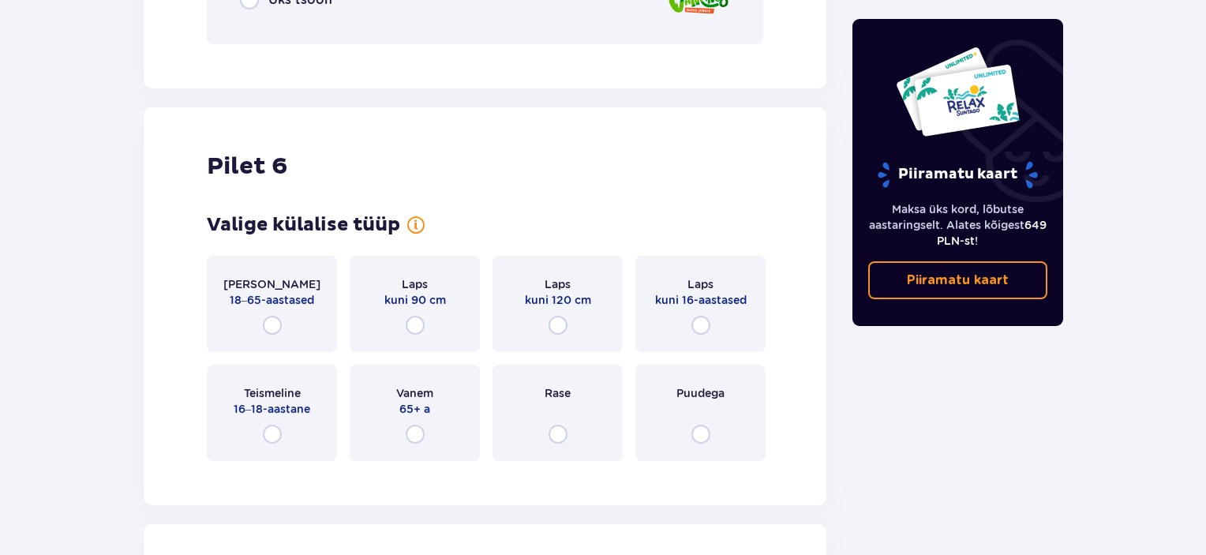
scroll to position [5344, 0]
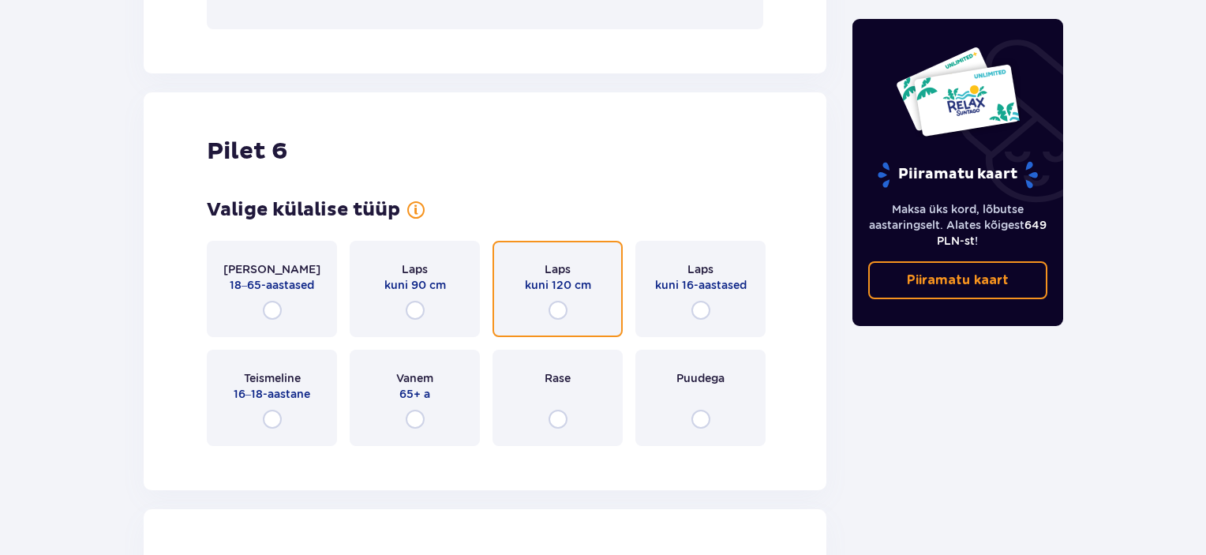
click at [554, 308] on input "radio" at bounding box center [558, 310] width 19 height 19
radio input "true"
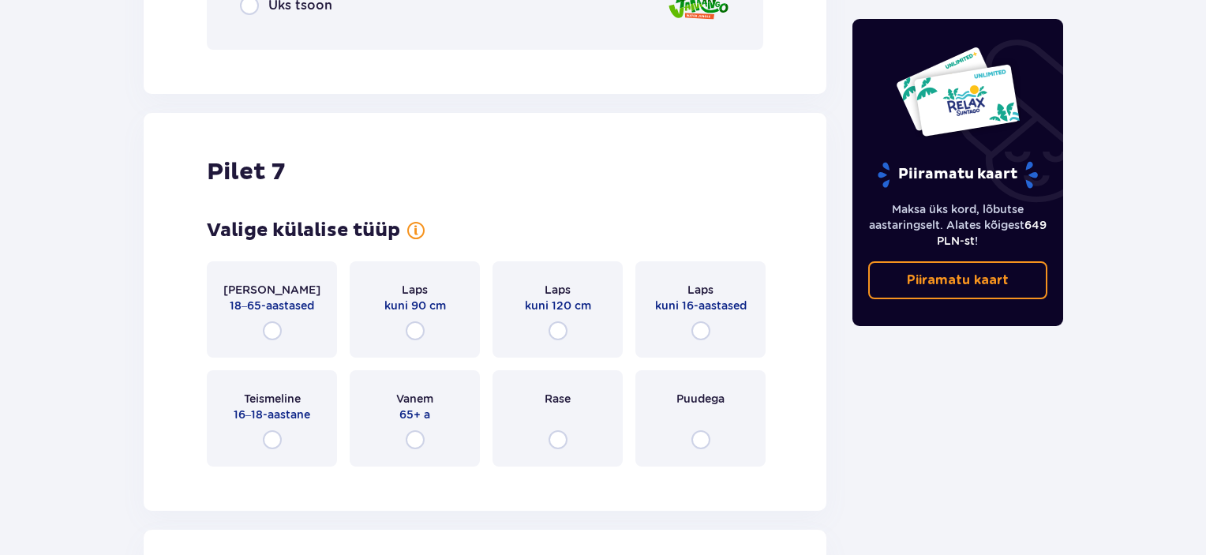
scroll to position [5960, 0]
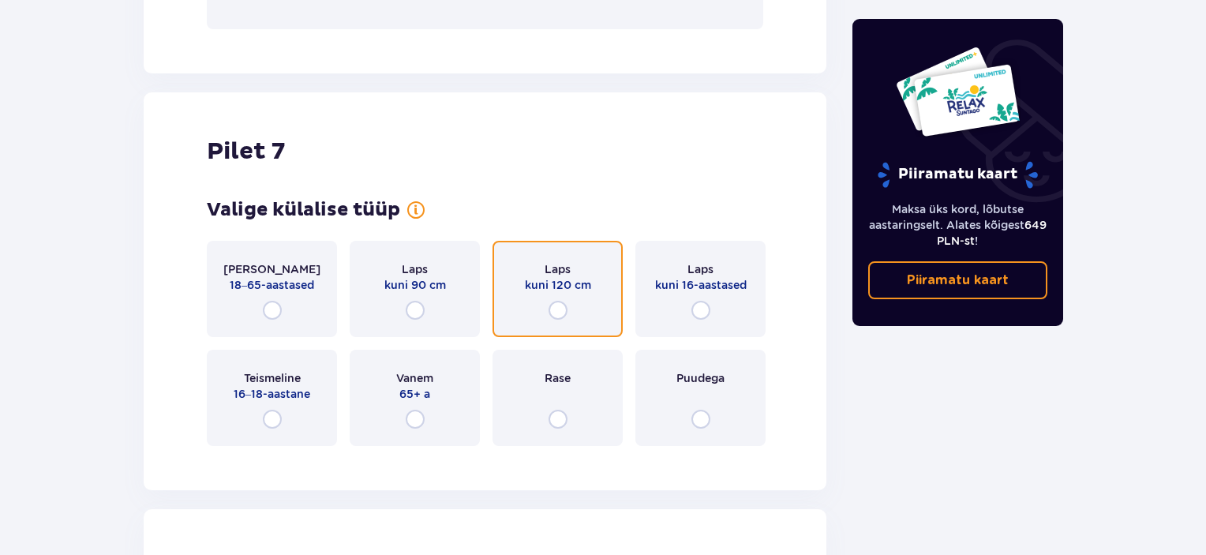
click at [560, 310] on input "radio" at bounding box center [558, 310] width 19 height 19
radio input "true"
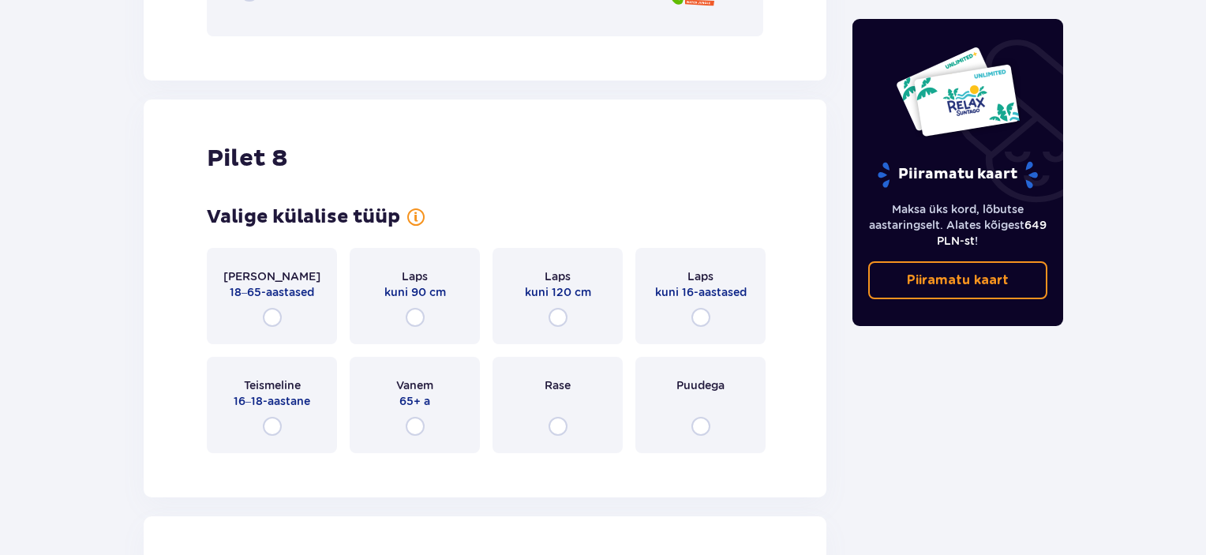
scroll to position [6576, 0]
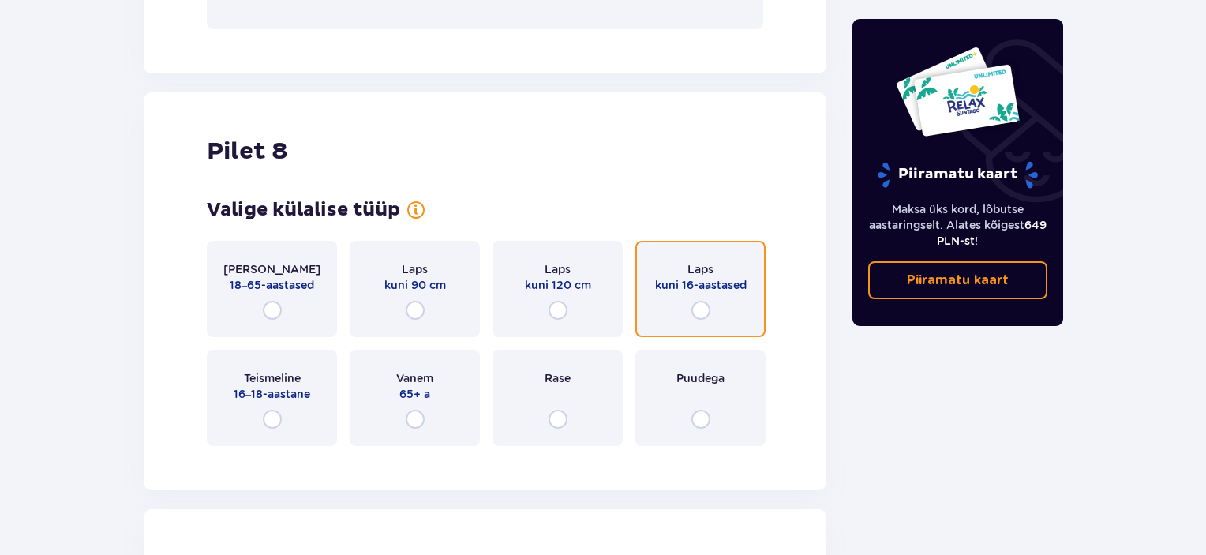
click at [698, 308] on input "radio" at bounding box center [701, 310] width 19 height 19
radio input "true"
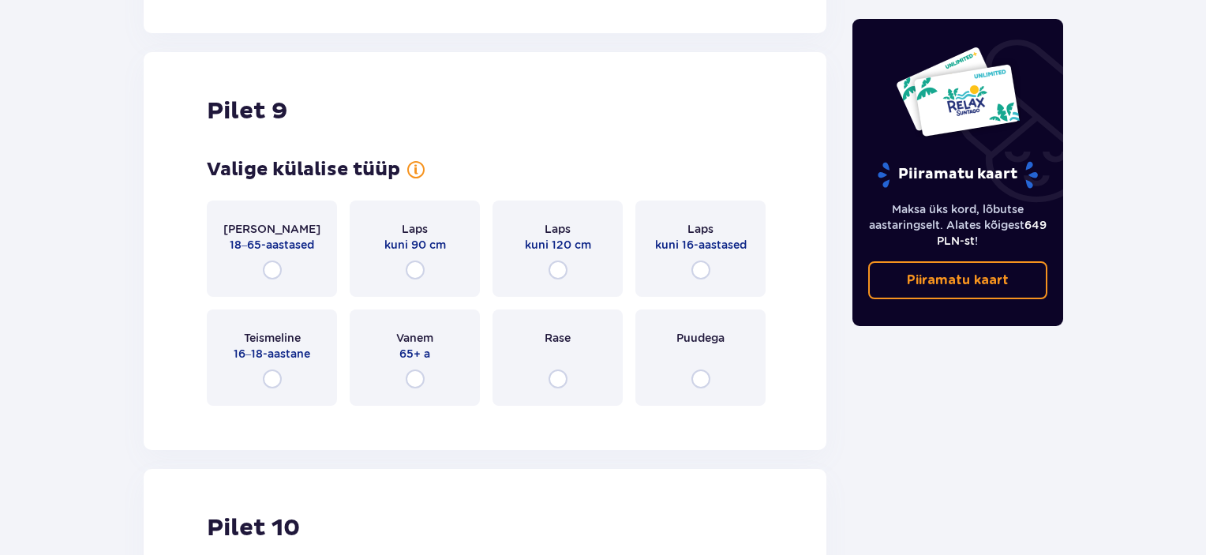
scroll to position [7240, 0]
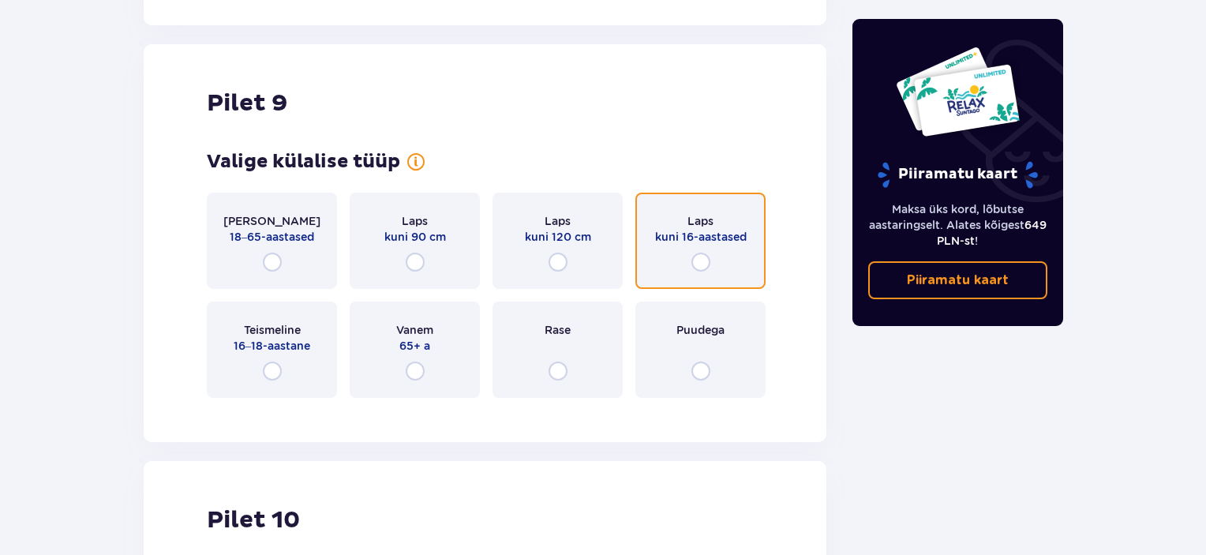
click at [700, 261] on input "radio" at bounding box center [701, 262] width 19 height 19
radio input "true"
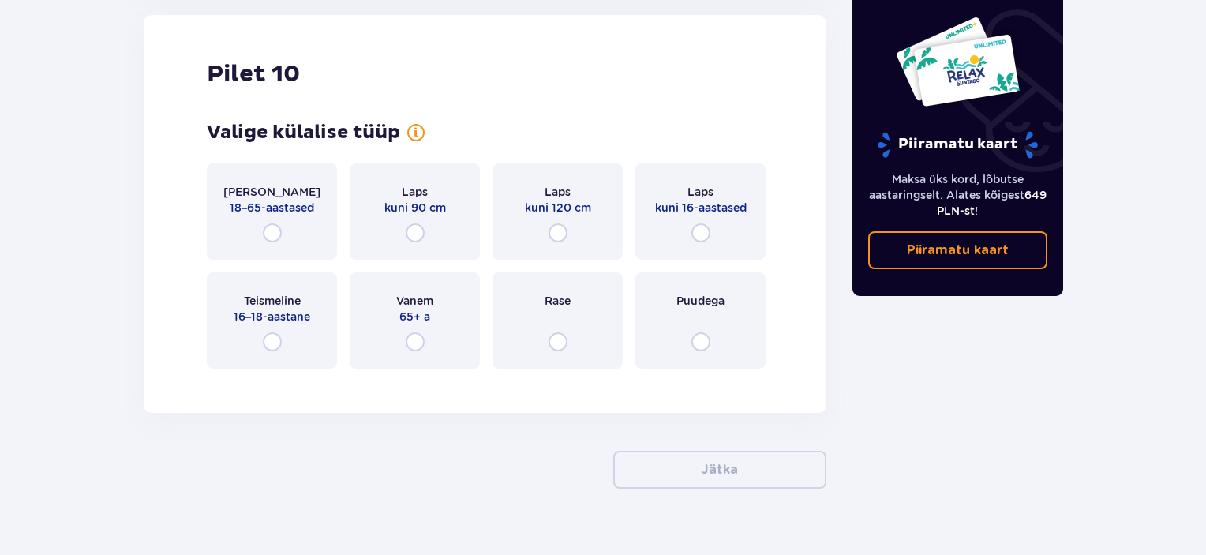
scroll to position [7886, 0]
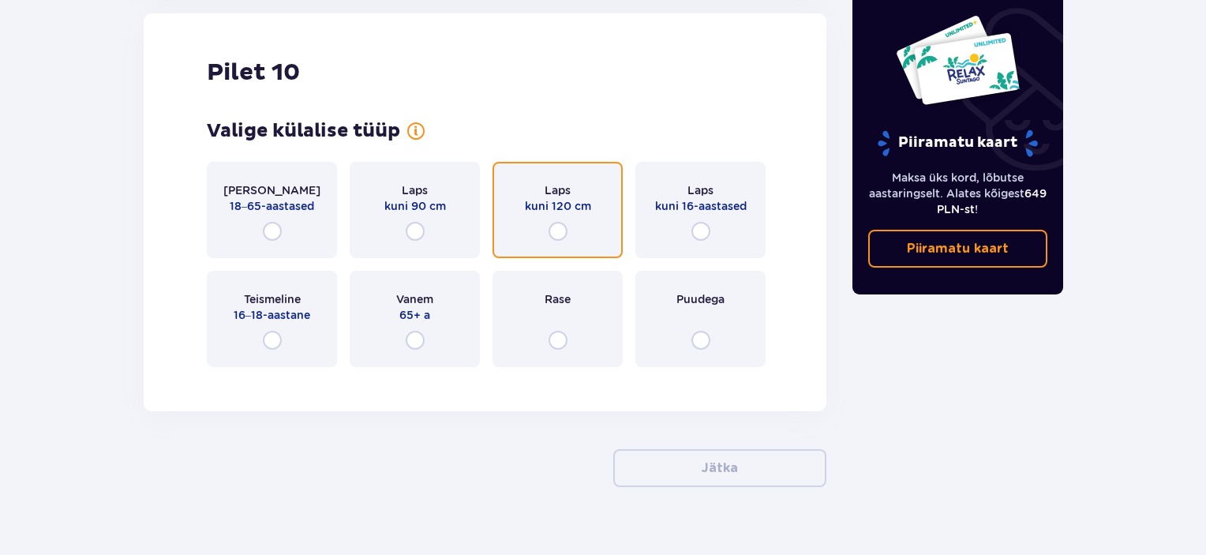
drag, startPoint x: 556, startPoint y: 231, endPoint x: 744, endPoint y: 385, distance: 242.4
click at [556, 231] on input "radio" at bounding box center [558, 231] width 19 height 19
radio input "true"
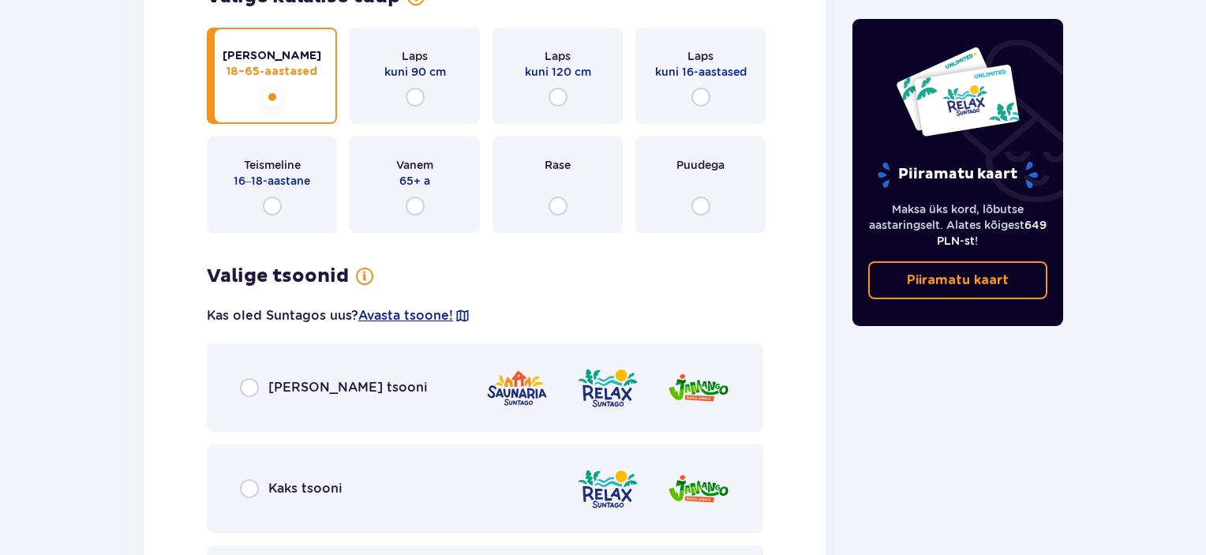
scroll to position [3532, 0]
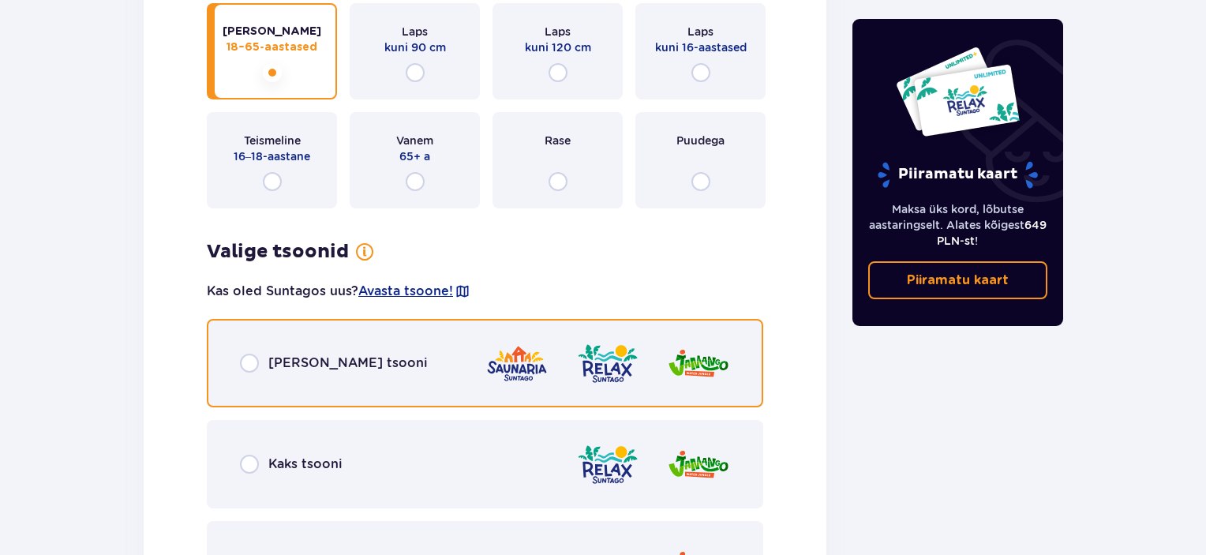
click at [254, 366] on input "radio" at bounding box center [249, 363] width 19 height 19
radio input "true"
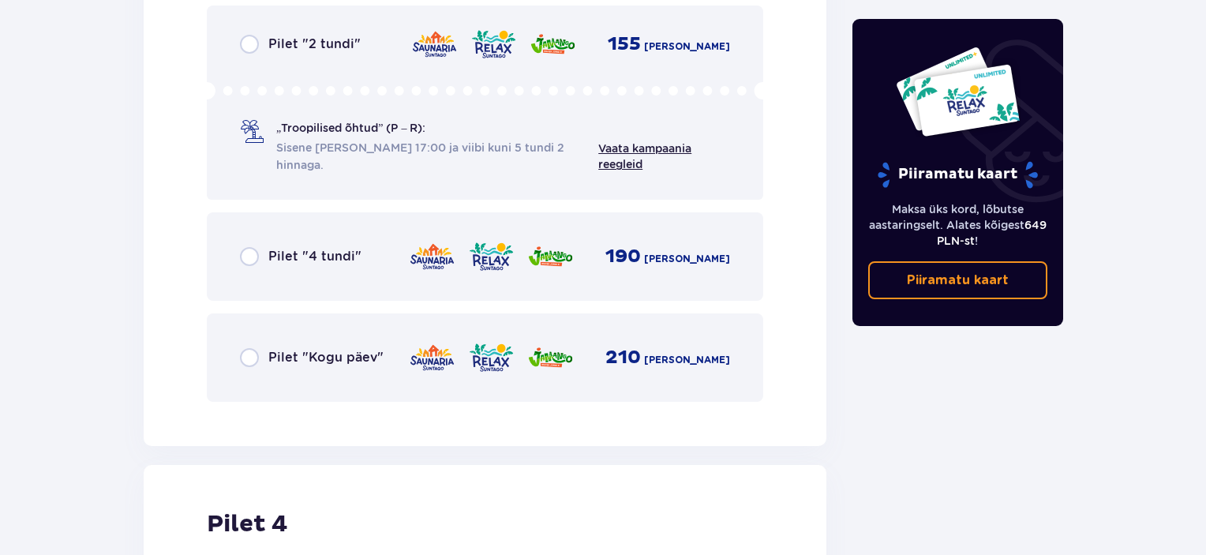
scroll to position [4238, 0]
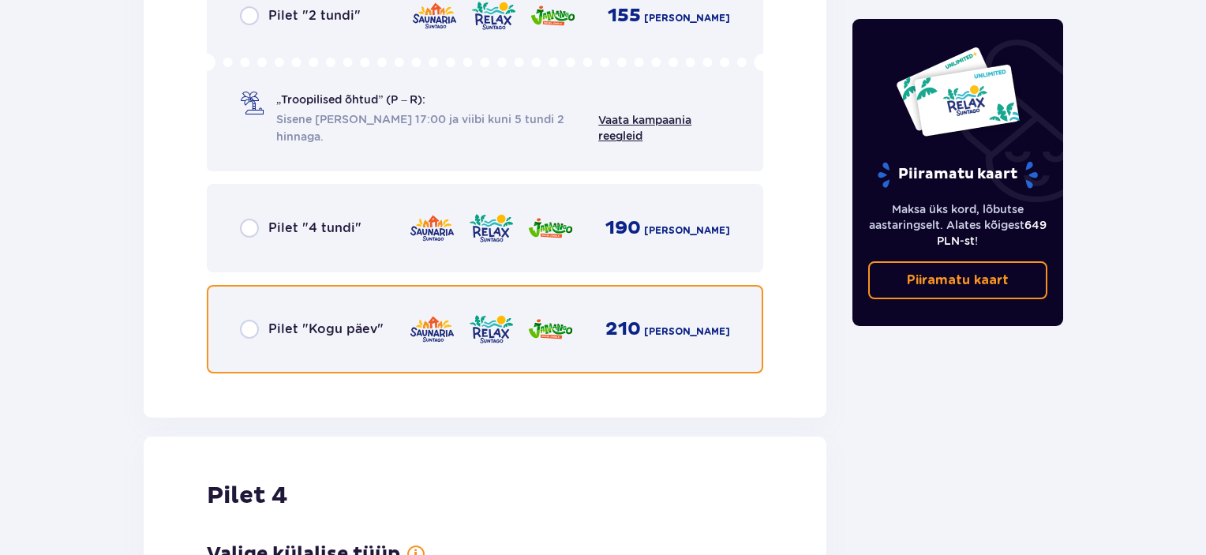
click at [246, 325] on input "radio" at bounding box center [249, 329] width 19 height 19
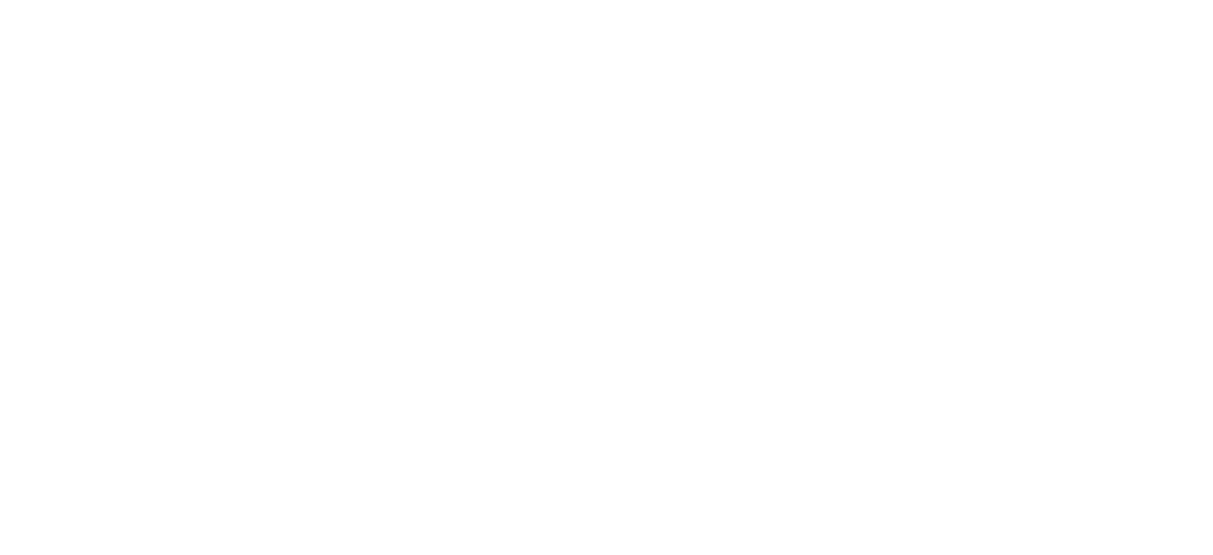
scroll to position [0, 0]
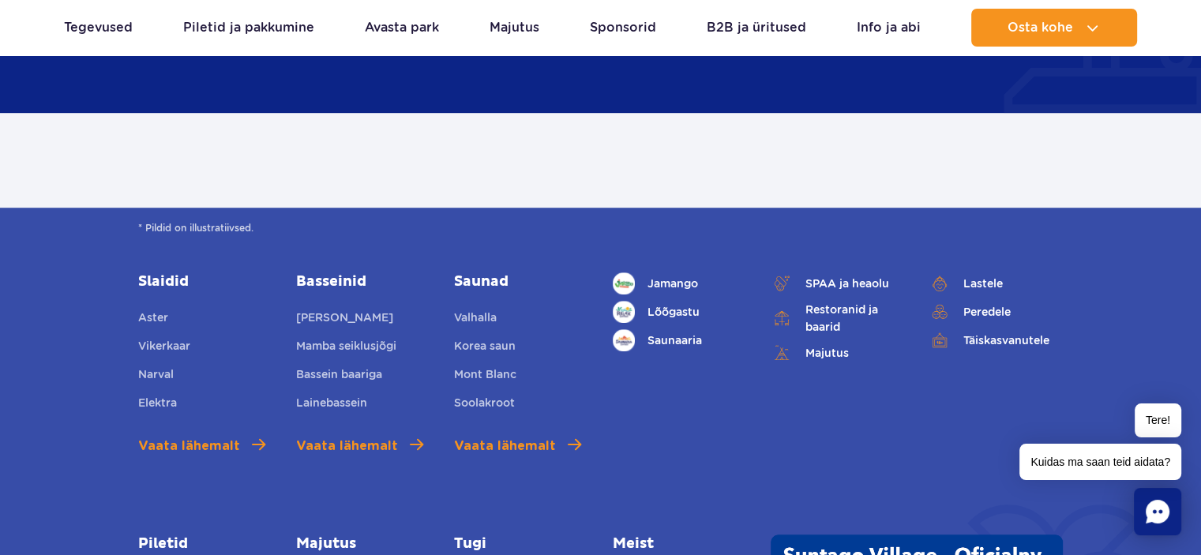
scroll to position [812, 0]
